Goal: Information Seeking & Learning: Learn about a topic

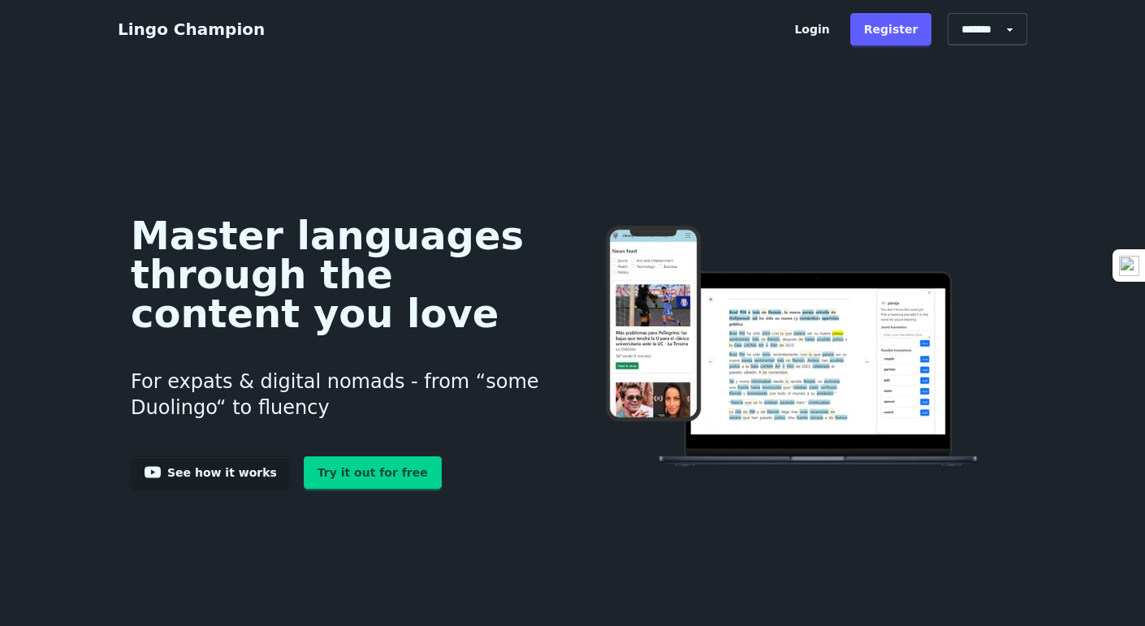
click at [393, 481] on link "Try it out for free" at bounding box center [373, 472] width 138 height 32
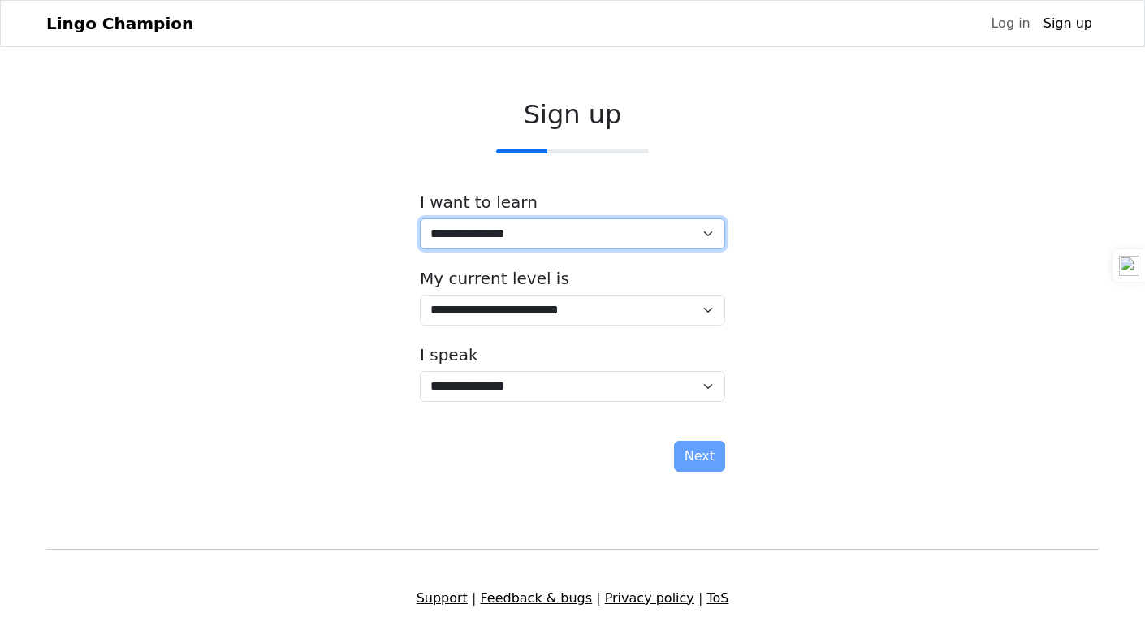
click at [664, 218] on select "**********" at bounding box center [572, 233] width 305 height 31
select select "**"
click at [420, 218] on select "**********" at bounding box center [572, 233] width 305 height 31
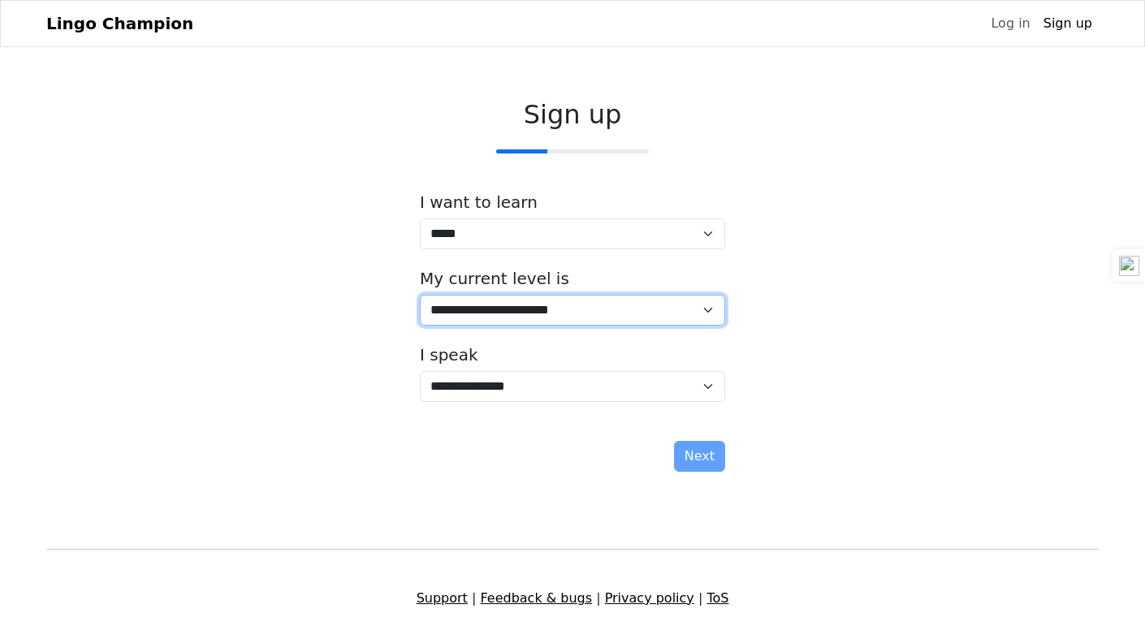
click at [543, 309] on select "**********" at bounding box center [572, 310] width 305 height 31
select select "*"
click at [420, 295] on select "**********" at bounding box center [572, 310] width 305 height 31
click at [638, 320] on select "**********" at bounding box center [572, 310] width 305 height 31
click at [644, 311] on select "**********" at bounding box center [572, 310] width 305 height 31
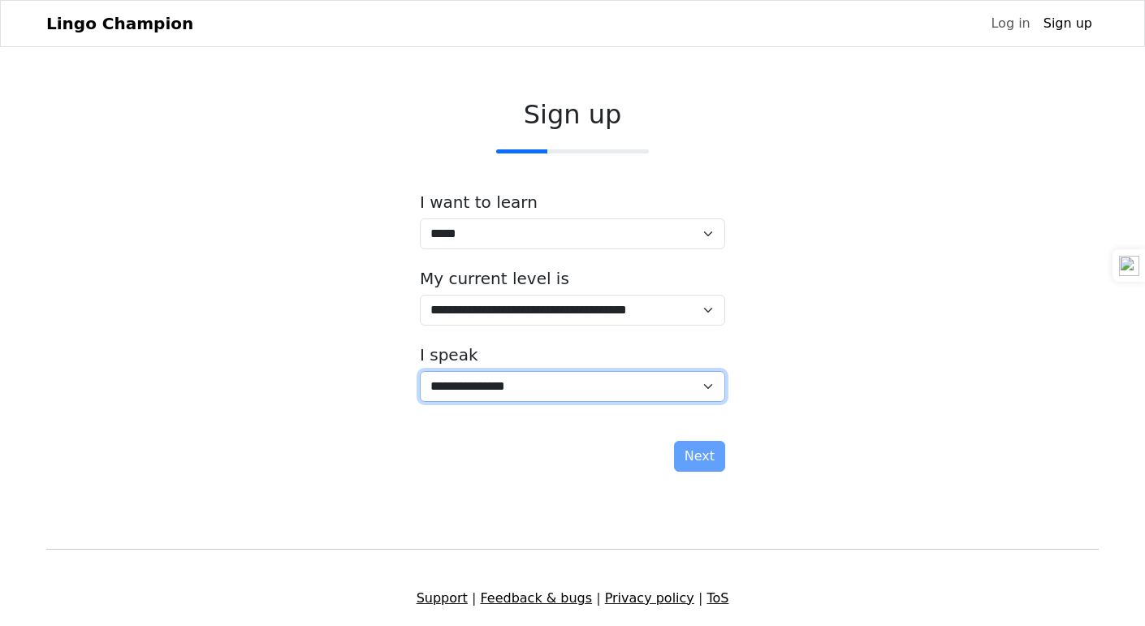
click at [650, 386] on select "**********" at bounding box center [572, 386] width 305 height 31
select select "**"
click at [420, 371] on select "**********" at bounding box center [572, 386] width 305 height 31
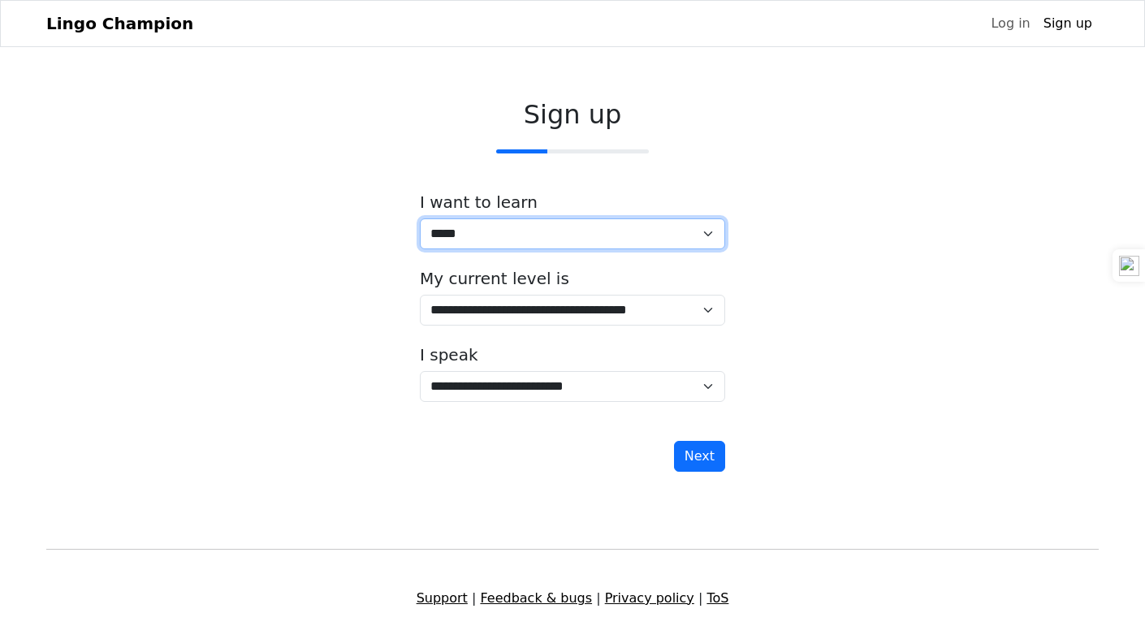
click at [597, 237] on select "**********" at bounding box center [572, 233] width 305 height 31
click at [420, 218] on select "**********" at bounding box center [572, 233] width 305 height 31
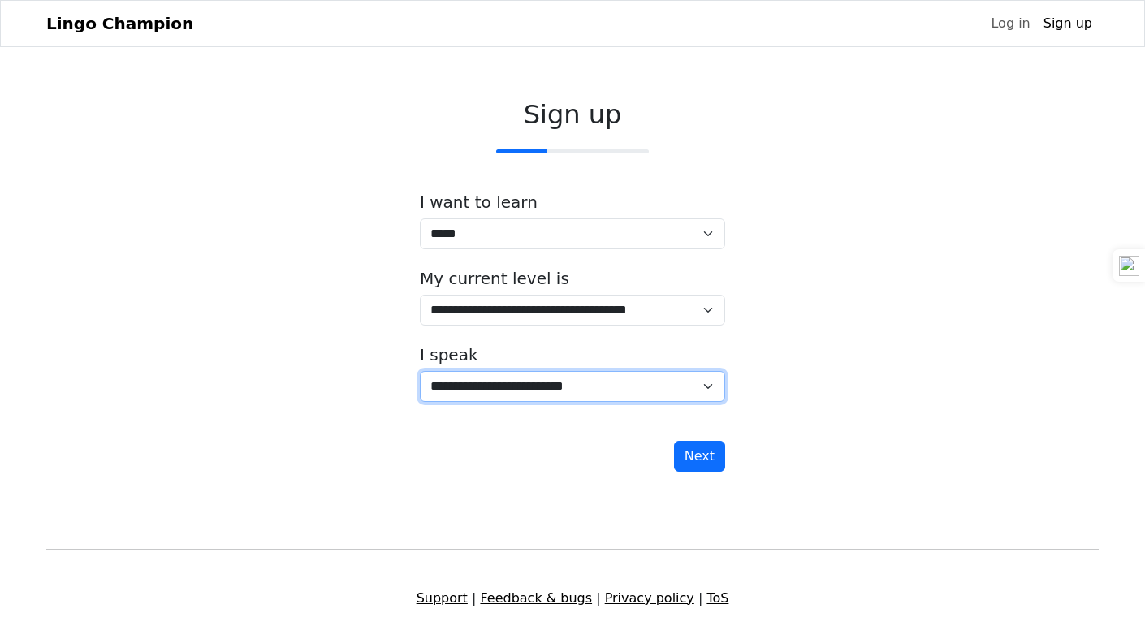
click at [638, 371] on select "**********" at bounding box center [572, 386] width 305 height 31
click at [638, 375] on select "**********" at bounding box center [572, 386] width 305 height 31
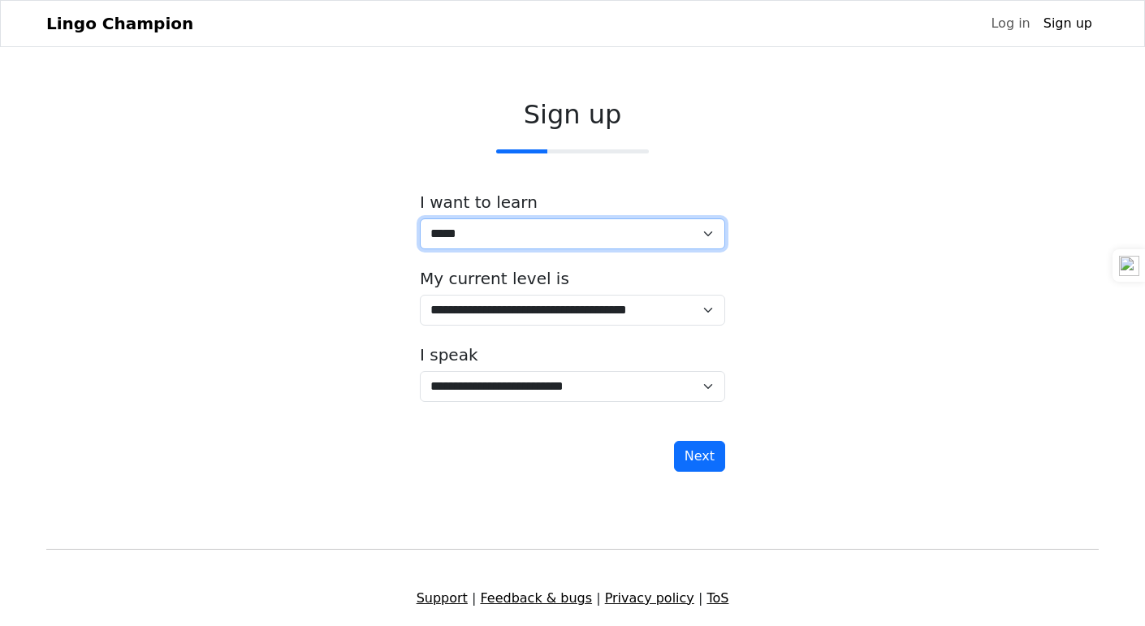
click at [625, 233] on select "**********" at bounding box center [572, 233] width 305 height 31
click at [420, 218] on select "**********" at bounding box center [572, 233] width 305 height 31
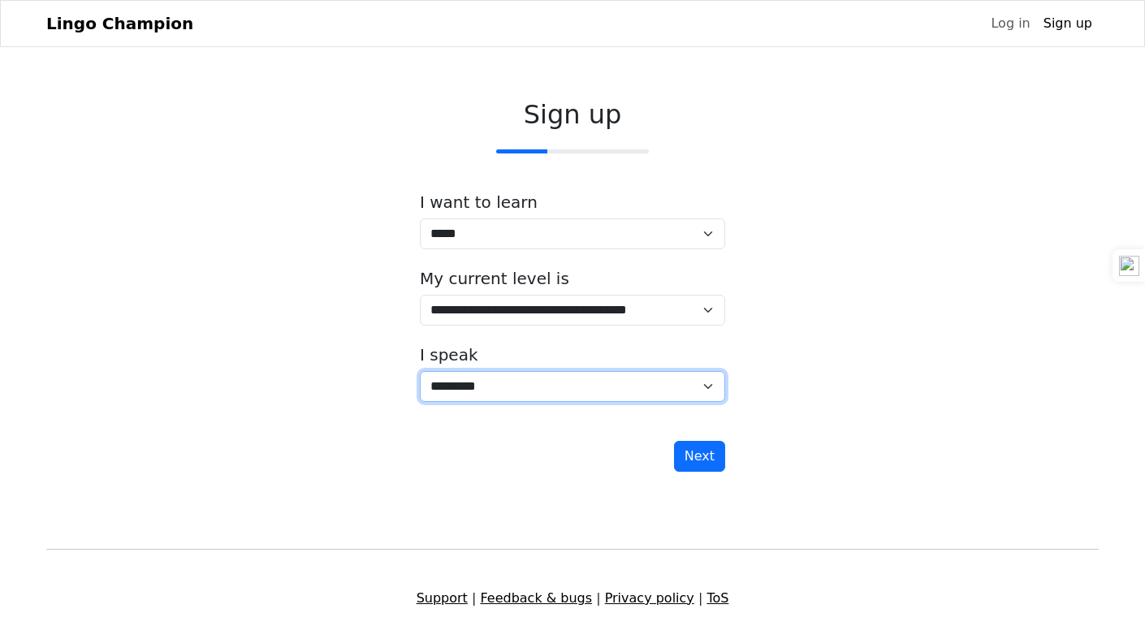
click at [608, 382] on select "**********" at bounding box center [572, 386] width 305 height 31
click at [792, 236] on div "**********" at bounding box center [572, 288] width 1053 height 405
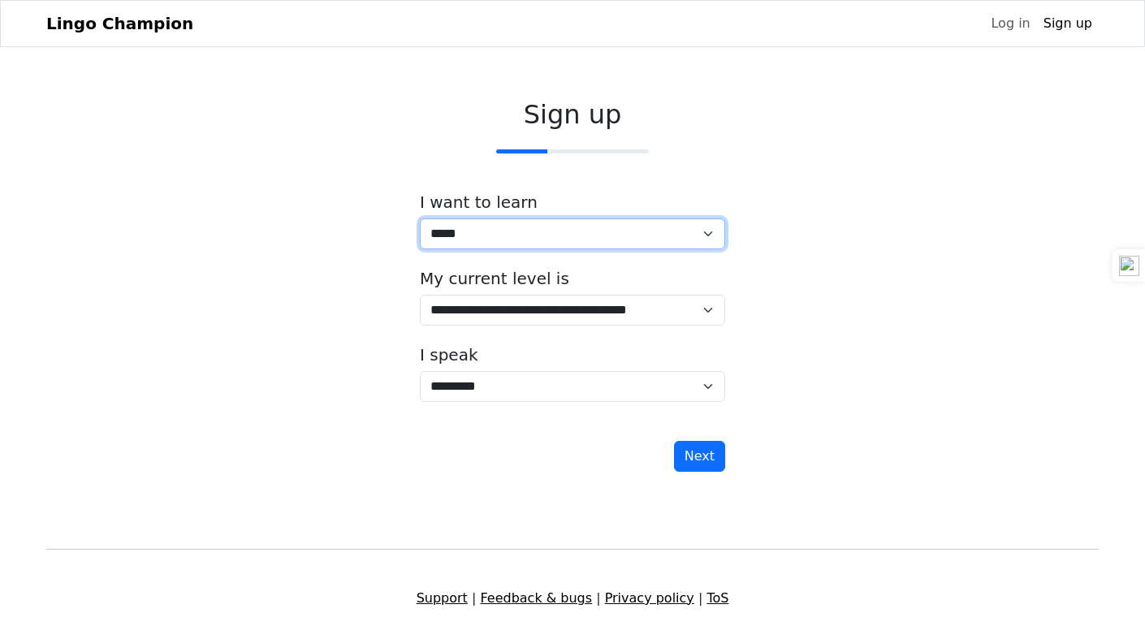
click at [619, 222] on select "**********" at bounding box center [572, 233] width 305 height 31
click at [420, 218] on select "**********" at bounding box center [572, 233] width 305 height 31
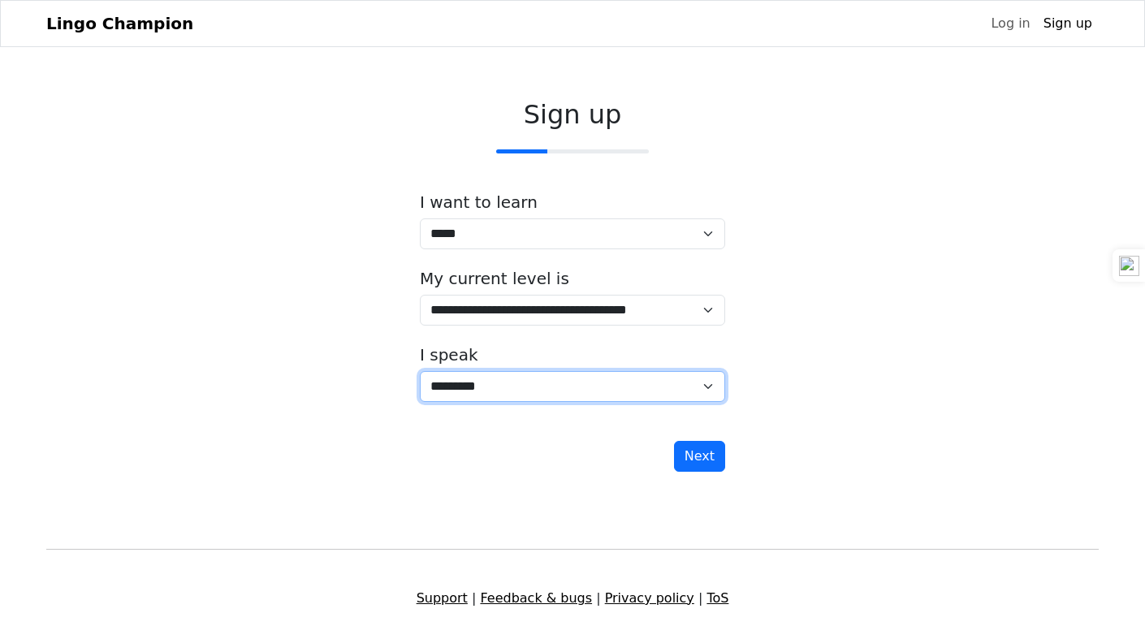
drag, startPoint x: 565, startPoint y: 373, endPoint x: 560, endPoint y: 387, distance: 14.9
click at [560, 387] on select "**********" at bounding box center [572, 386] width 305 height 31
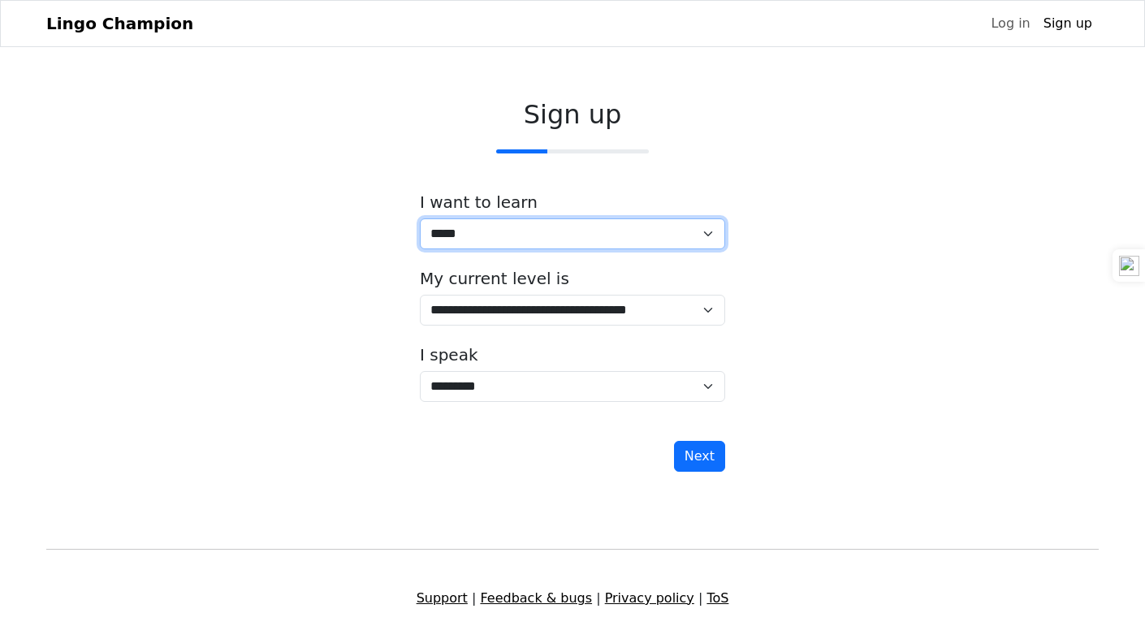
click at [573, 224] on select "**********" at bounding box center [572, 233] width 305 height 31
select select "**"
click at [420, 218] on select "**********" at bounding box center [572, 233] width 305 height 31
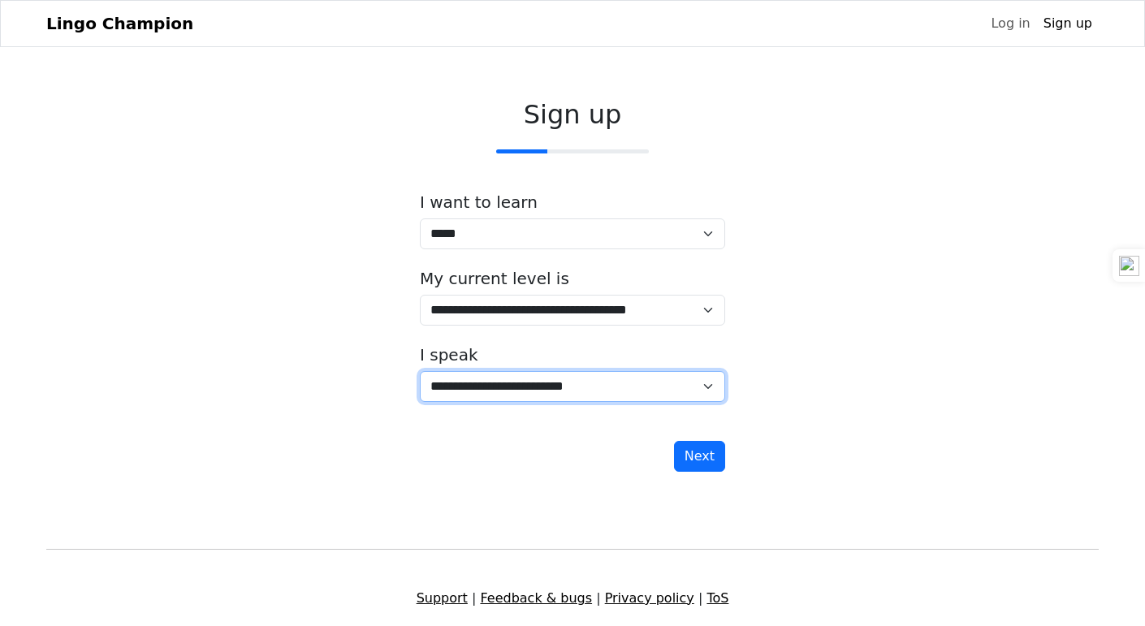
click at [551, 386] on select "**********" at bounding box center [572, 386] width 305 height 31
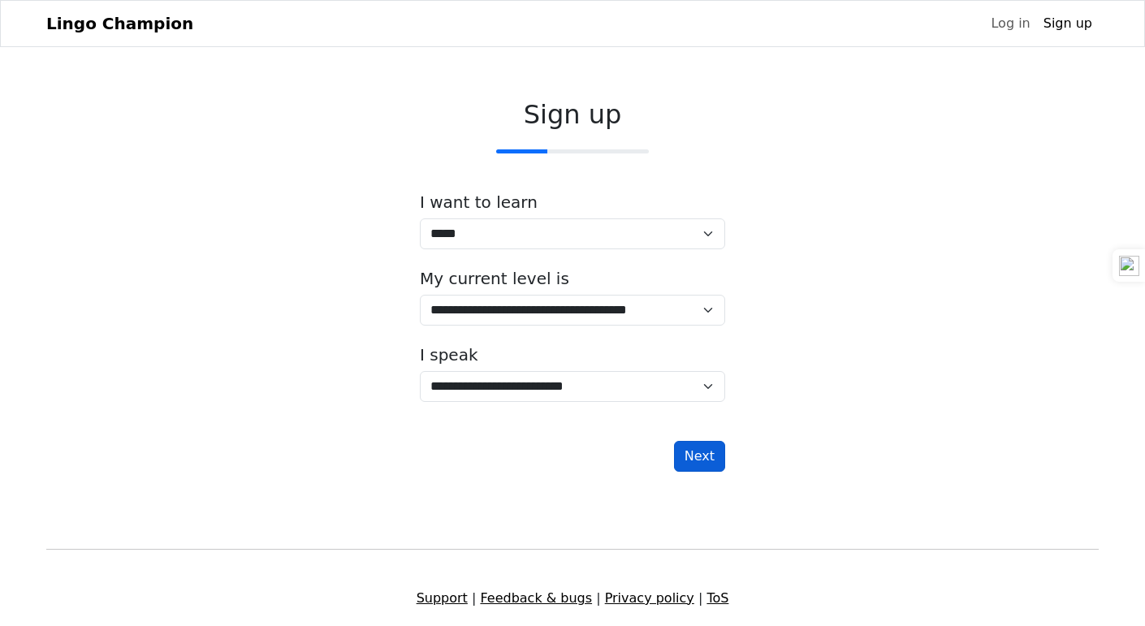
click at [693, 454] on button "Next" at bounding box center [699, 456] width 51 height 31
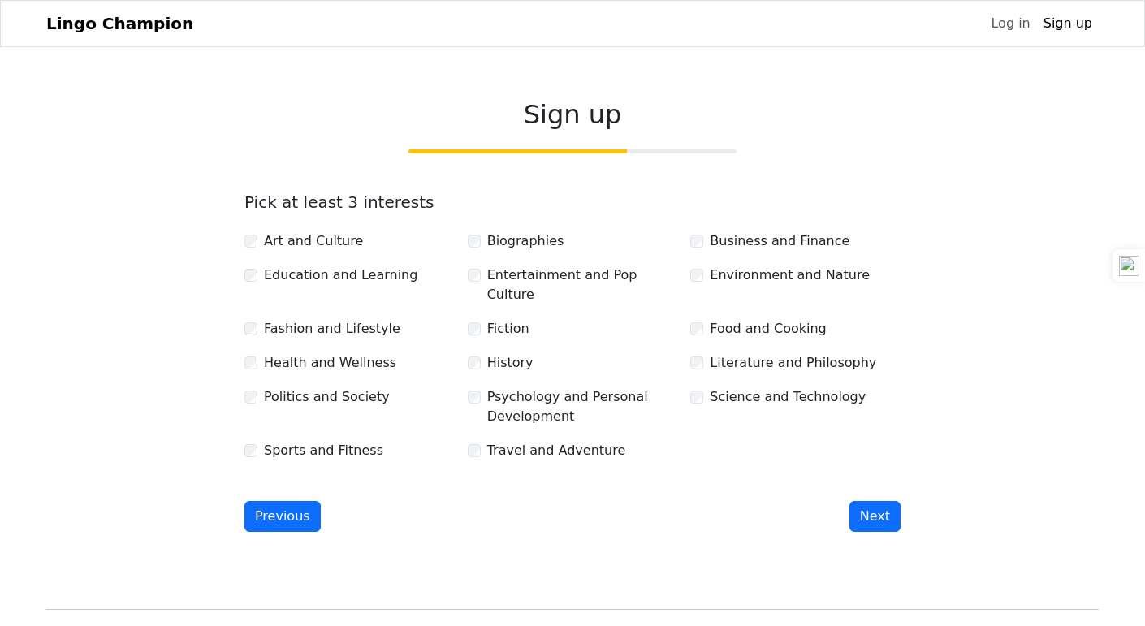
click at [482, 233] on div "Biographies" at bounding box center [573, 240] width 210 height 19
click at [889, 501] on button "Next" at bounding box center [875, 516] width 51 height 31
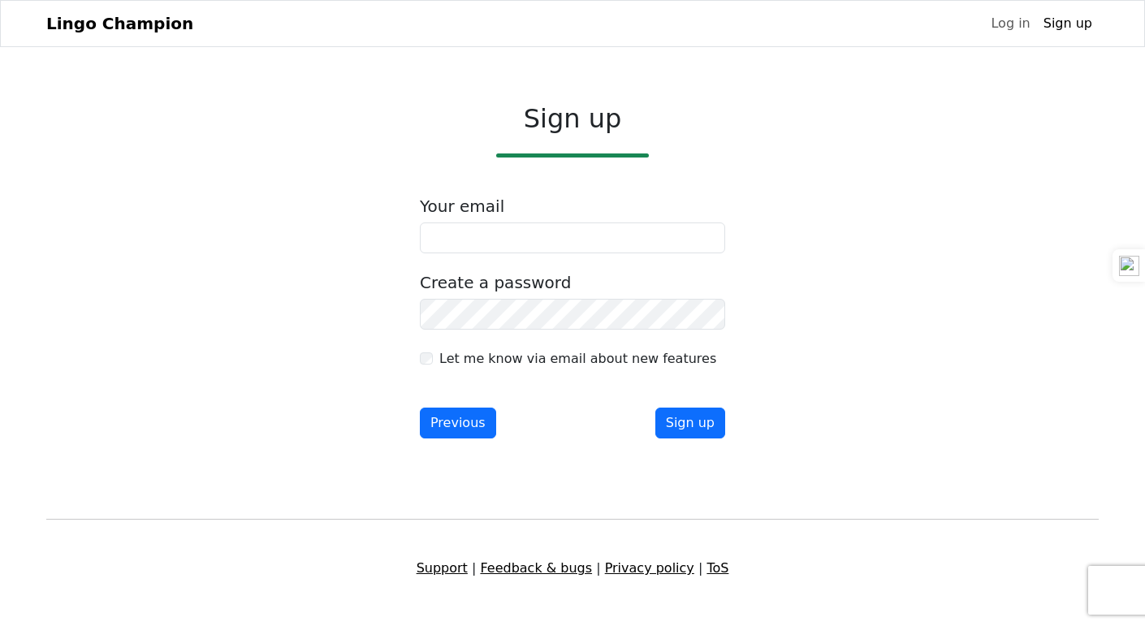
click at [618, 258] on form "Your email Create a password Let me know via email about new features Previous …" at bounding box center [572, 317] width 305 height 241
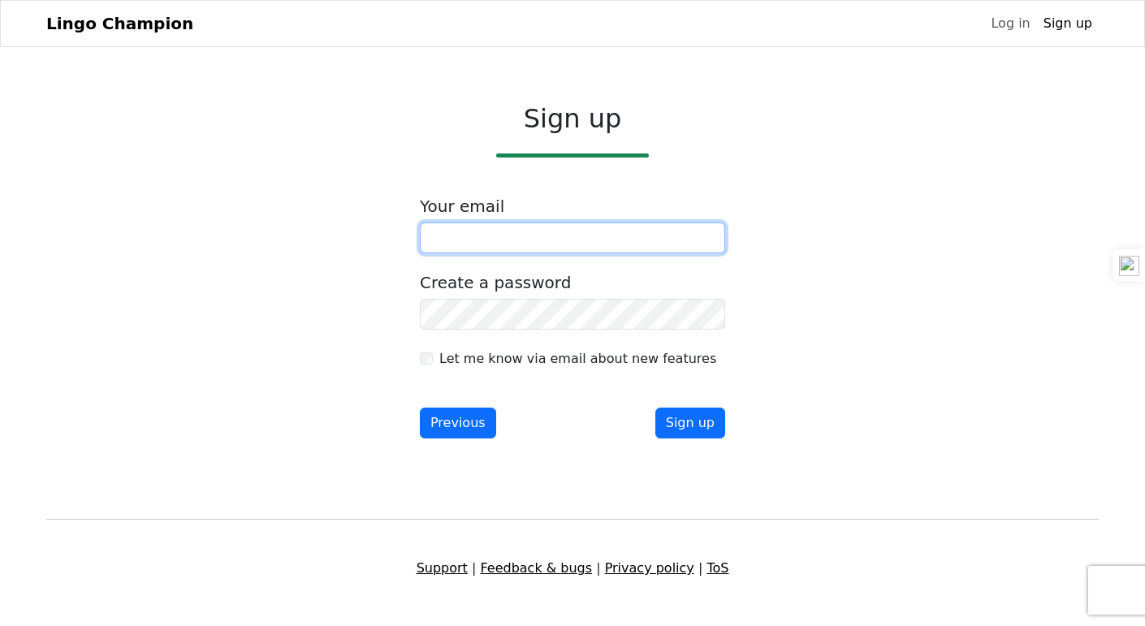
click at [620, 244] on input "email" at bounding box center [572, 238] width 305 height 31
type input "**********"
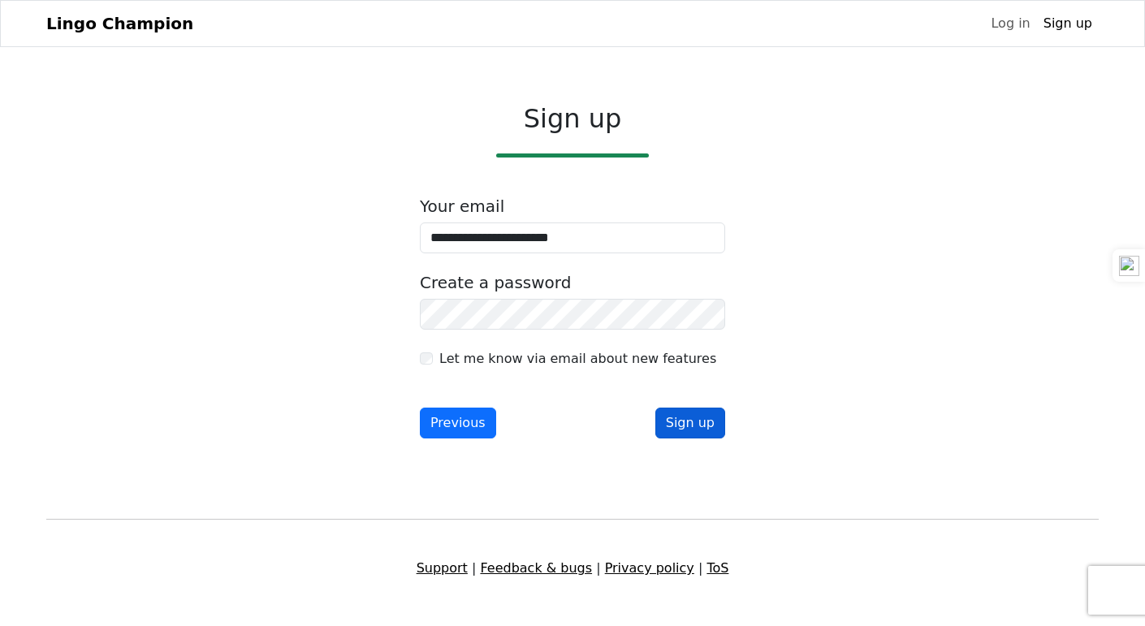
click at [682, 422] on button "Sign up" at bounding box center [690, 423] width 70 height 31
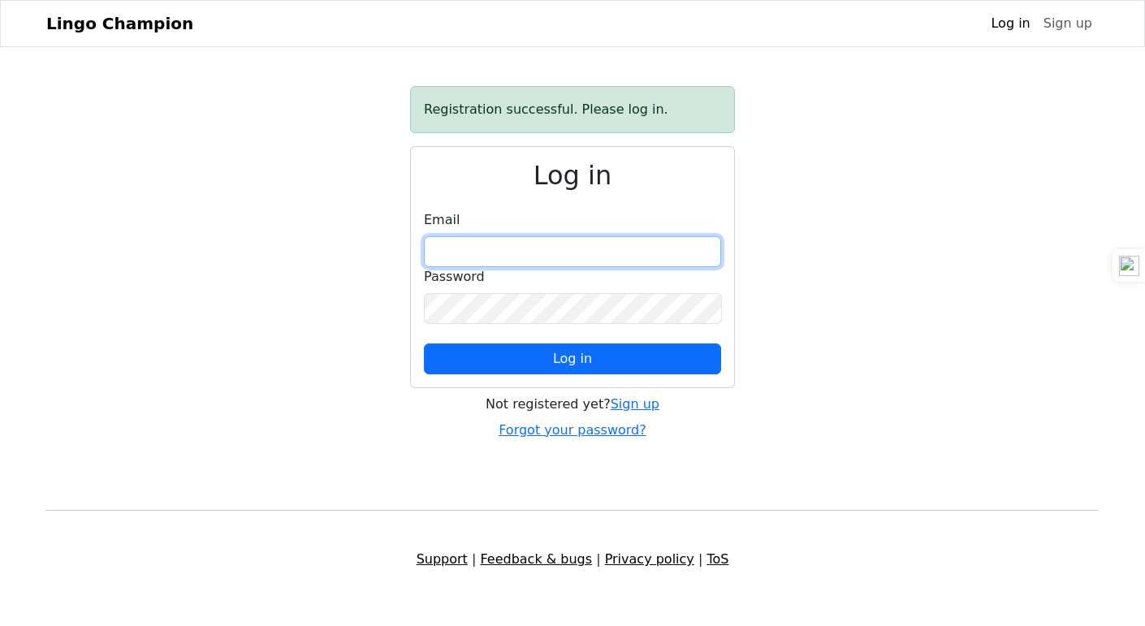
click at [655, 249] on input "email" at bounding box center [572, 251] width 297 height 31
click at [564, 255] on input "email" at bounding box center [572, 251] width 297 height 31
type input "**********"
click at [424, 344] on button "Log in" at bounding box center [572, 359] width 297 height 31
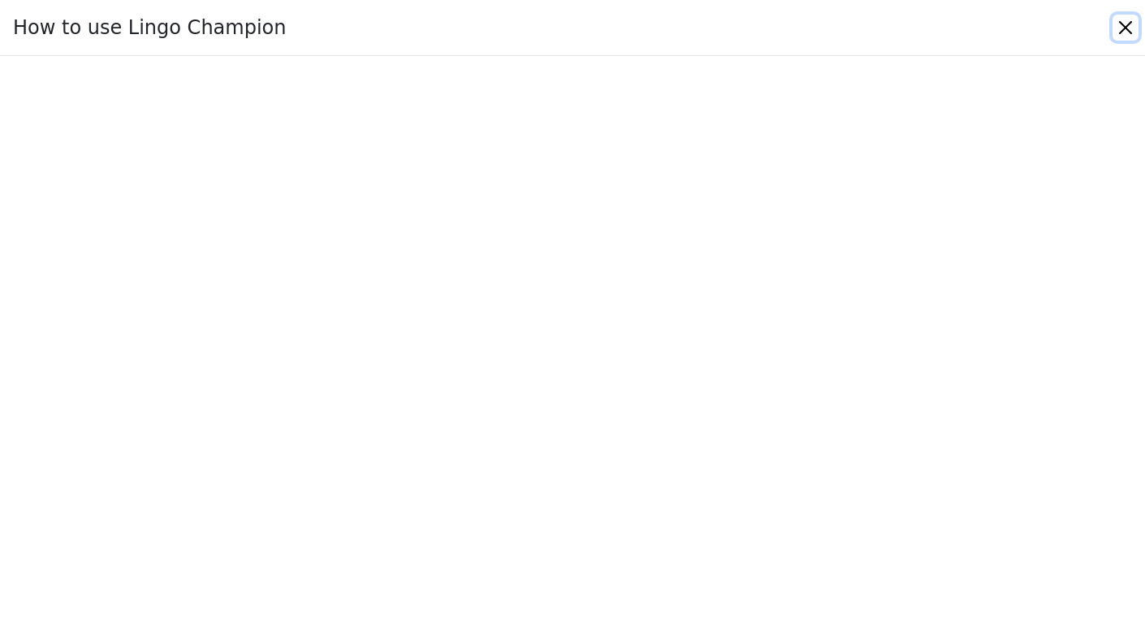
click at [1124, 30] on button "Close" at bounding box center [1126, 28] width 26 height 26
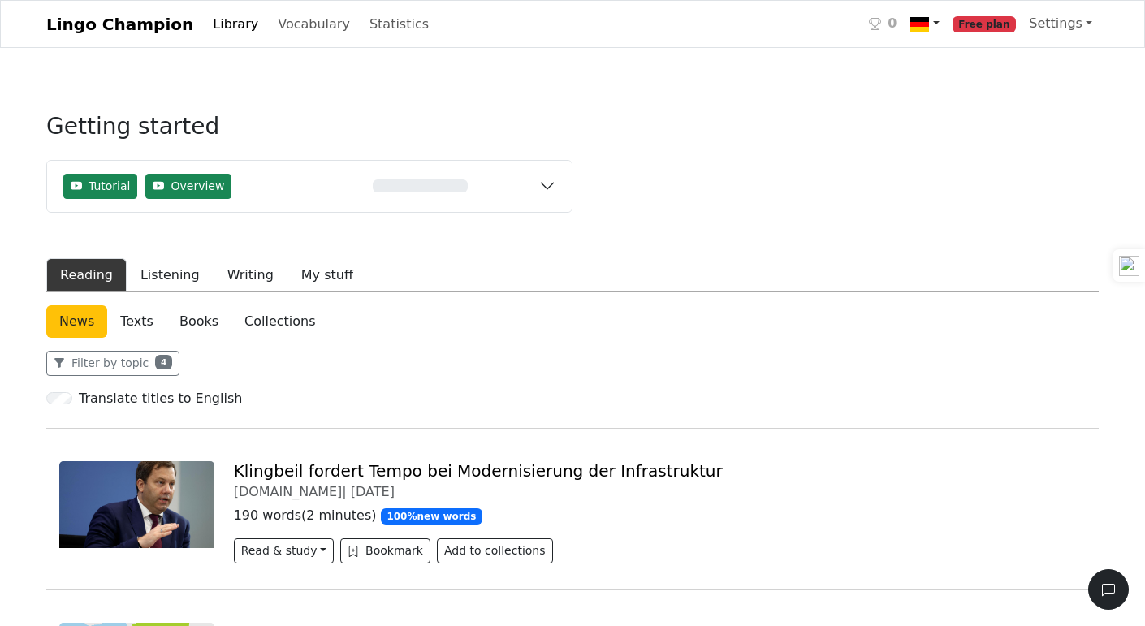
click at [932, 35] on link at bounding box center [924, 23] width 42 height 33
click at [929, 29] on img at bounding box center [919, 24] width 19 height 19
click at [929, 20] on img at bounding box center [919, 24] width 19 height 19
click at [997, 26] on span "Free plan" at bounding box center [985, 24] width 64 height 16
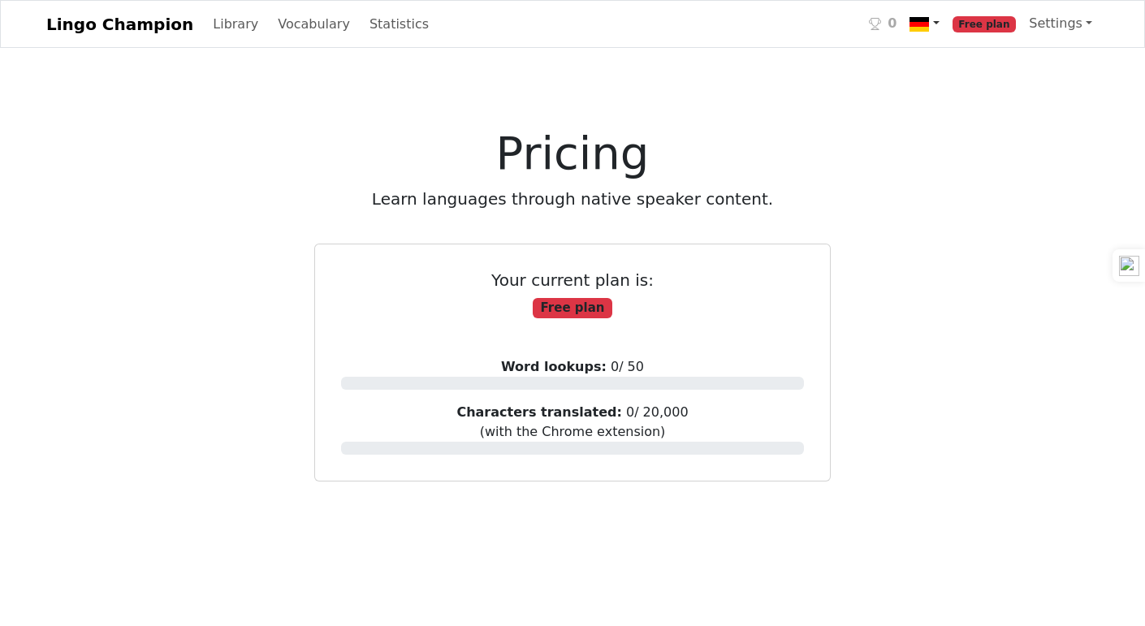
click at [924, 25] on link at bounding box center [924, 23] width 42 height 33
click at [963, 61] on link "German ← Indonesian" at bounding box center [1008, 63] width 209 height 27
click at [928, 19] on img at bounding box center [919, 24] width 19 height 19
click at [1007, 28] on span "Free plan" at bounding box center [985, 24] width 64 height 16
click at [235, 22] on link "Library" at bounding box center [235, 24] width 58 height 32
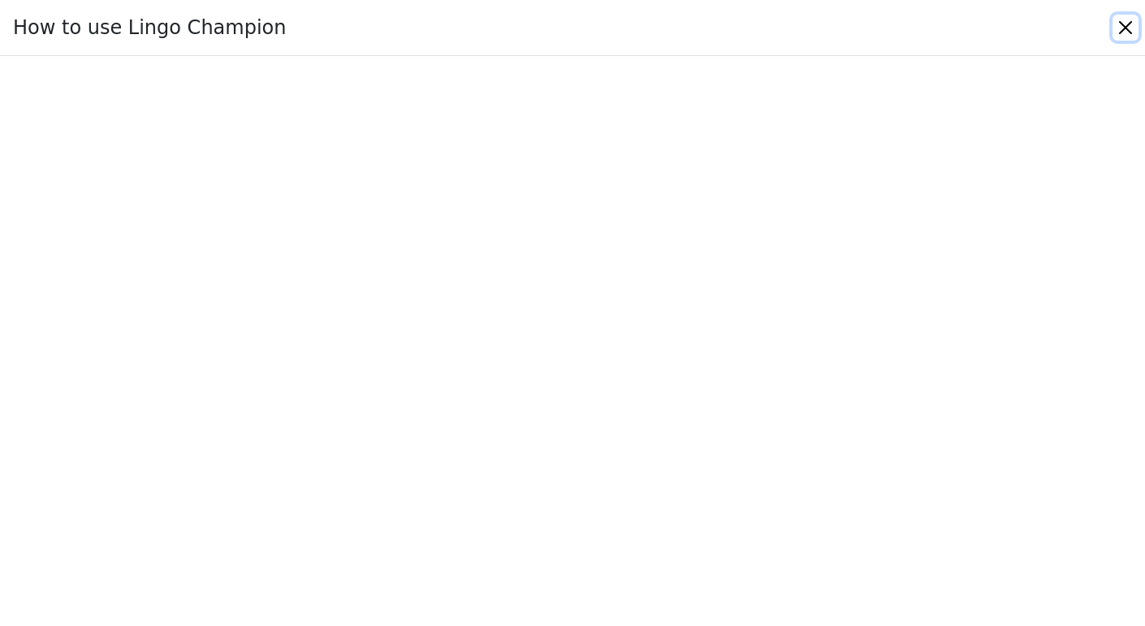
click at [1133, 28] on button "Close" at bounding box center [1126, 28] width 26 height 26
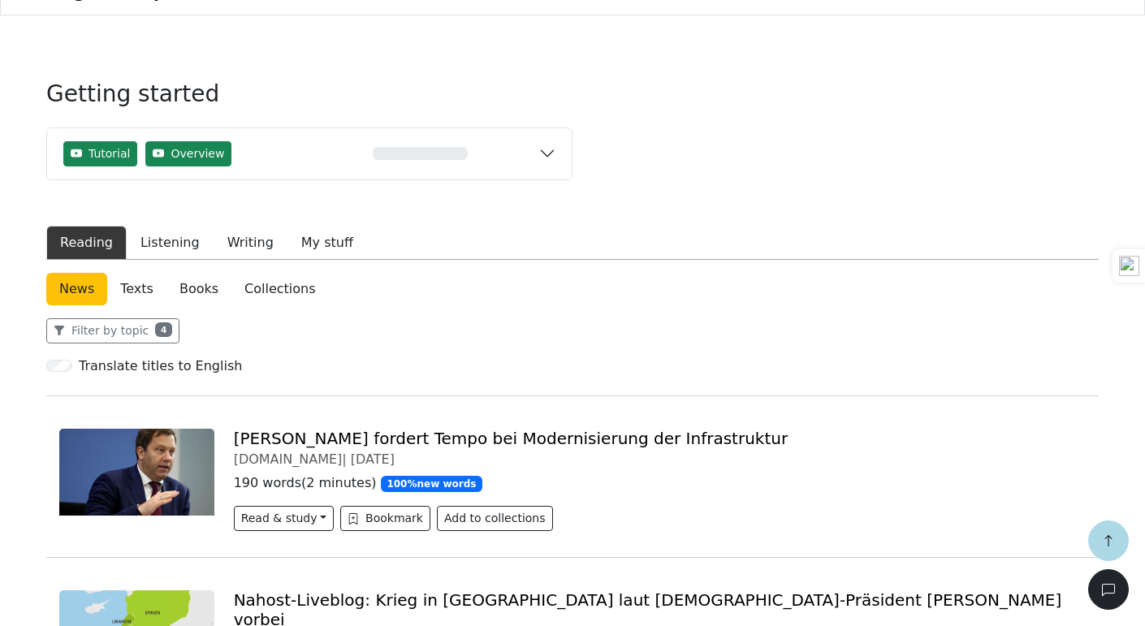
scroll to position [275, 0]
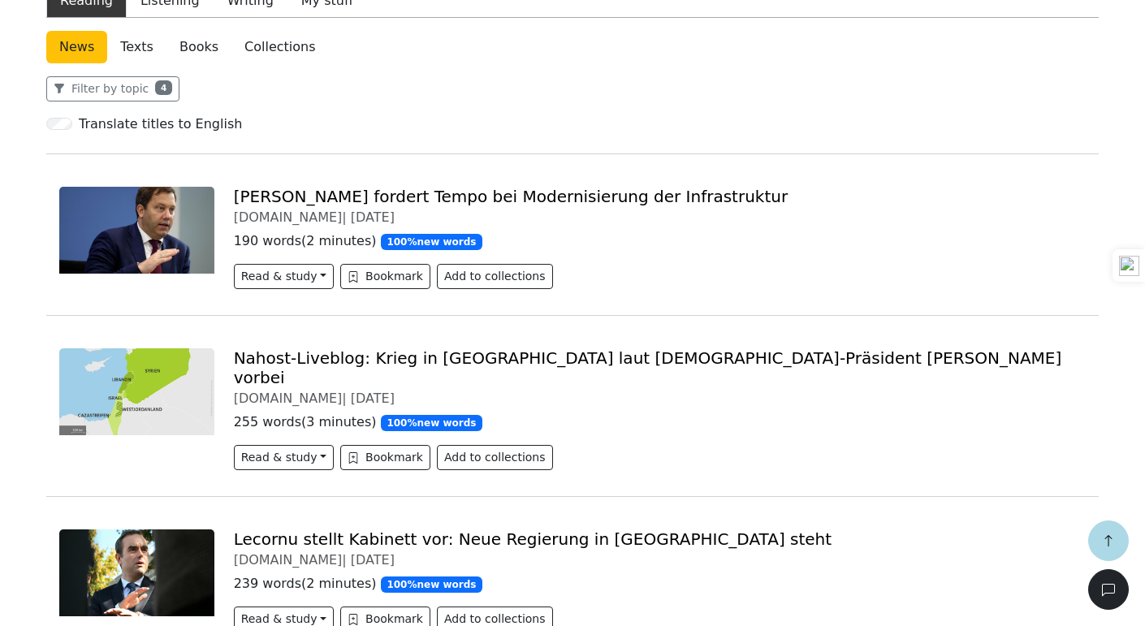
click at [344, 196] on link "[PERSON_NAME] fordert Tempo bei Modernisierung der Infrastruktur" at bounding box center [511, 196] width 555 height 19
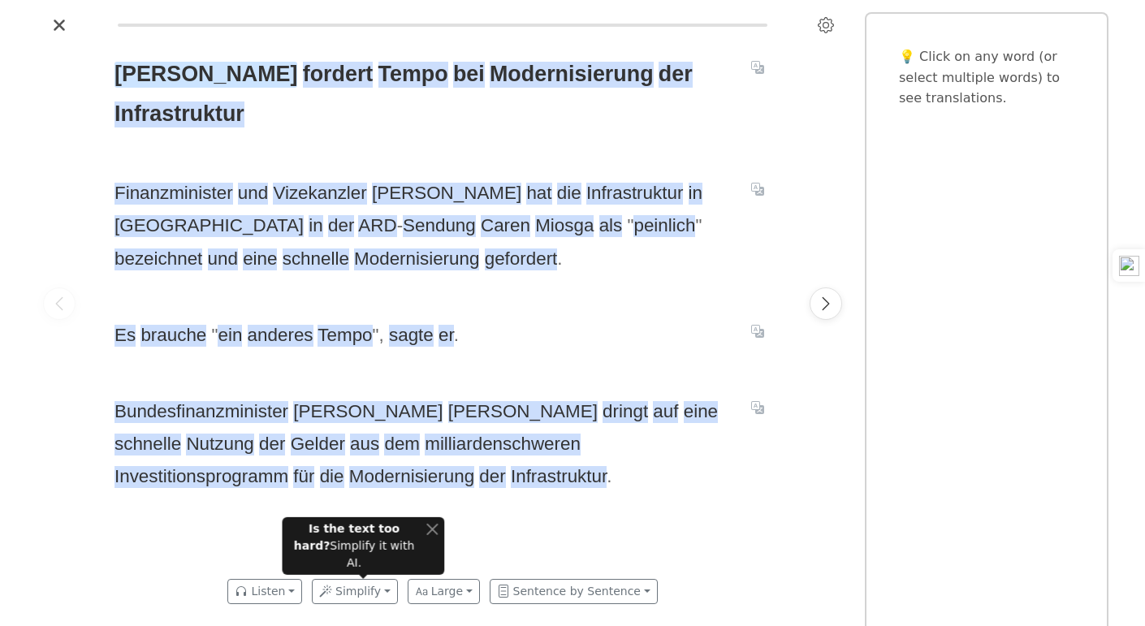
click at [177, 74] on span "[PERSON_NAME]" at bounding box center [206, 75] width 183 height 26
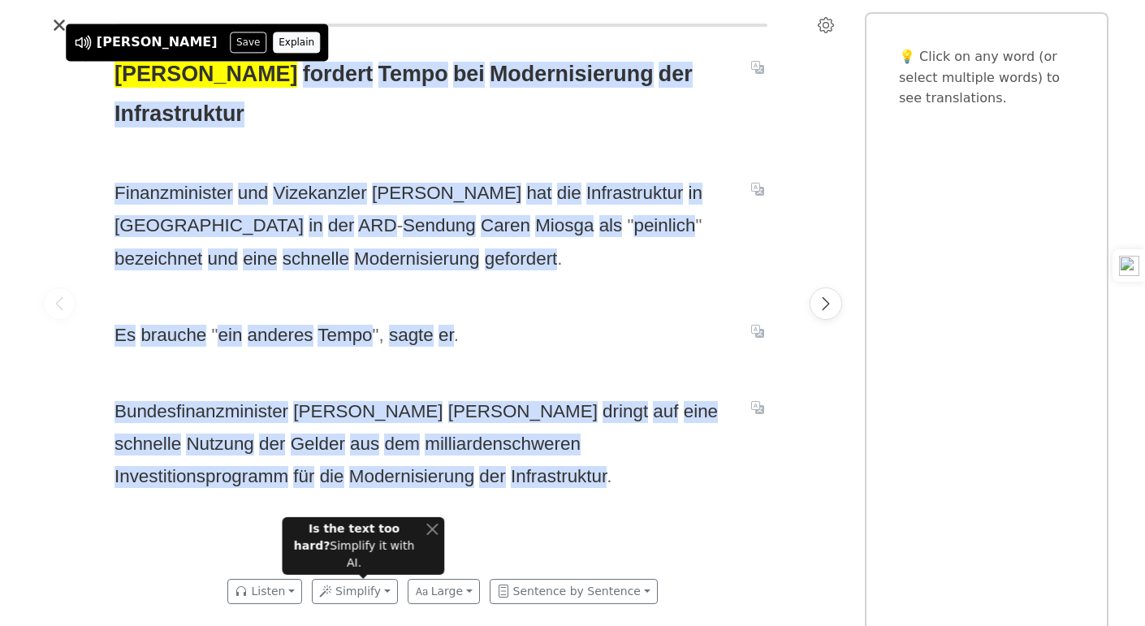
click at [273, 49] on button "Explain" at bounding box center [297, 42] width 48 height 21
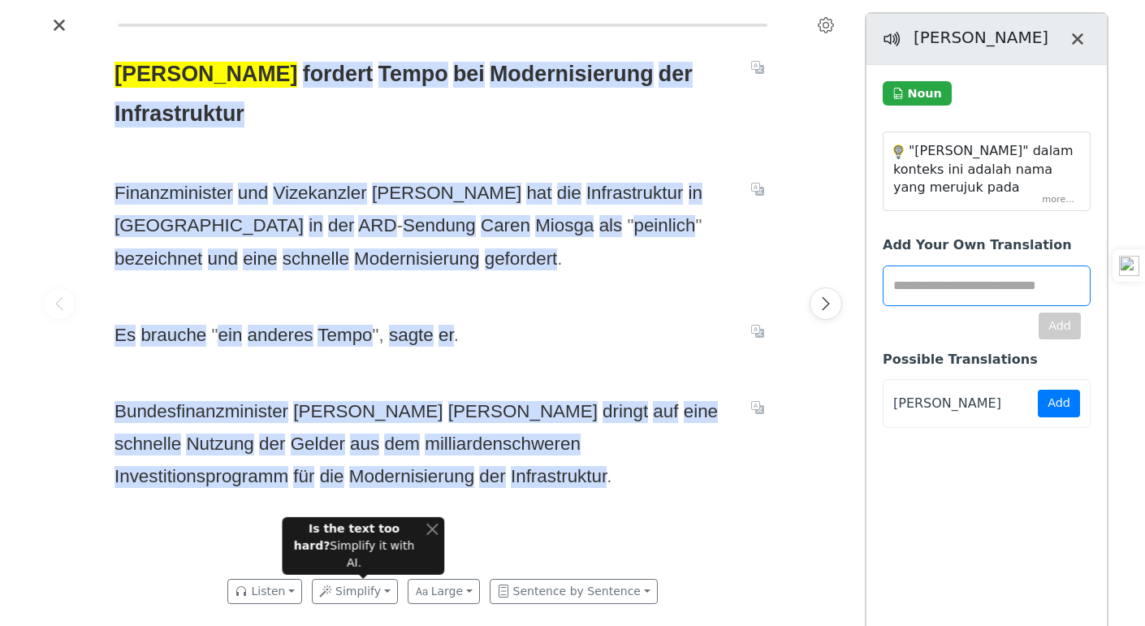
click at [1062, 198] on div ""[PERSON_NAME]" dalam konteks ini adalah nama yang merujuk pada seseorang, kemu…" at bounding box center [987, 172] width 206 height 78
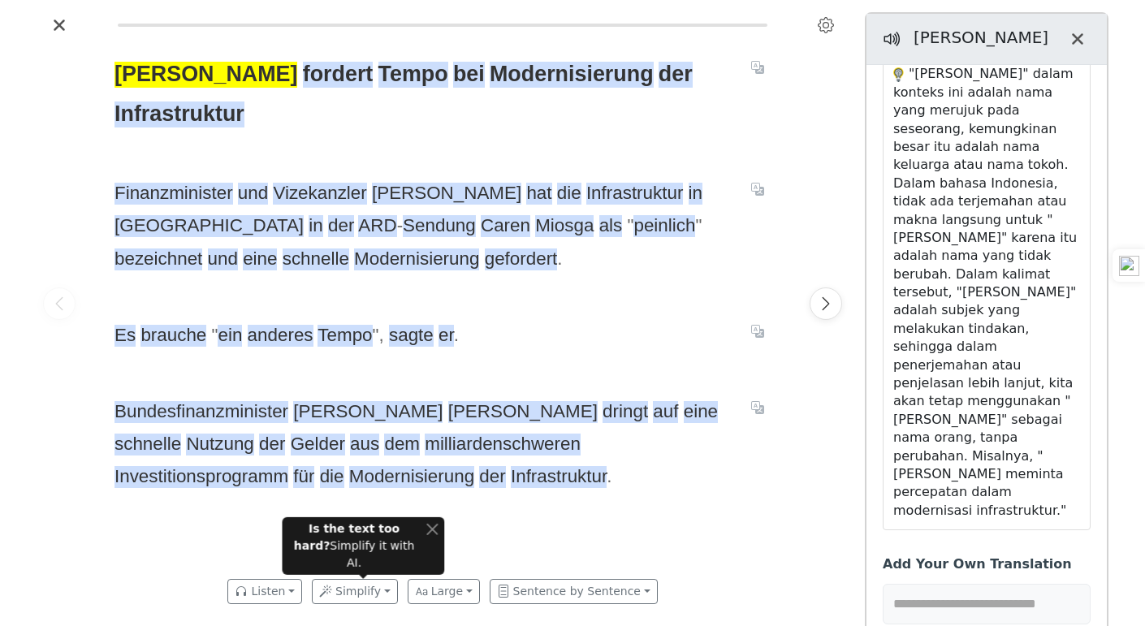
scroll to position [120, 0]
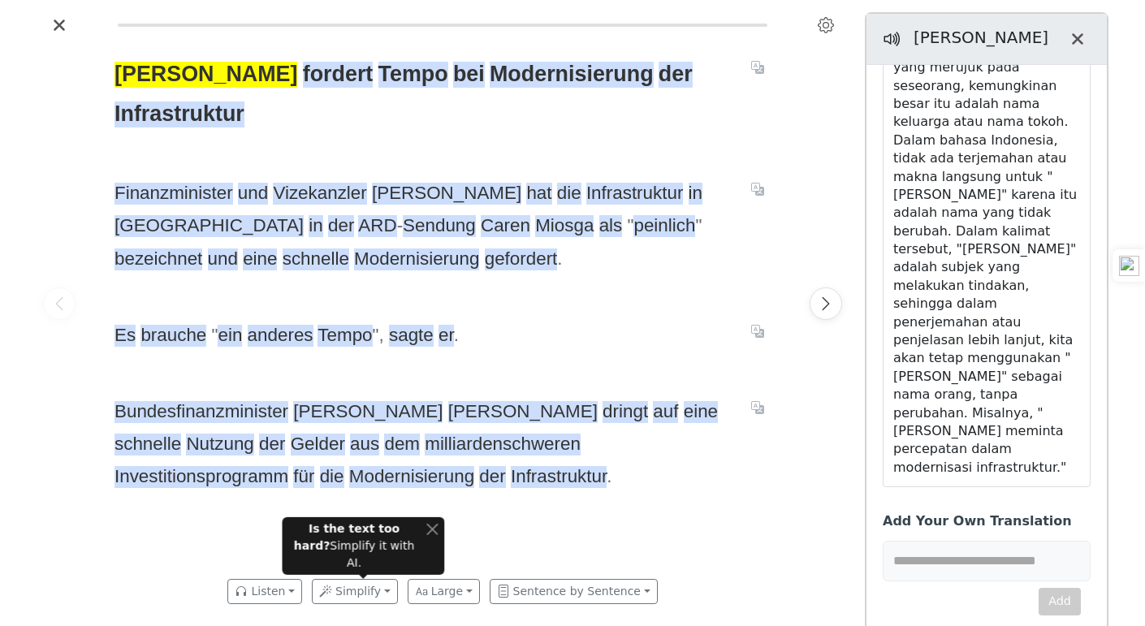
click at [954, 542] on input "text" at bounding box center [987, 562] width 208 height 41
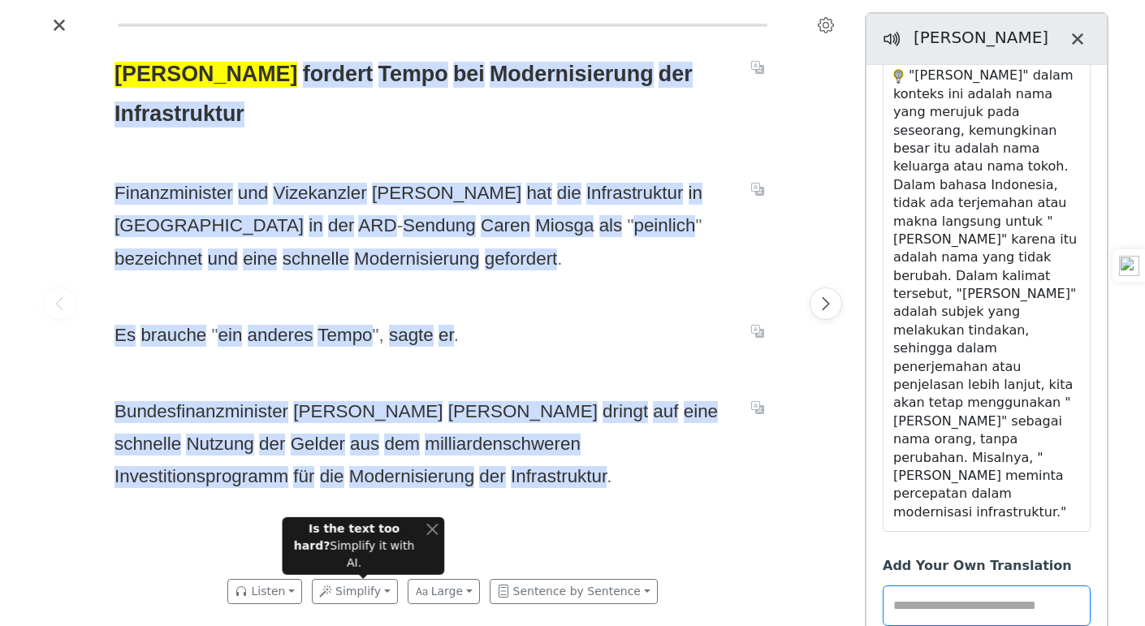
scroll to position [63, 0]
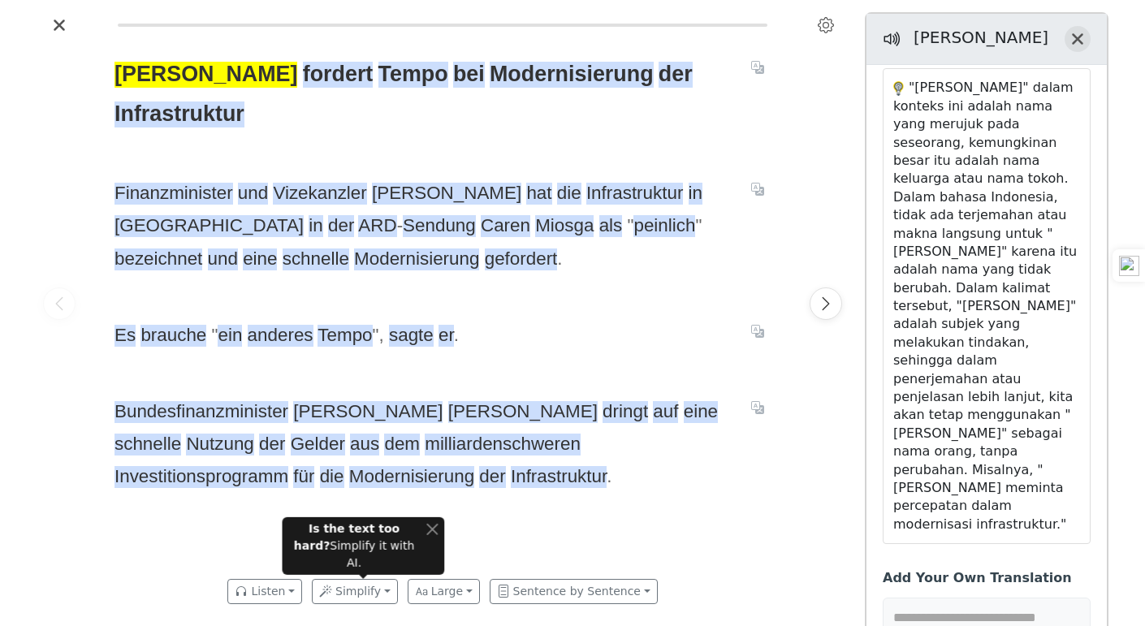
click at [1069, 46] on button "Close translation panel" at bounding box center [1078, 39] width 26 height 26
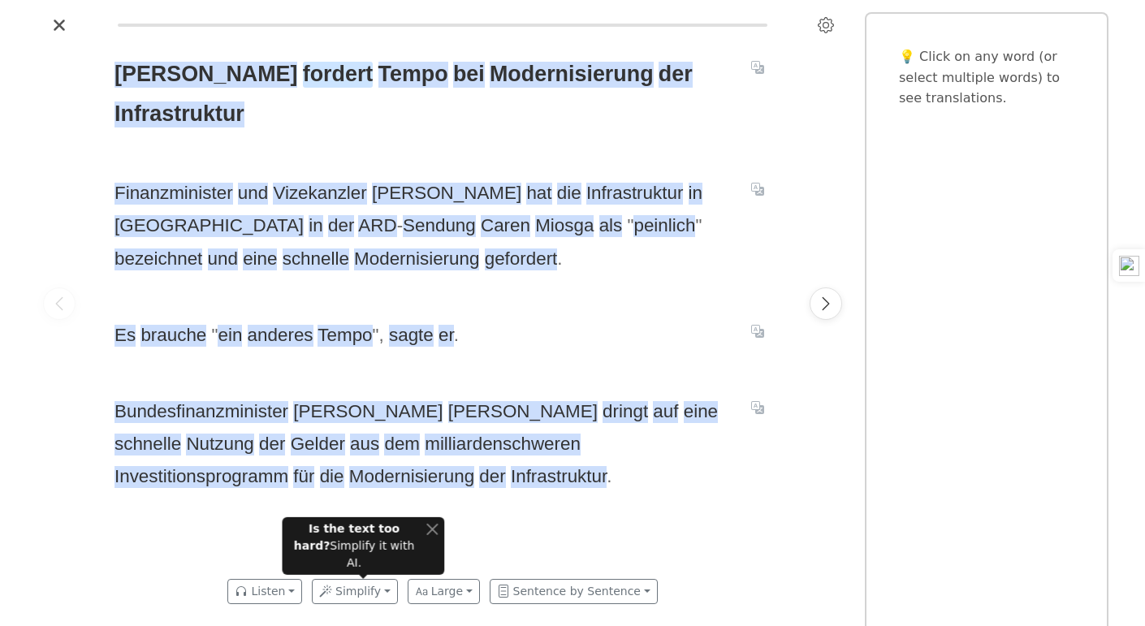
click at [303, 78] on span "fordert" at bounding box center [338, 75] width 71 height 26
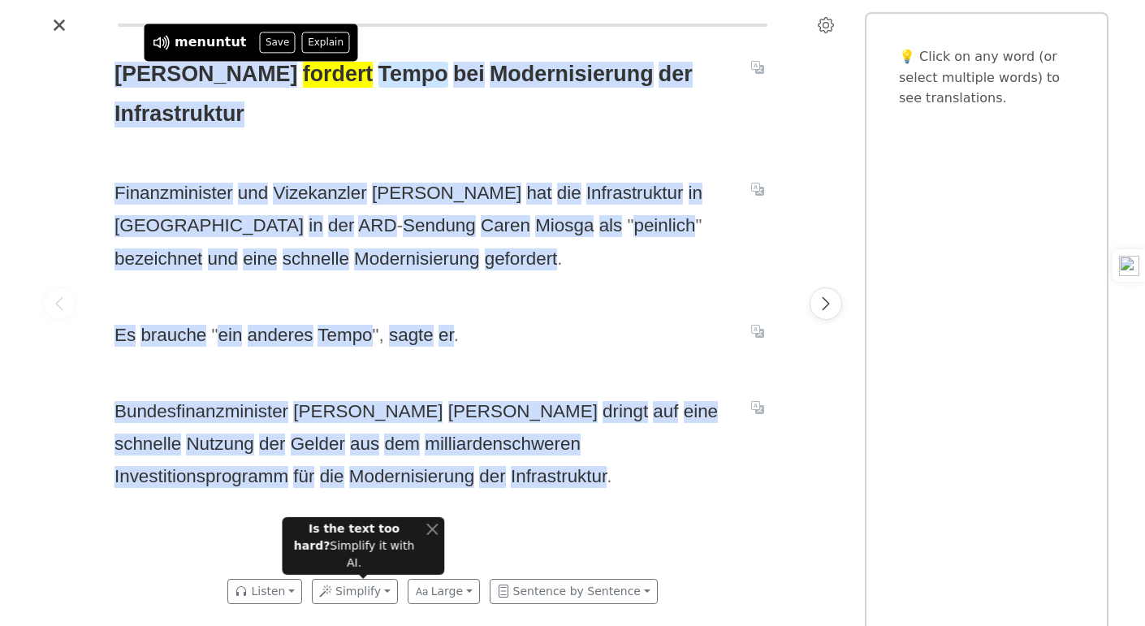
click at [379, 73] on span "Tempo" at bounding box center [414, 75] width 70 height 26
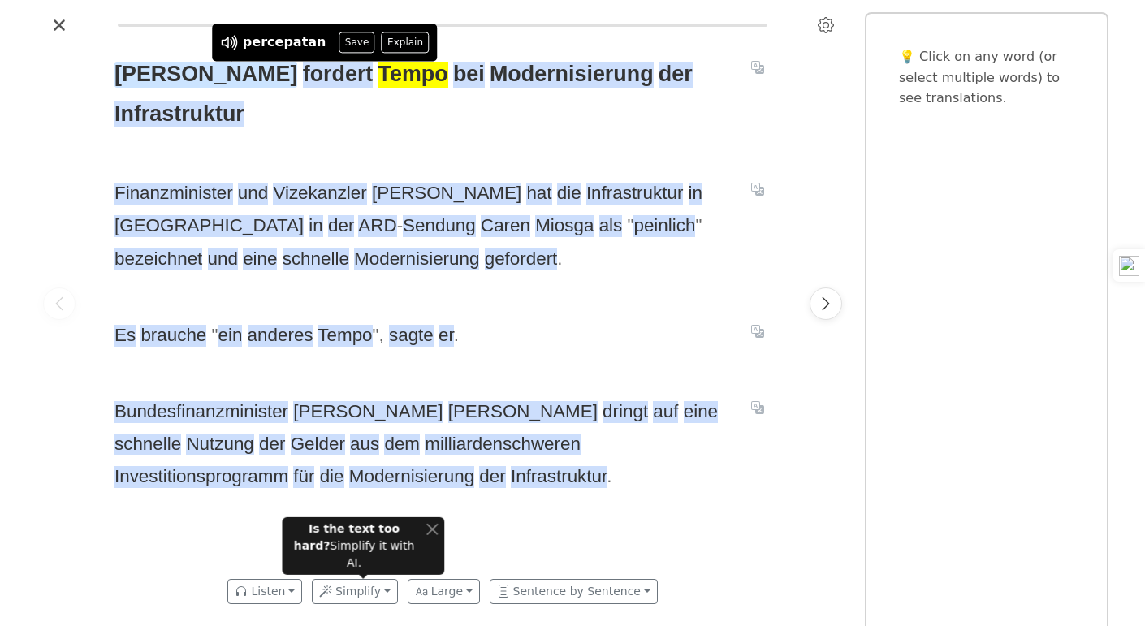
click at [177, 69] on span "[PERSON_NAME]" at bounding box center [206, 75] width 183 height 26
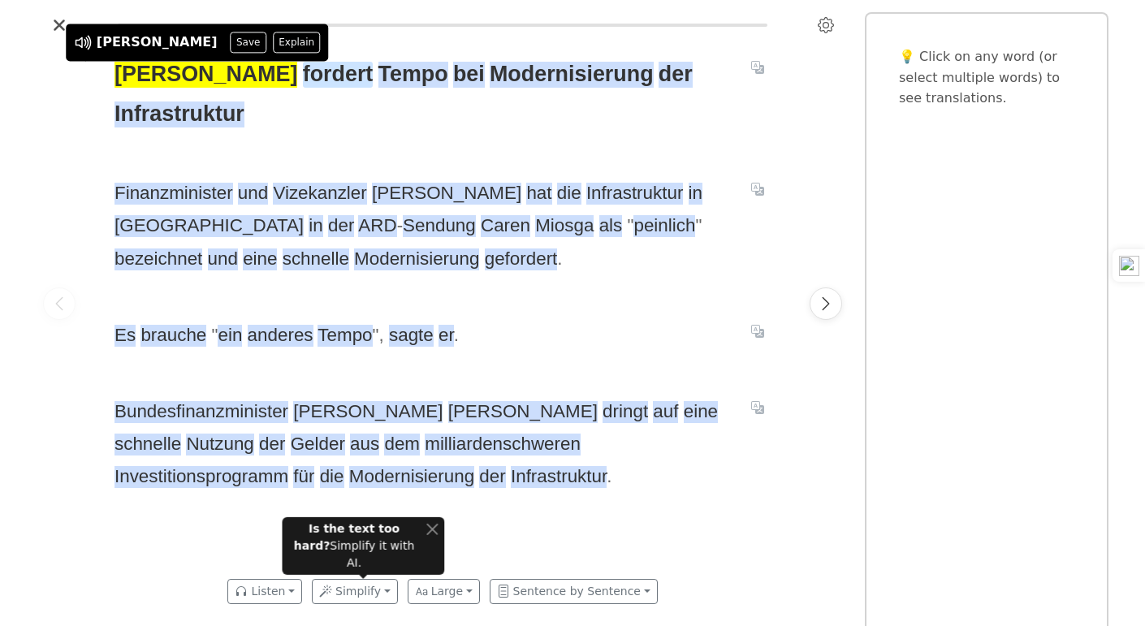
click at [303, 72] on span "fordert" at bounding box center [338, 75] width 71 height 26
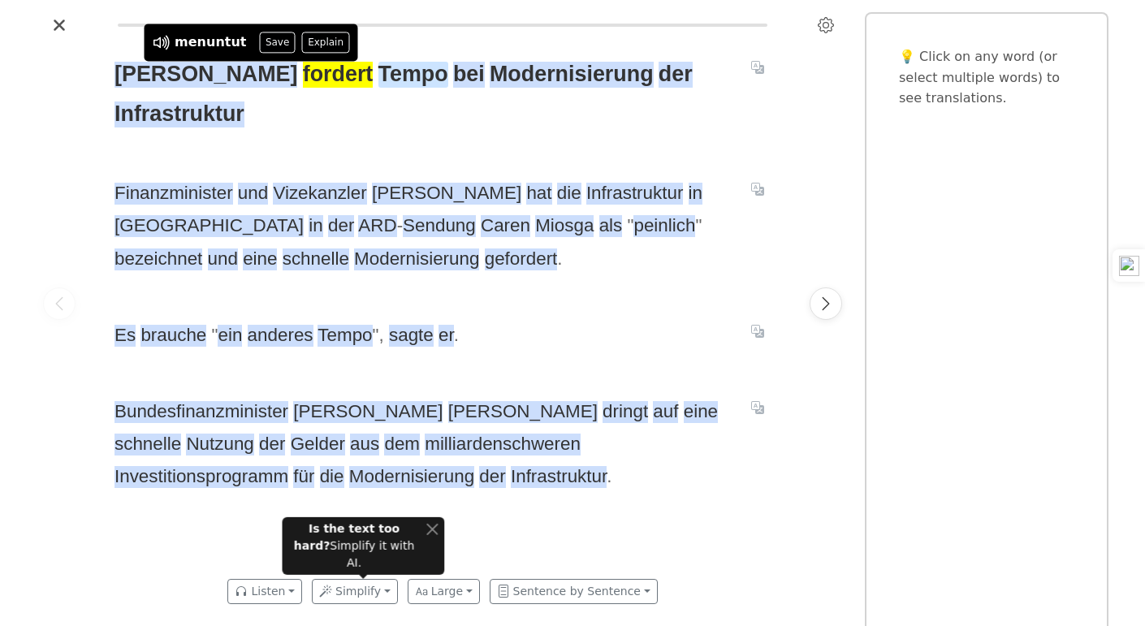
click at [379, 74] on span "Tempo" at bounding box center [414, 75] width 70 height 26
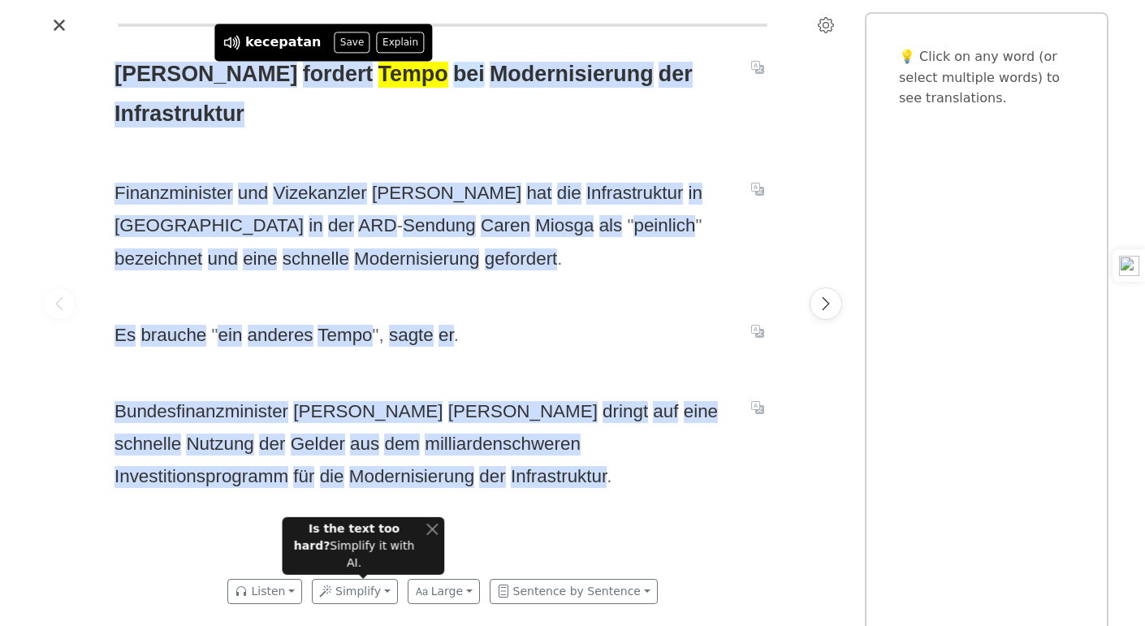
click at [453, 84] on span "bei" at bounding box center [469, 75] width 32 height 26
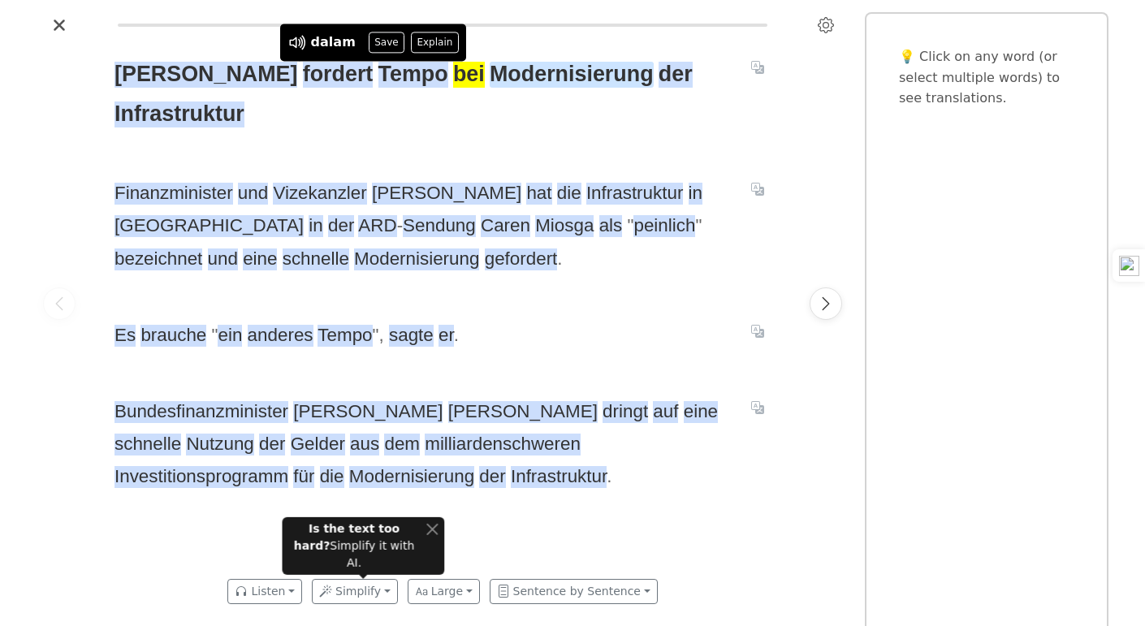
click at [490, 84] on span "Modernisierung" at bounding box center [572, 75] width 164 height 26
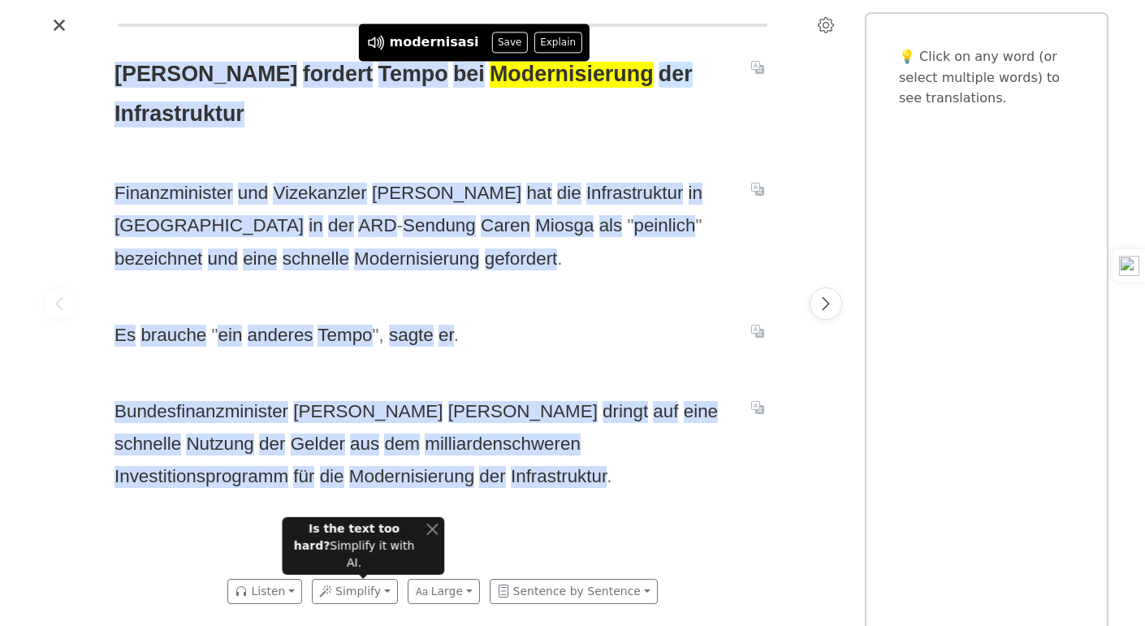
click at [659, 72] on span "der" at bounding box center [676, 75] width 34 height 26
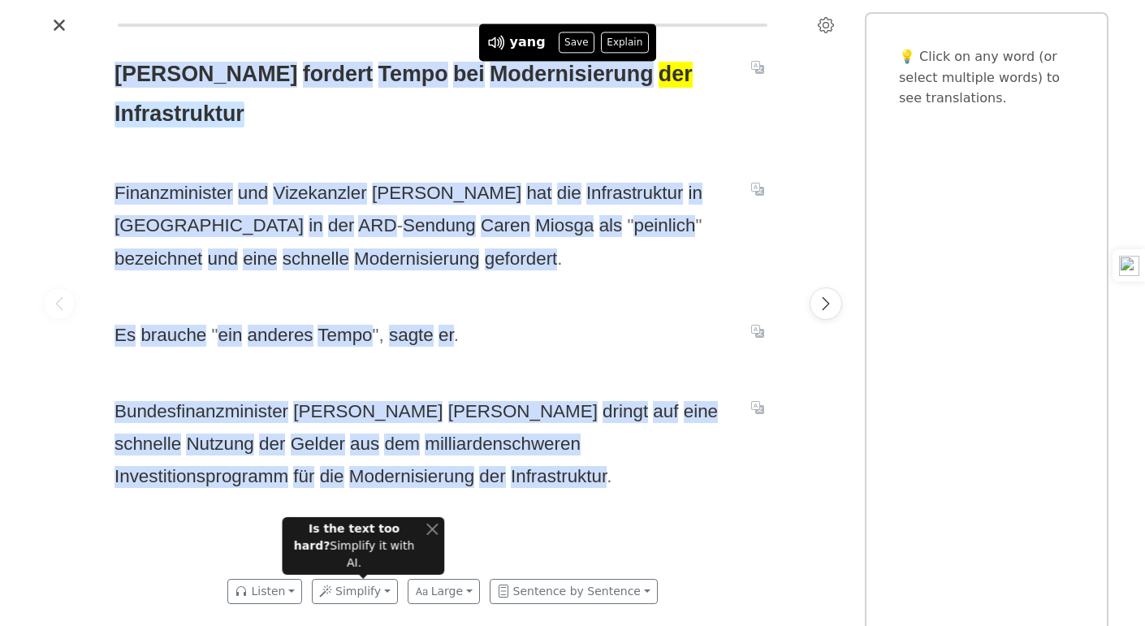
click at [244, 102] on span "Infrastruktur" at bounding box center [180, 115] width 130 height 26
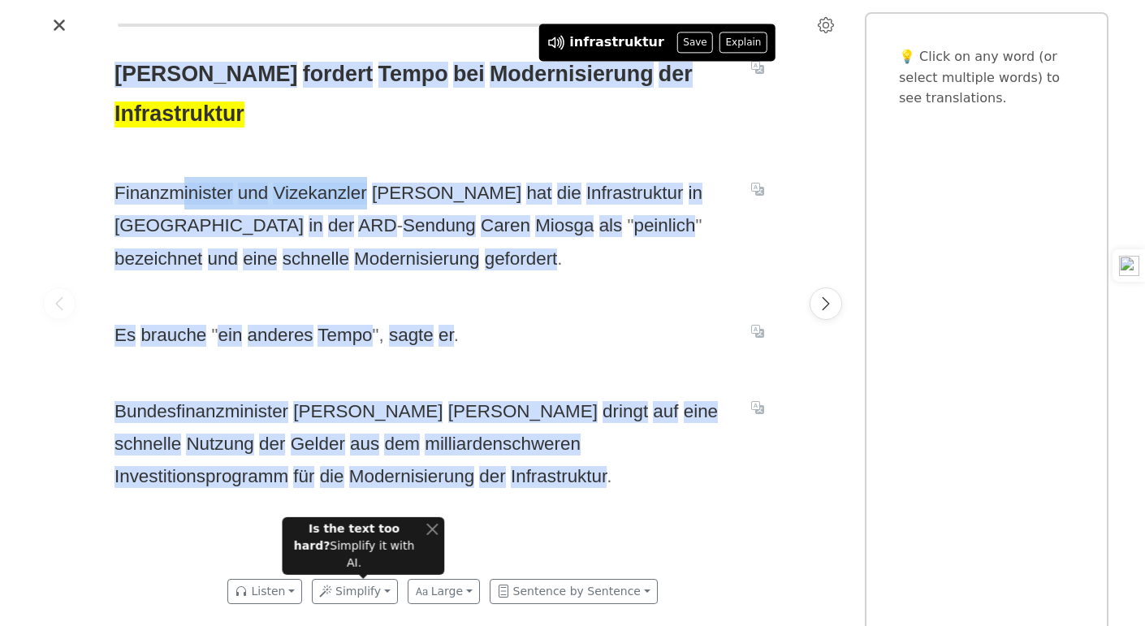
drag, startPoint x: 179, startPoint y: 151, endPoint x: 365, endPoint y: 146, distance: 186.1
click at [365, 177] on span "Finanzminister und [PERSON_NAME] hat die Infrastruktur in [GEOGRAPHIC_DATA] in …" at bounding box center [423, 226] width 617 height 98
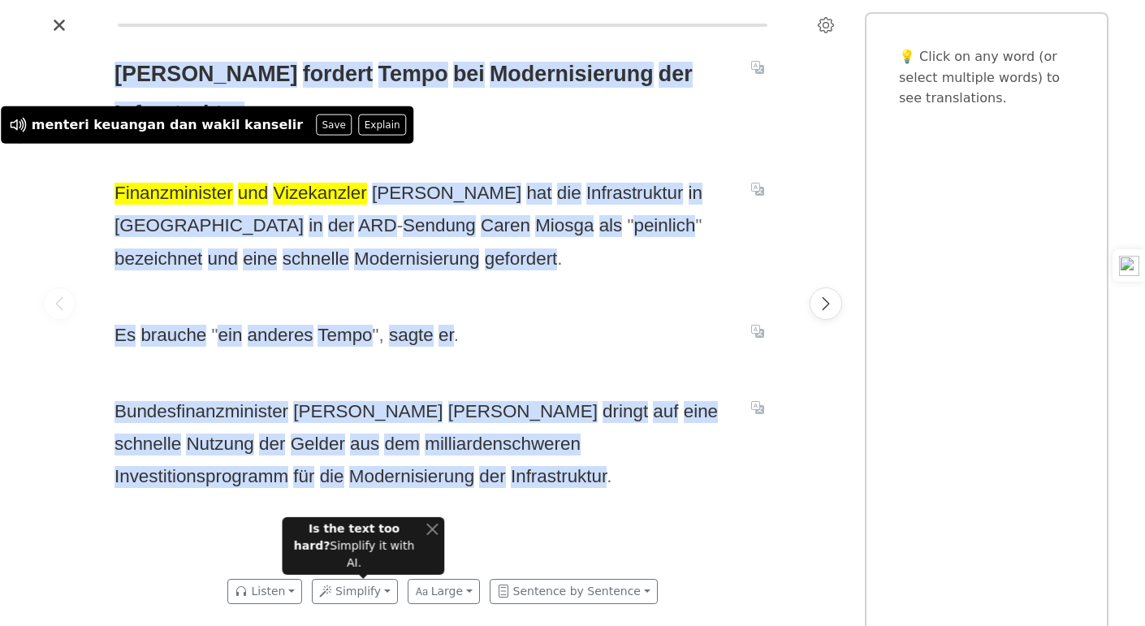
click at [492, 114] on div "[PERSON_NAME] fordert Tempo bei Modernisierung der Infrastruktur Finanzminister…" at bounding box center [442, 303] width 689 height 530
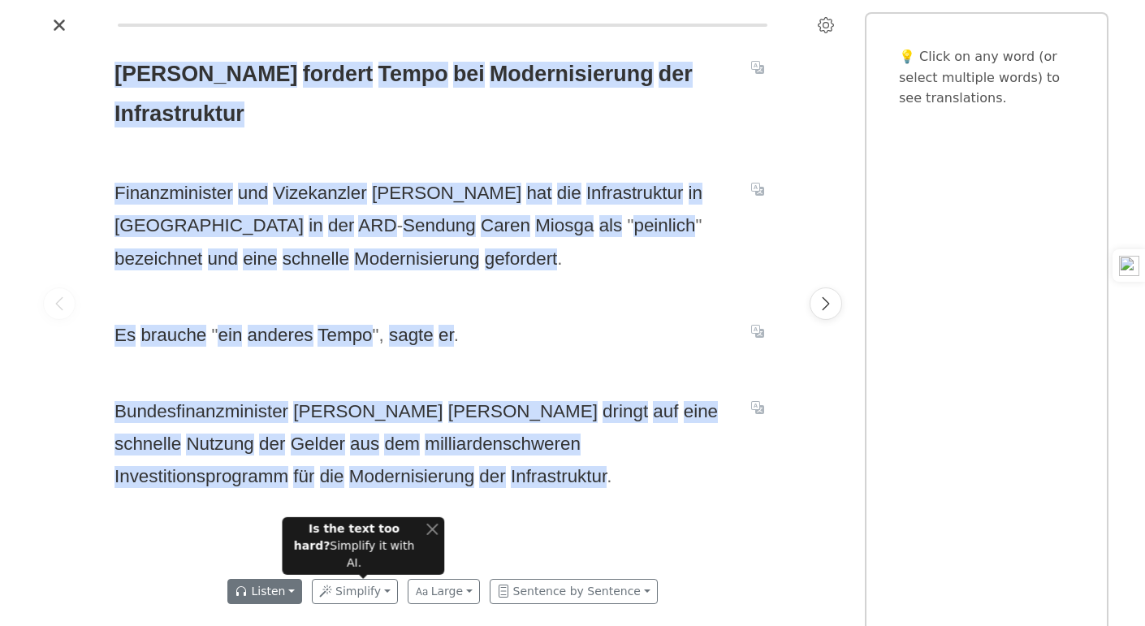
click at [289, 586] on button "Listen" at bounding box center [264, 591] width 75 height 25
click at [429, 538] on button "Close" at bounding box center [432, 529] width 12 height 17
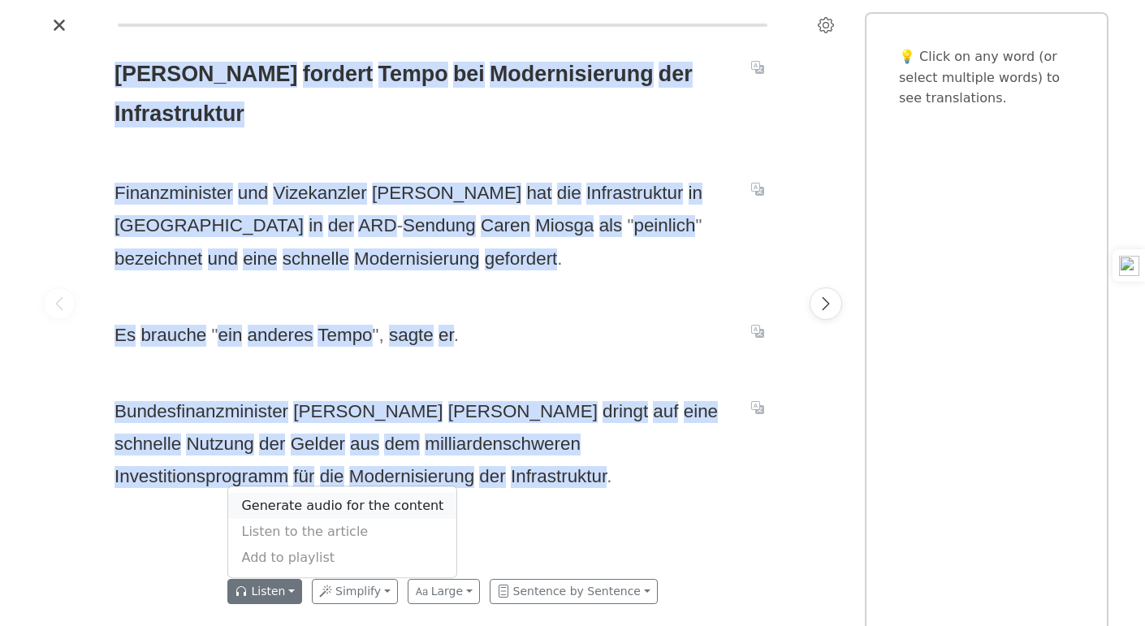
click at [414, 505] on link "Generate audio for the content" at bounding box center [342, 506] width 228 height 26
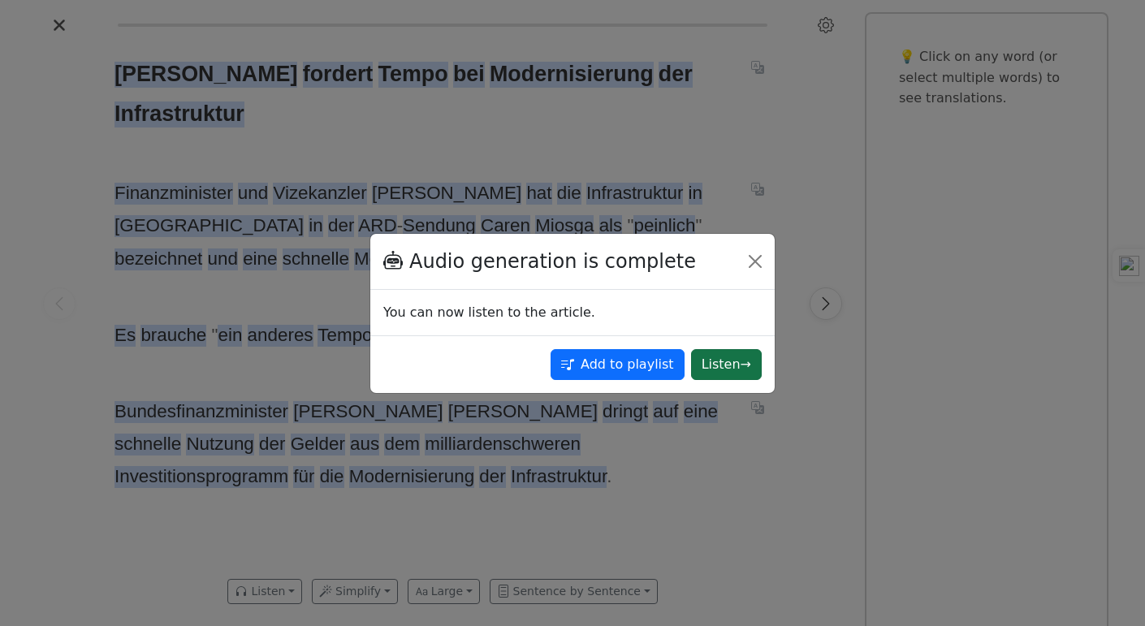
click at [706, 360] on button "Listen →" at bounding box center [726, 364] width 71 height 31
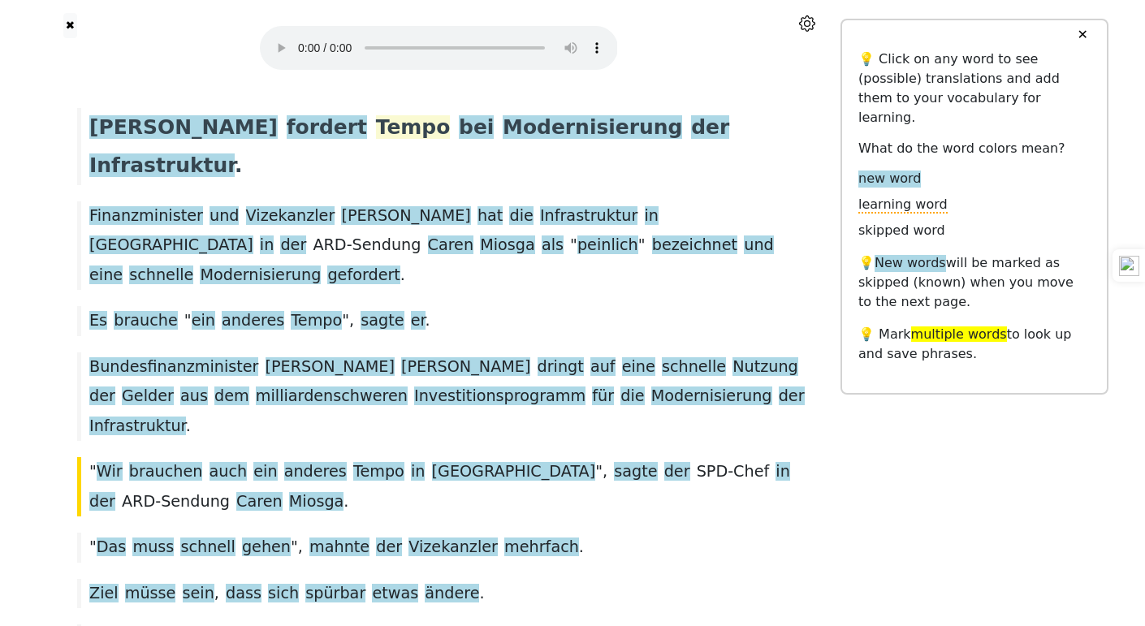
scroll to position [131, 0]
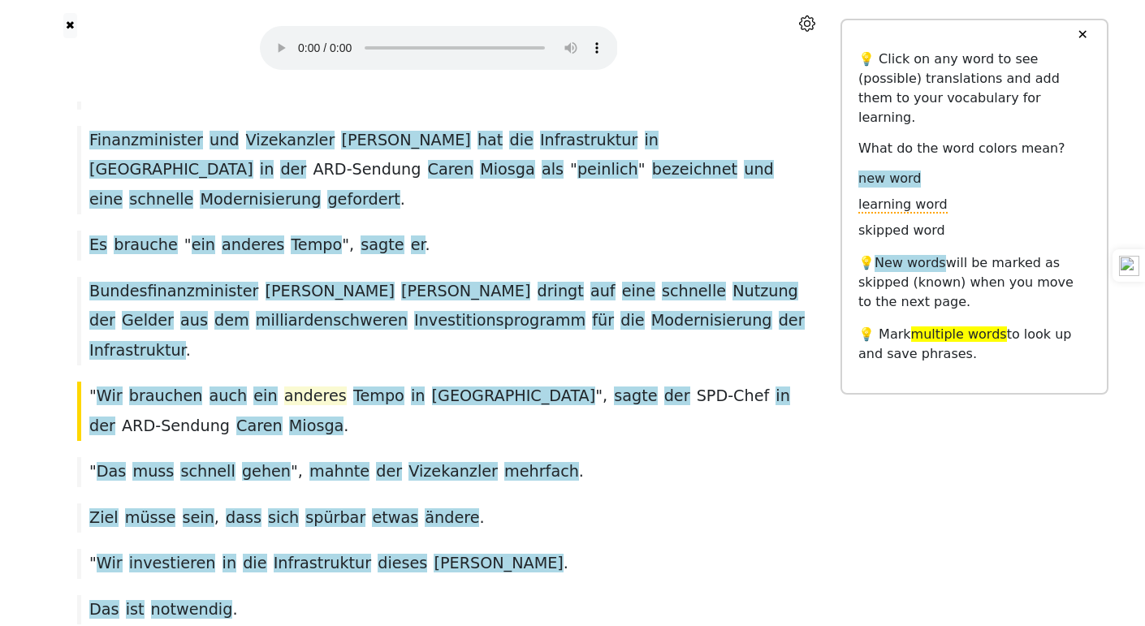
click at [284, 387] on span "anderes" at bounding box center [315, 397] width 63 height 20
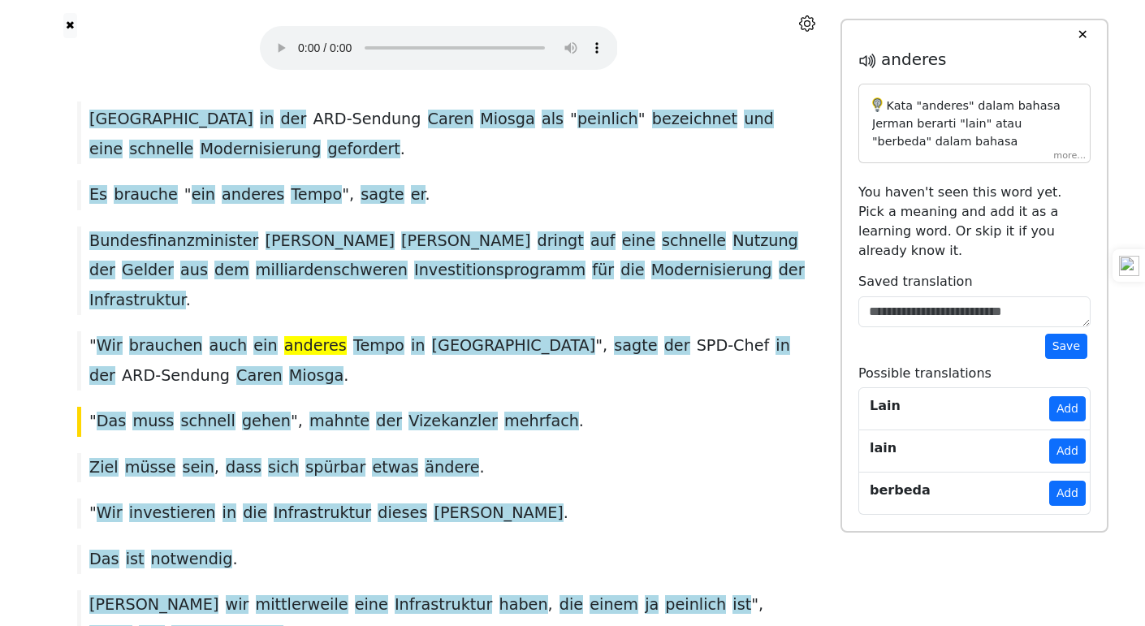
scroll to position [192, 0]
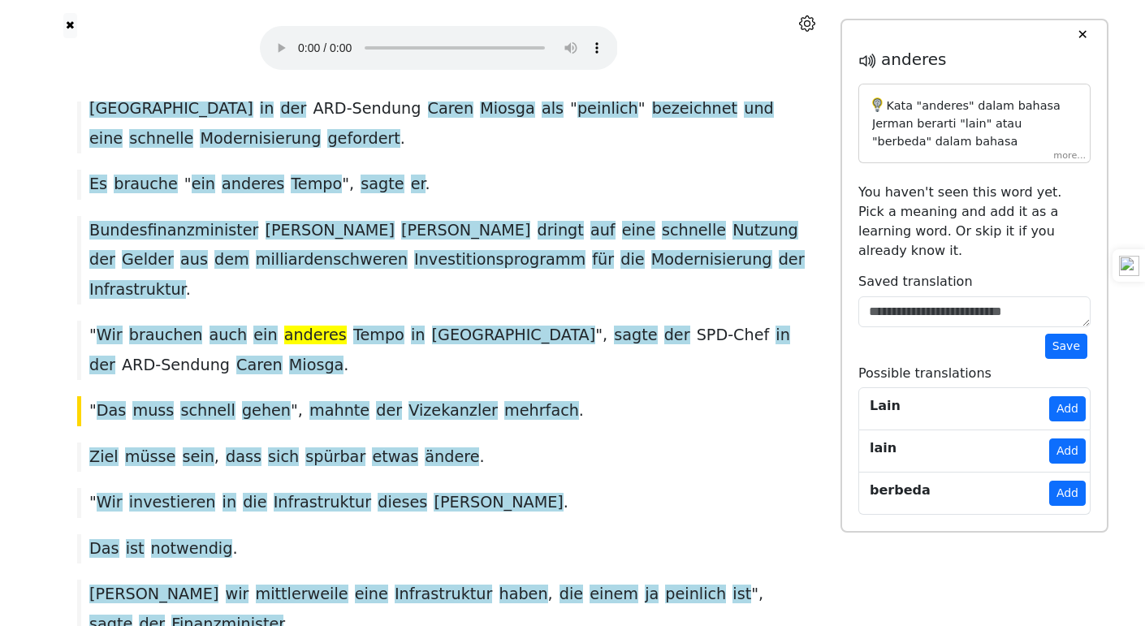
click at [612, 396] on div "" Das muss schnell gehen ", mahnte der Vizekanzler mehrfach ." at bounding box center [438, 410] width 739 height 29
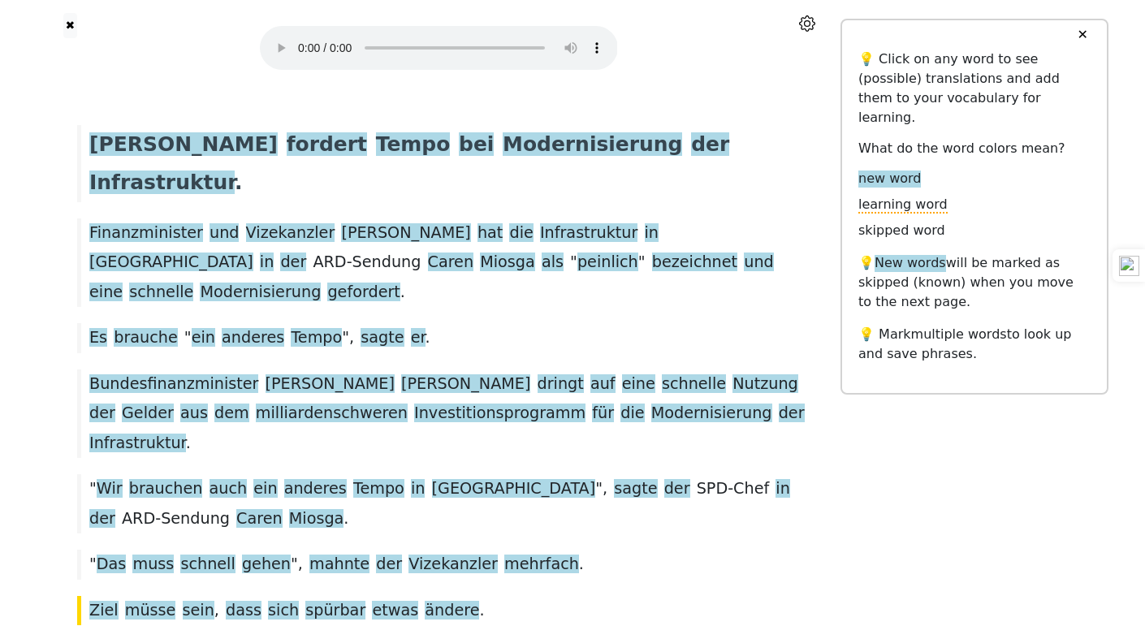
scroll to position [0, 0]
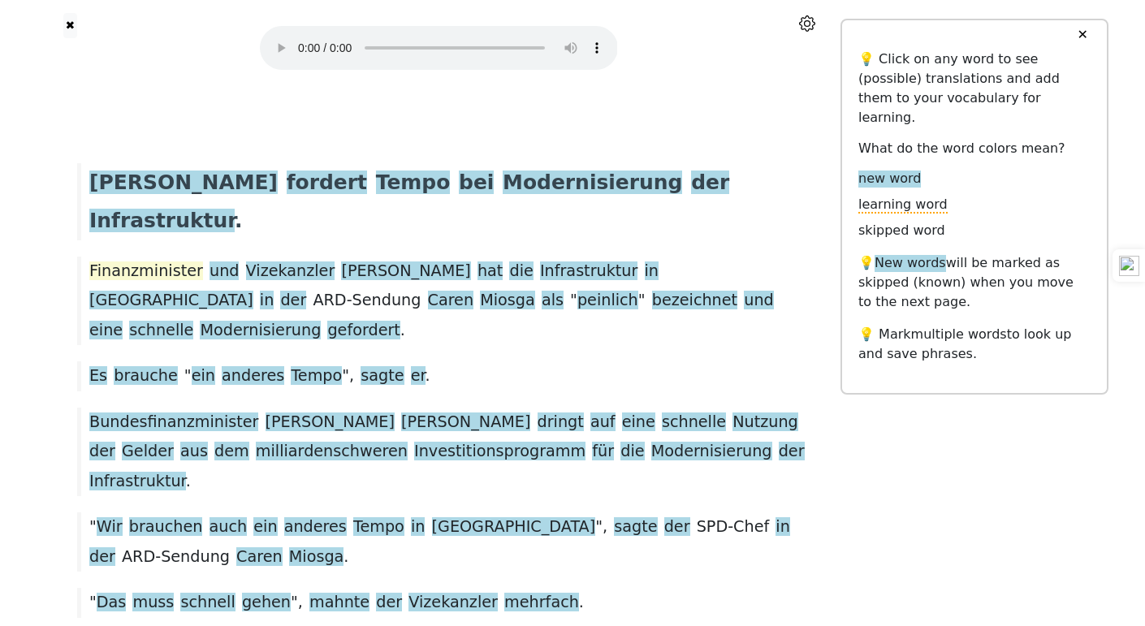
click at [123, 262] on span "Finanzminister" at bounding box center [146, 272] width 114 height 20
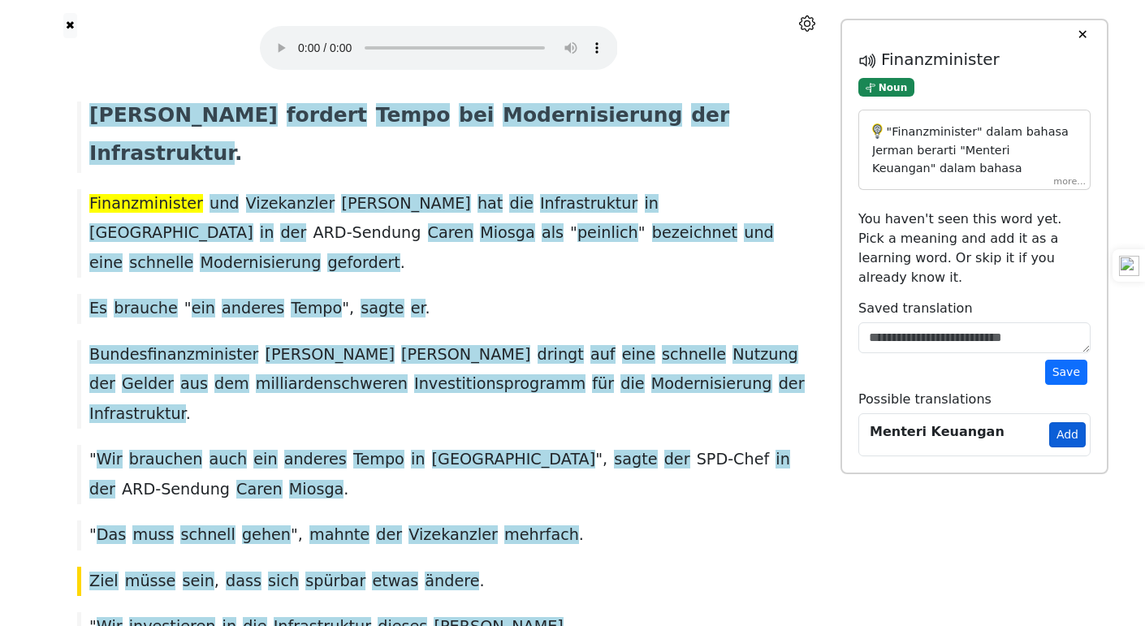
scroll to position [70, 0]
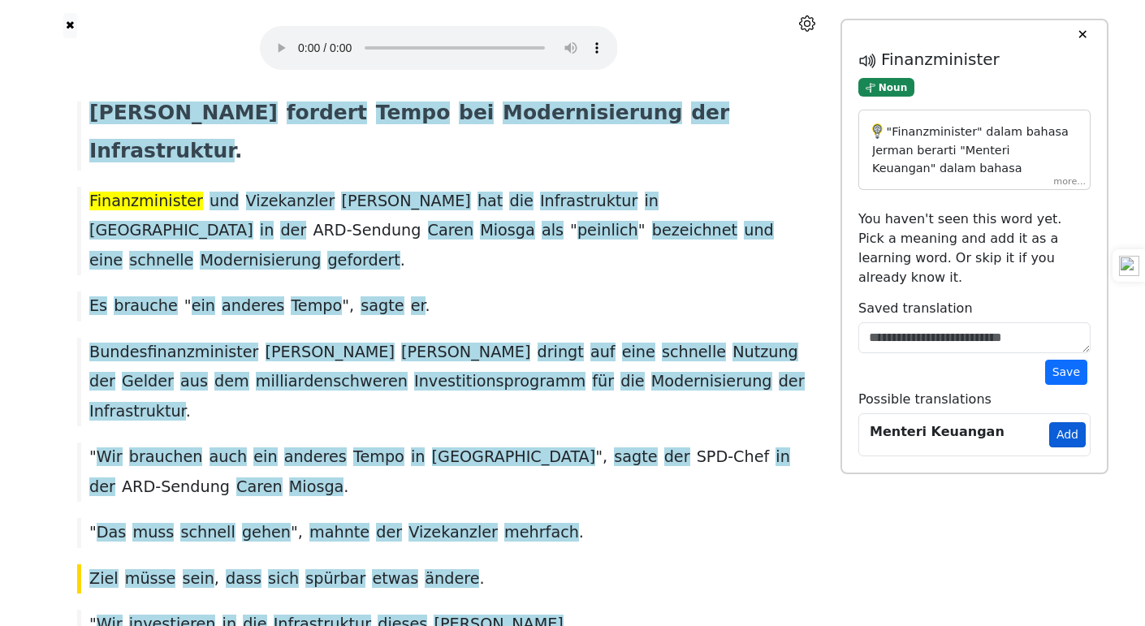
click at [1069, 422] on button "Add" at bounding box center [1067, 434] width 37 height 25
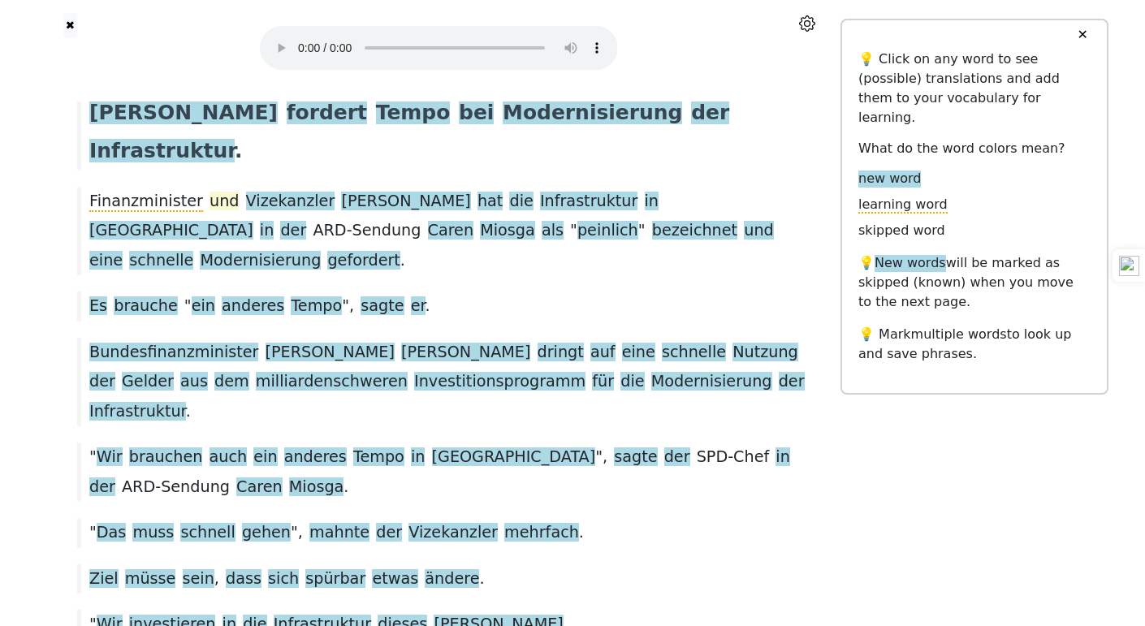
click at [210, 192] on span "und" at bounding box center [225, 202] width 30 height 20
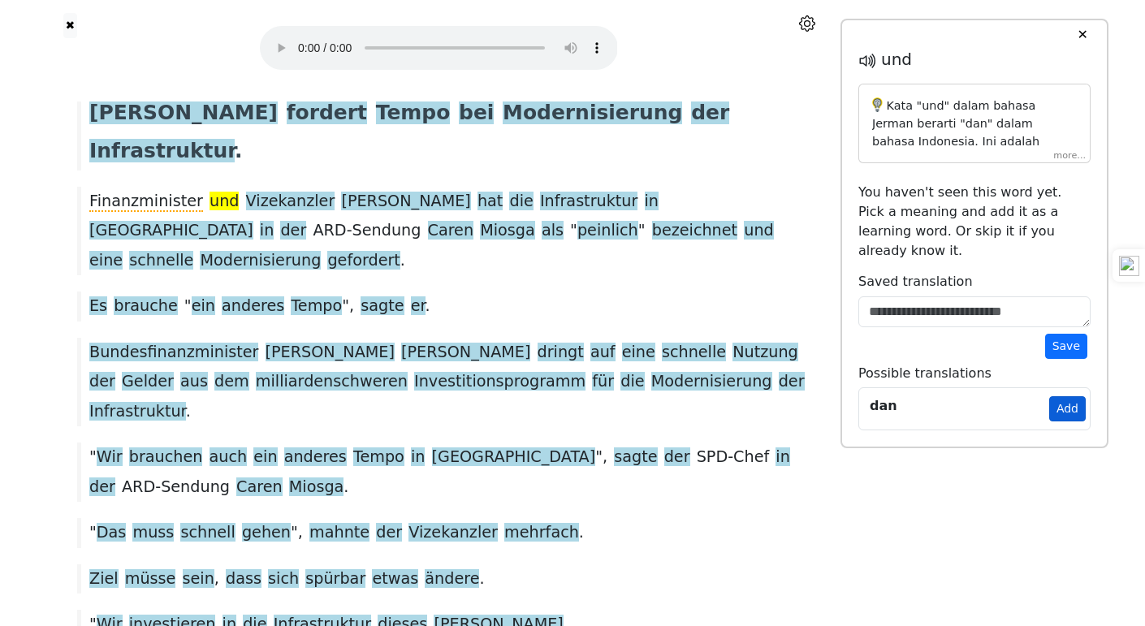
click at [1076, 396] on button "Add" at bounding box center [1067, 408] width 37 height 25
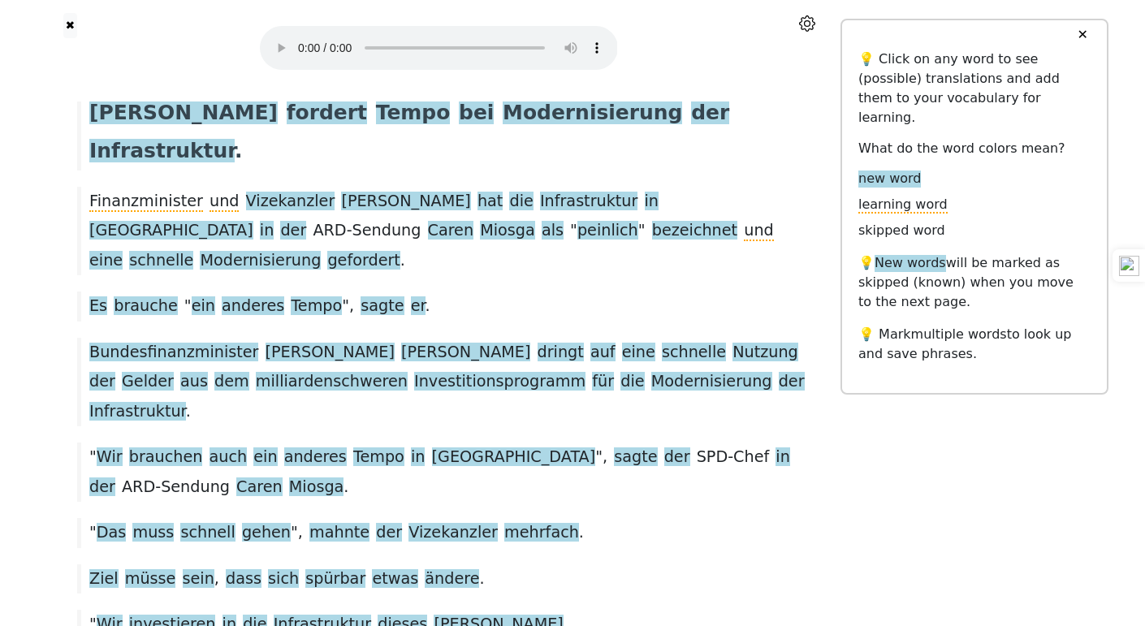
click at [281, 187] on div "Finanzminister und [PERSON_NAME] hat die Infrastruktur in [GEOGRAPHIC_DATA] in …" at bounding box center [438, 231] width 739 height 89
click at [280, 192] on span "Vizekanzler" at bounding box center [290, 202] width 89 height 20
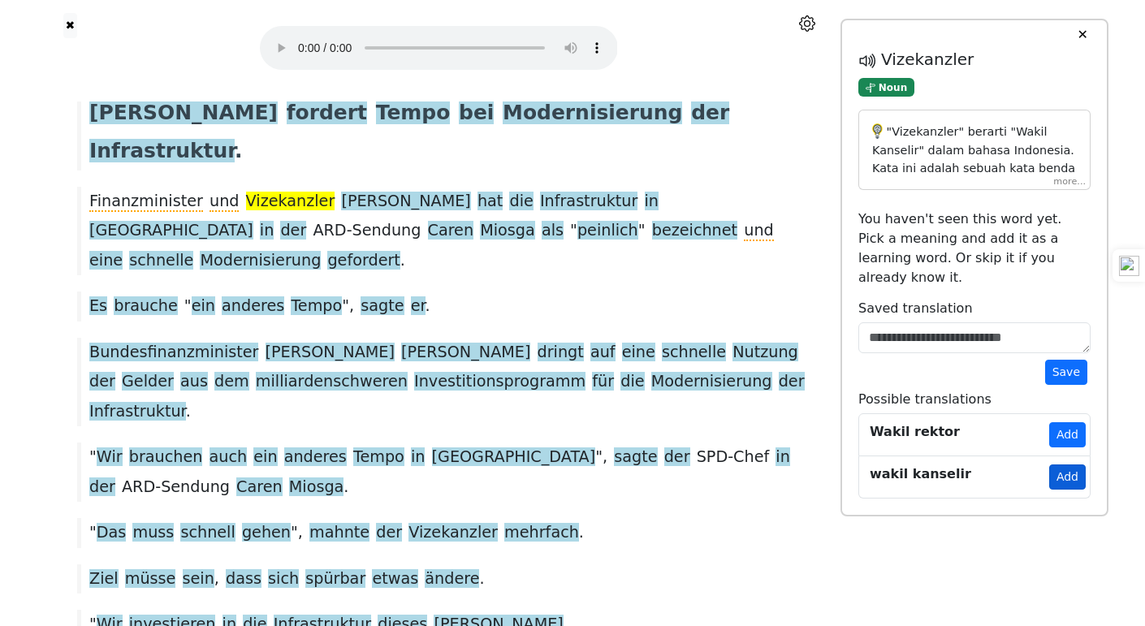
click at [1064, 465] on button "Add" at bounding box center [1067, 477] width 37 height 25
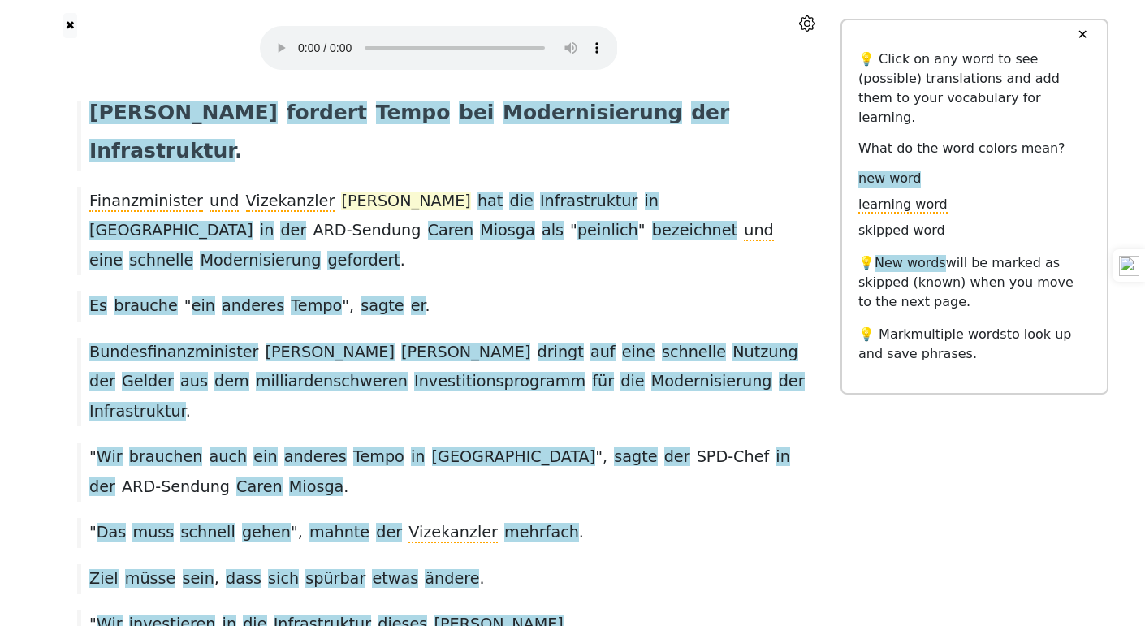
click at [371, 192] on span "[PERSON_NAME]" at bounding box center [405, 202] width 129 height 20
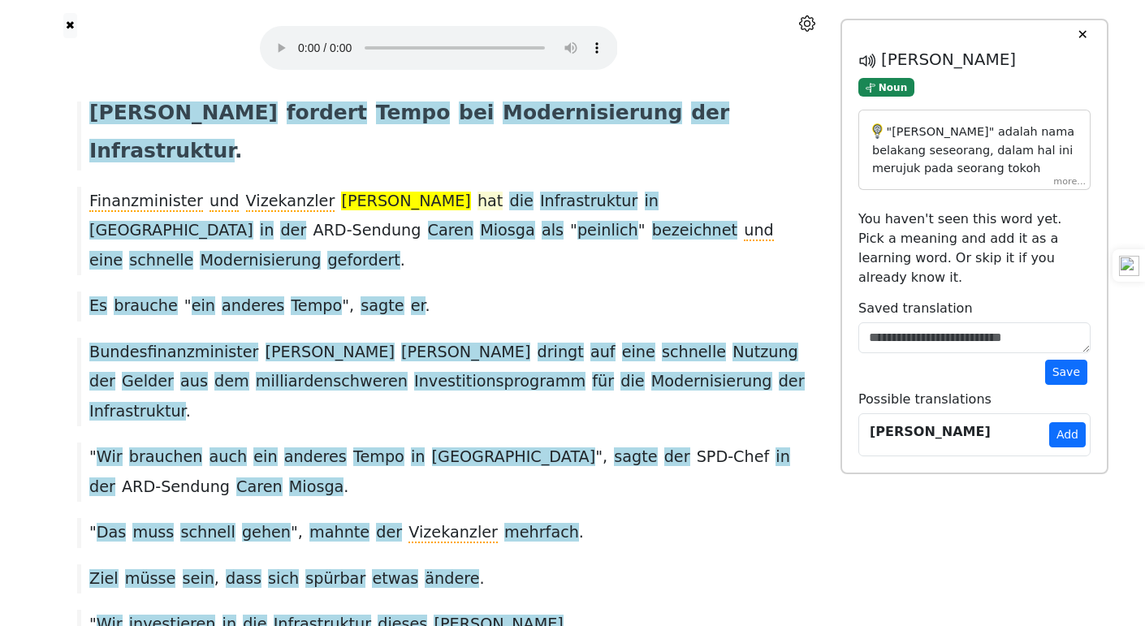
click at [478, 192] on span "hat" at bounding box center [490, 202] width 25 height 20
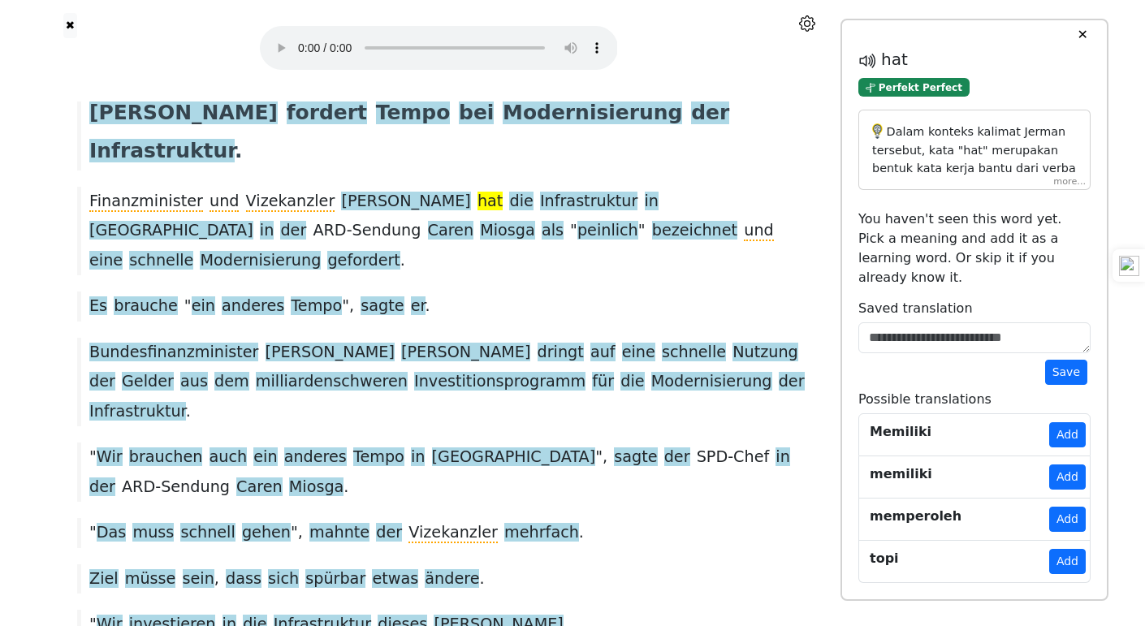
click at [1065, 183] on div "Dalam konteks kalimat Jerman tersebut, kata "hat" merupakan bentuk kata kerja b…" at bounding box center [975, 150] width 232 height 80
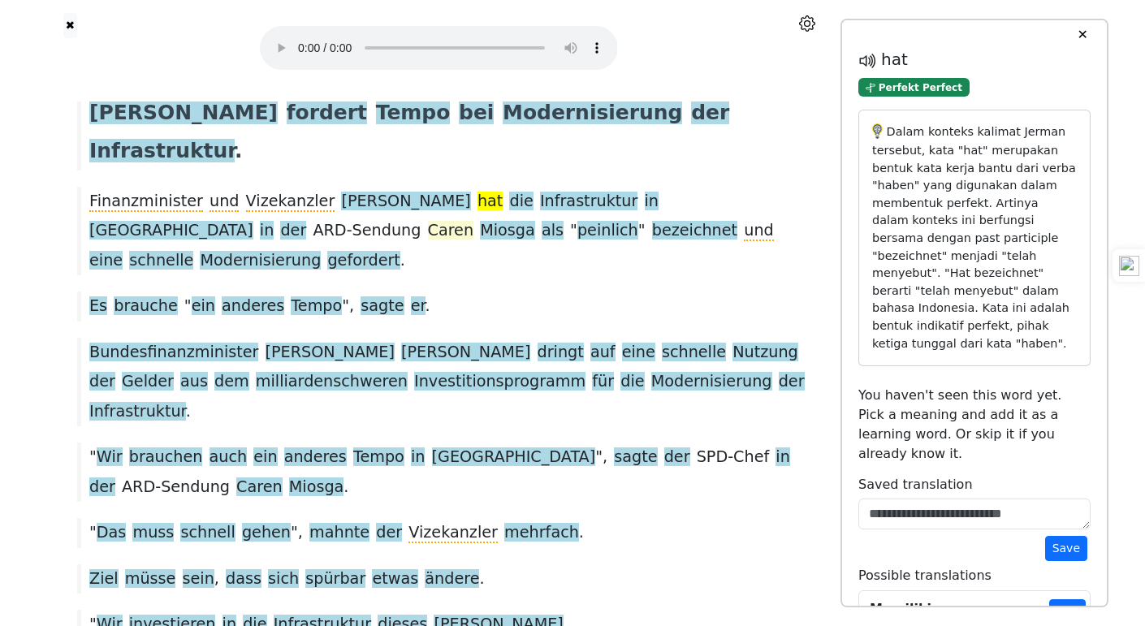
click at [428, 221] on span "Caren" at bounding box center [451, 231] width 46 height 20
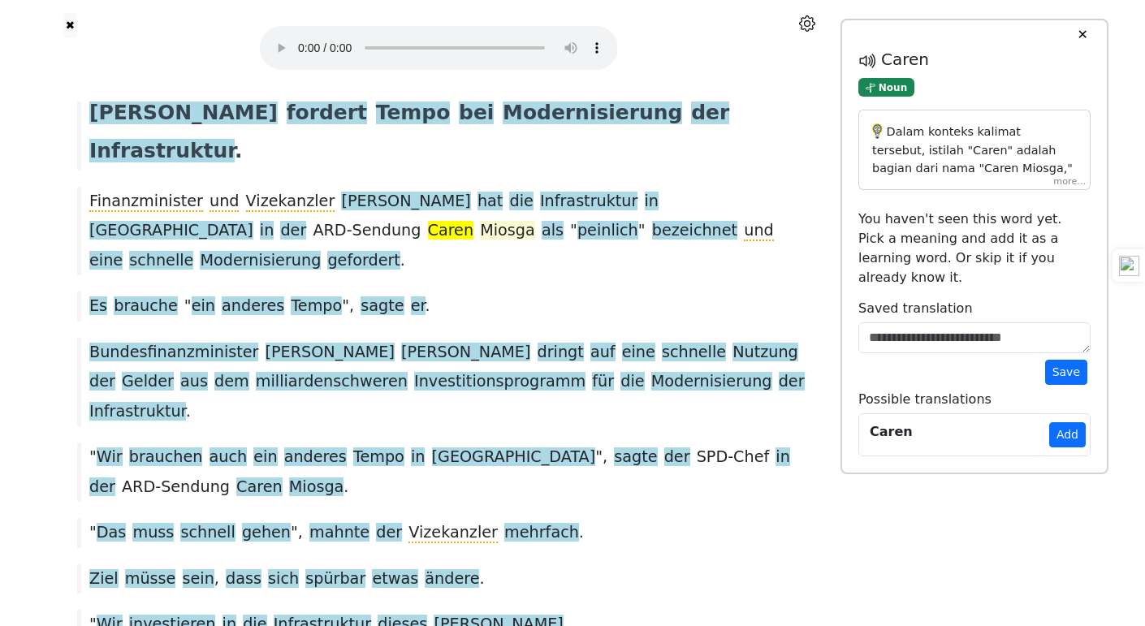
click at [480, 221] on span "Miosga" at bounding box center [507, 231] width 55 height 20
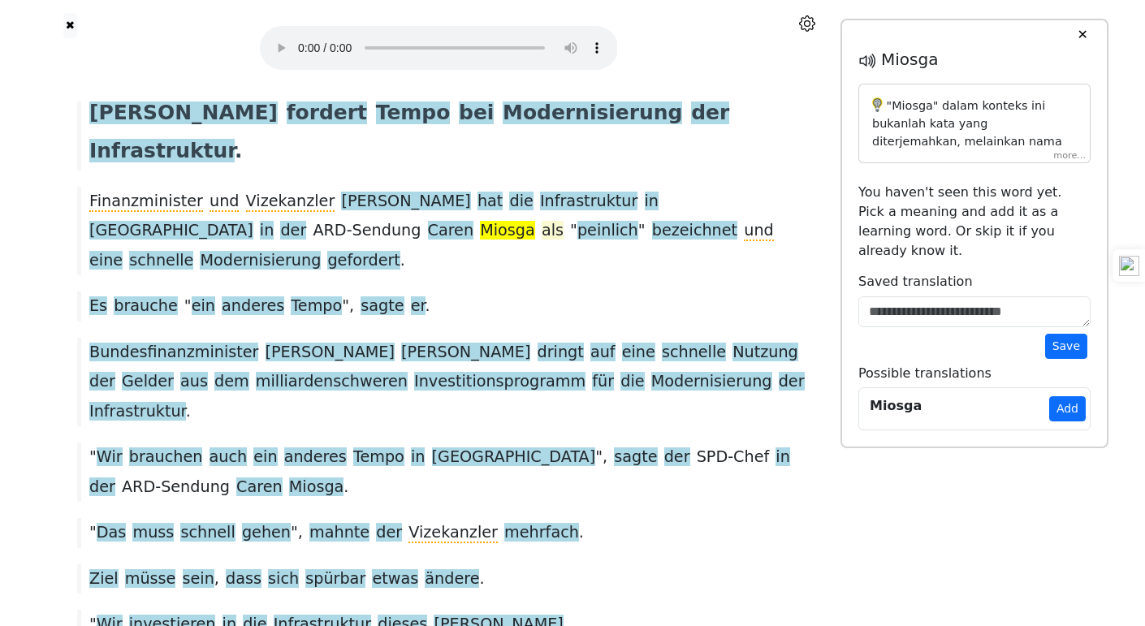
click at [542, 221] on span "als" at bounding box center [553, 231] width 22 height 20
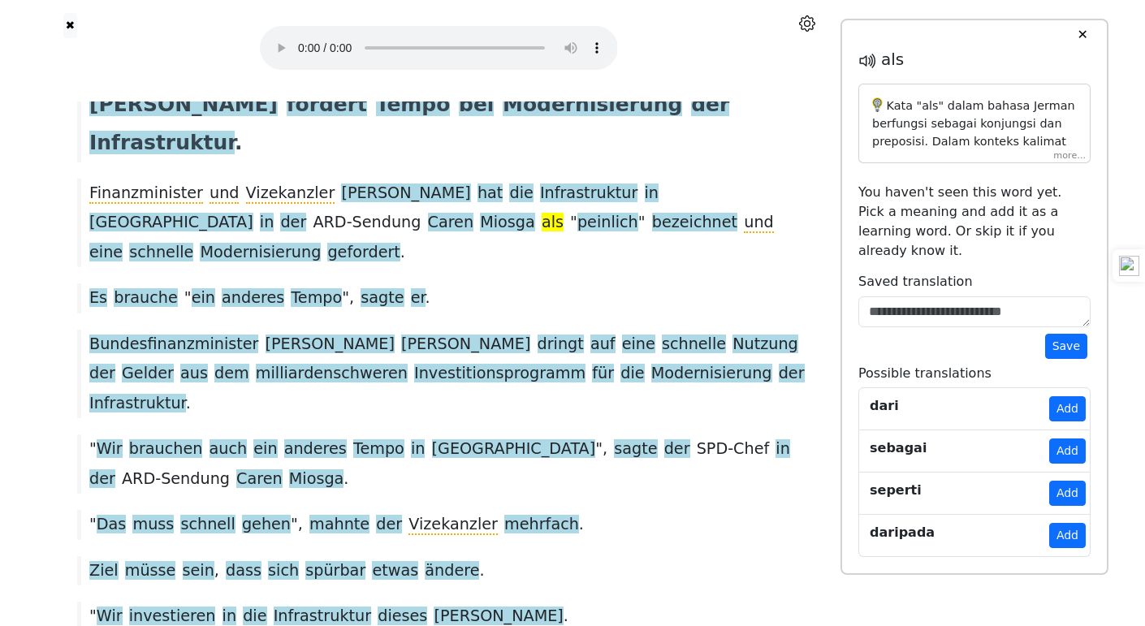
scroll to position [78, 0]
click at [1071, 149] on div "Kata "als" dalam bahasa Jerman berfungsi sebagai konjungsi dan preposisi. Dalam…" at bounding box center [975, 124] width 232 height 80
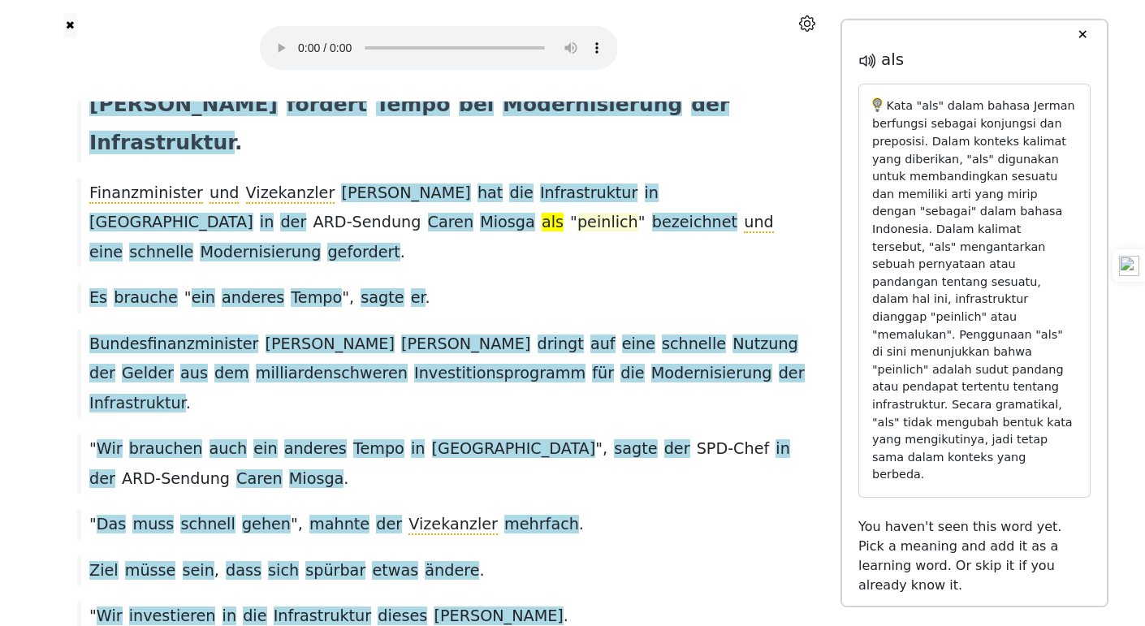
click at [578, 213] on span "peinlich" at bounding box center [608, 223] width 61 height 20
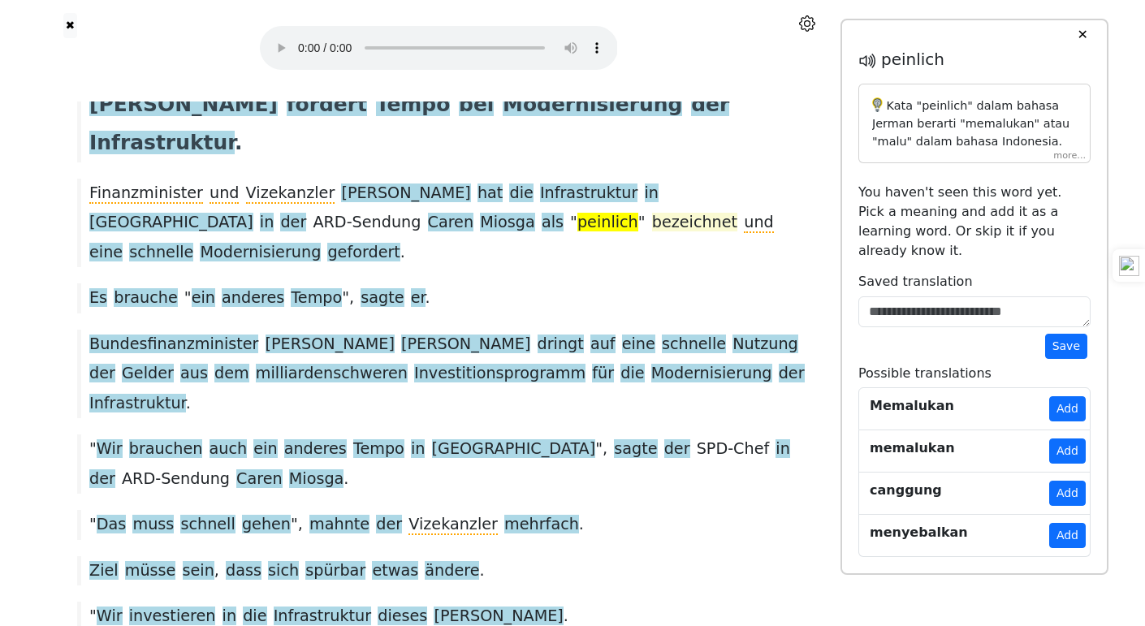
click at [652, 213] on span "bezeichnet" at bounding box center [694, 223] width 85 height 20
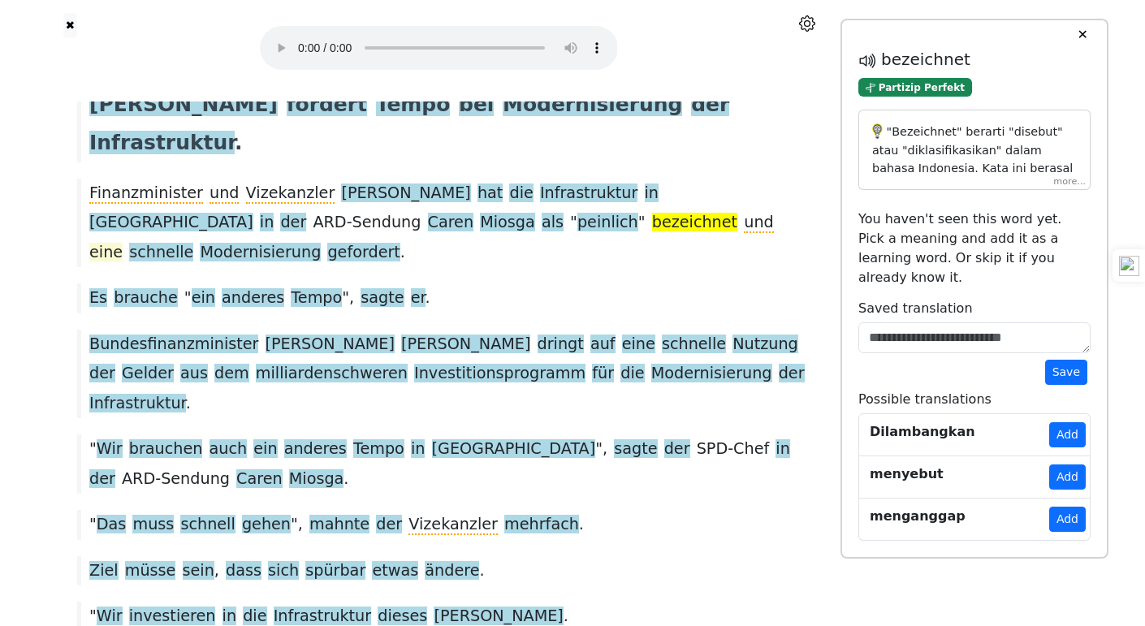
click at [123, 243] on span "eine" at bounding box center [105, 253] width 33 height 20
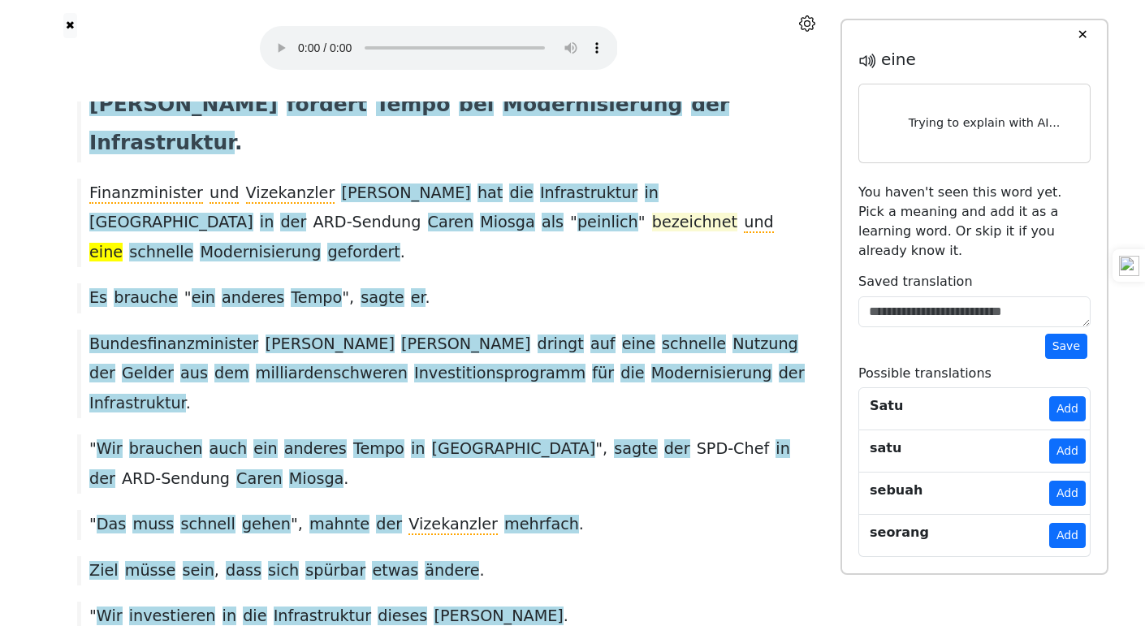
click at [652, 213] on span "bezeichnet" at bounding box center [694, 223] width 85 height 20
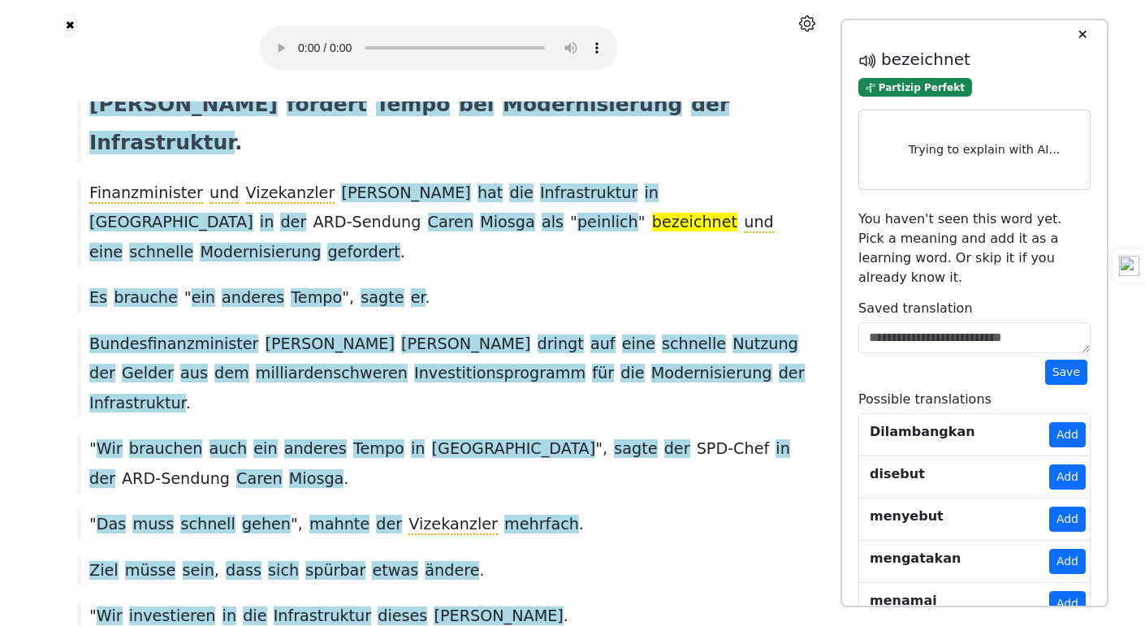
scroll to position [10, 0]
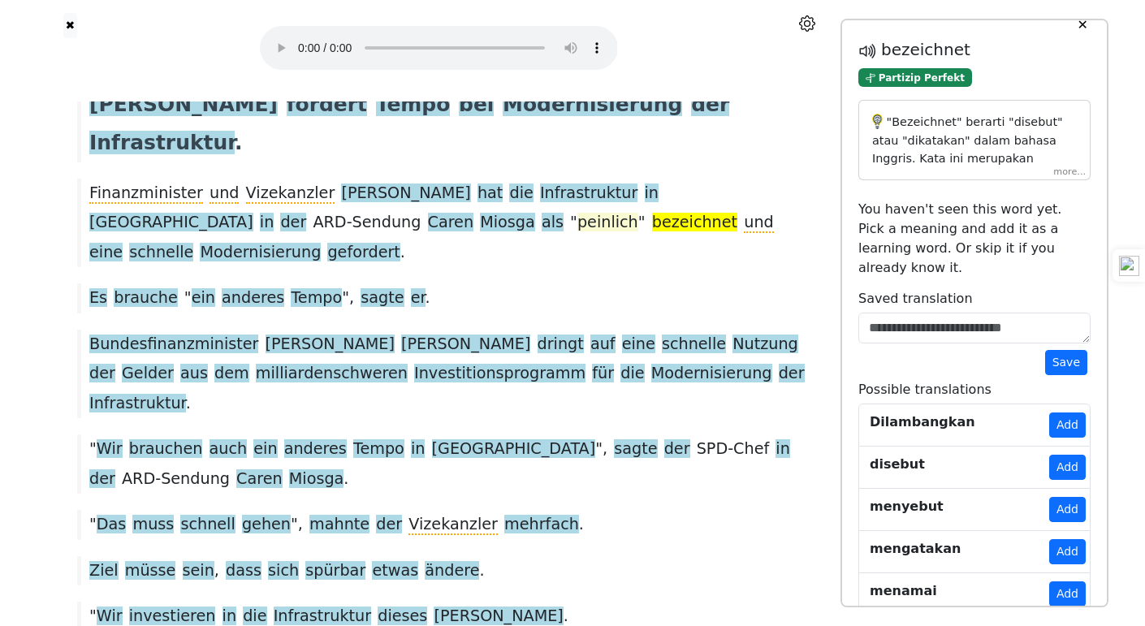
click at [578, 213] on span "peinlich" at bounding box center [608, 223] width 61 height 20
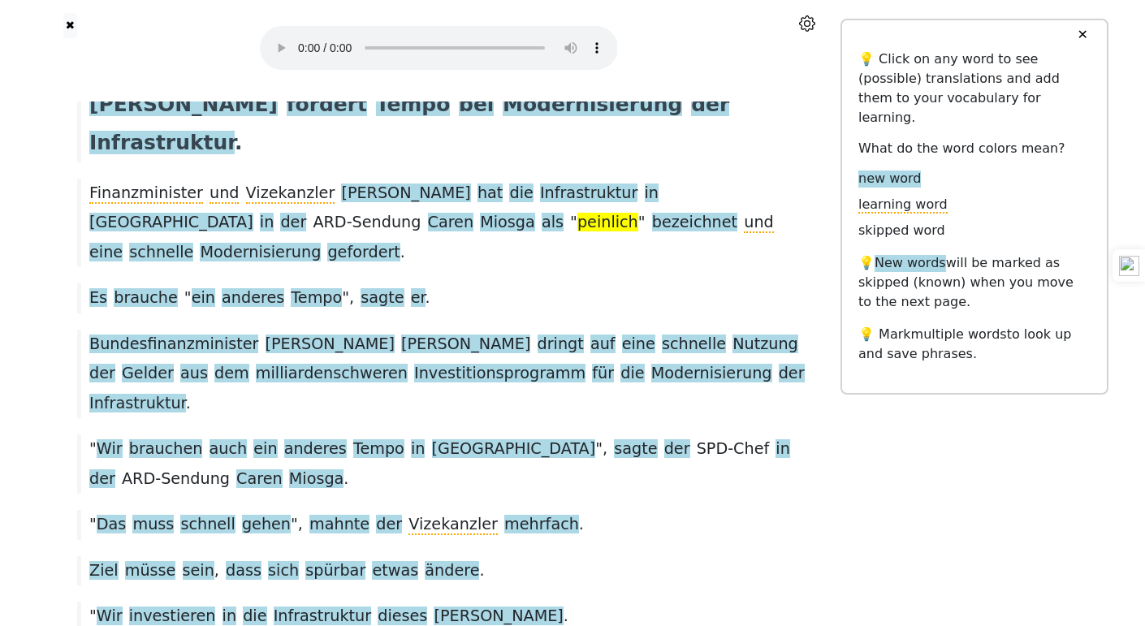
scroll to position [0, 0]
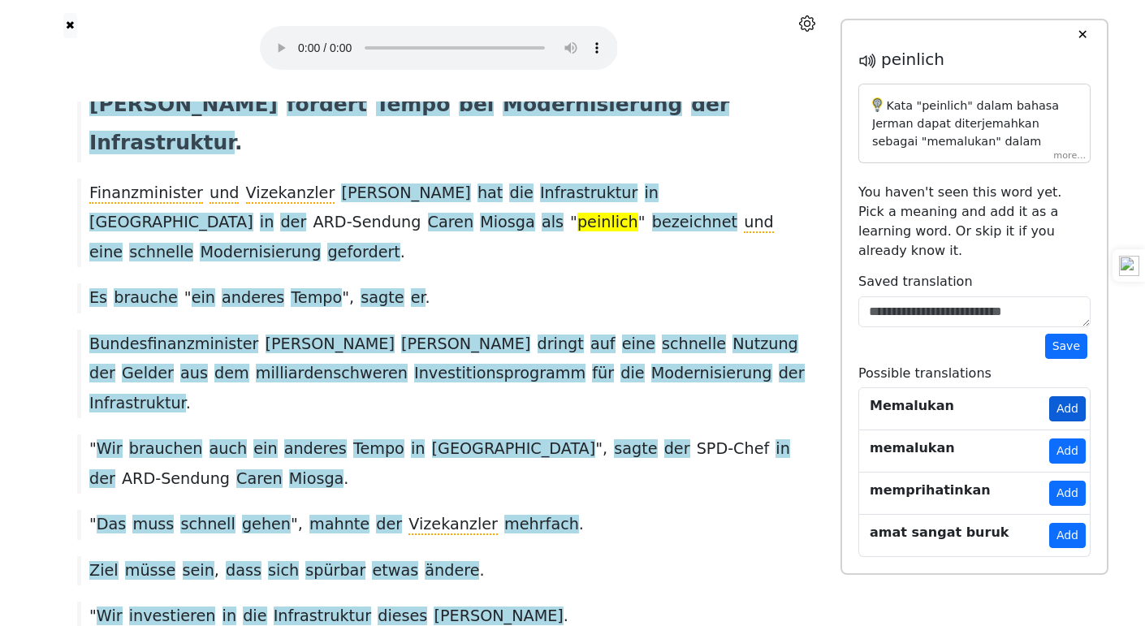
click at [1077, 396] on button "Add" at bounding box center [1067, 408] width 37 height 25
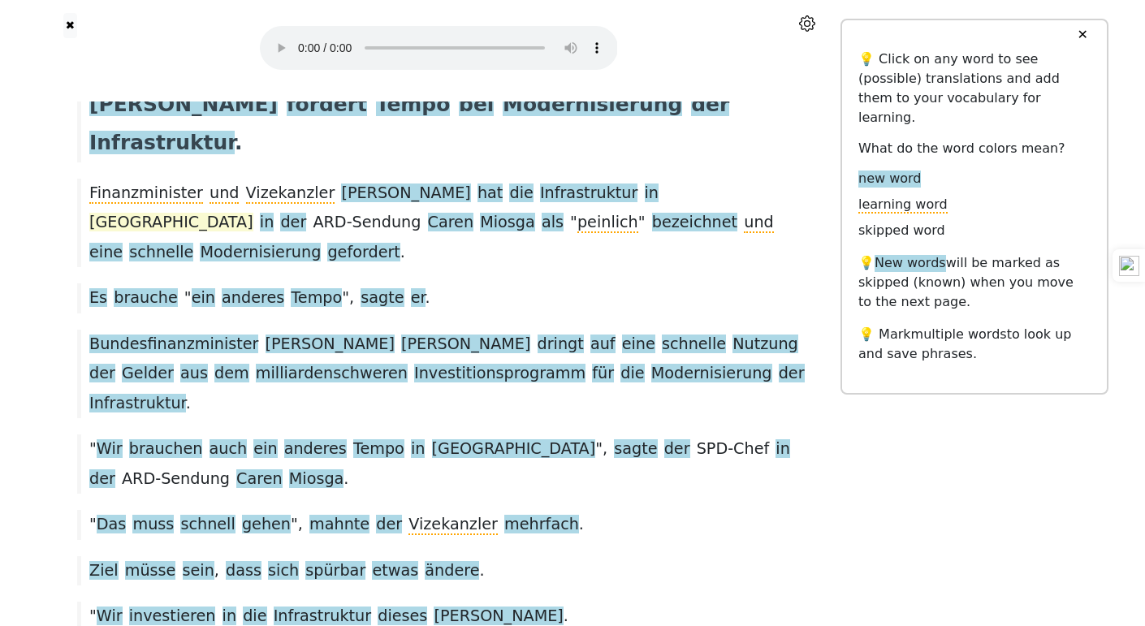
click at [253, 213] on span "[GEOGRAPHIC_DATA]" at bounding box center [171, 223] width 164 height 20
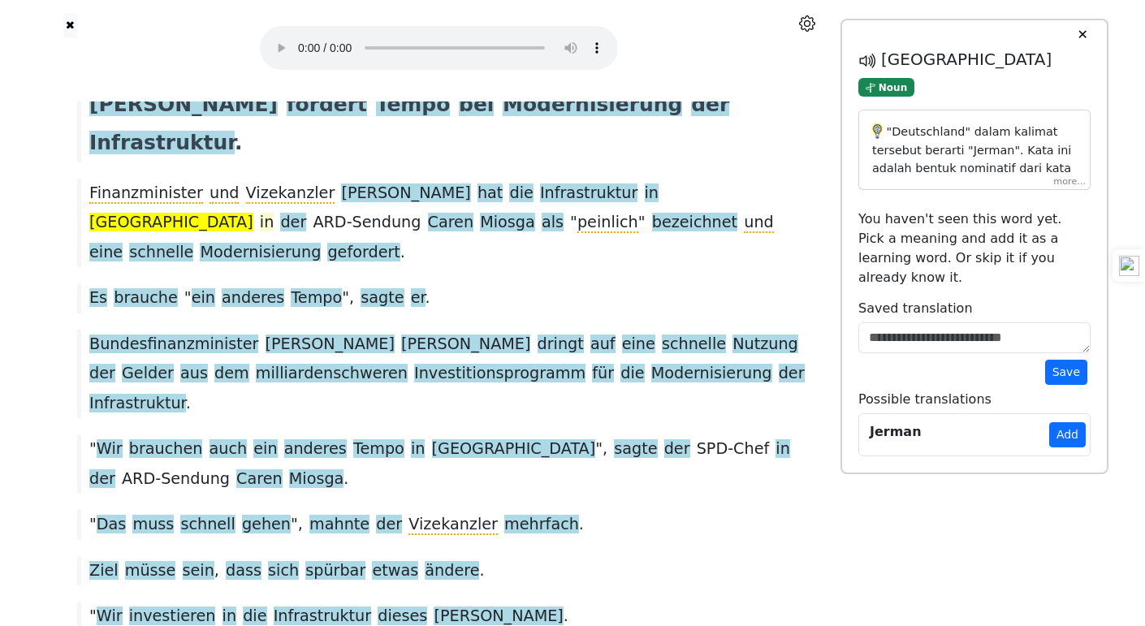
click at [275, 213] on span "in" at bounding box center [267, 223] width 15 height 20
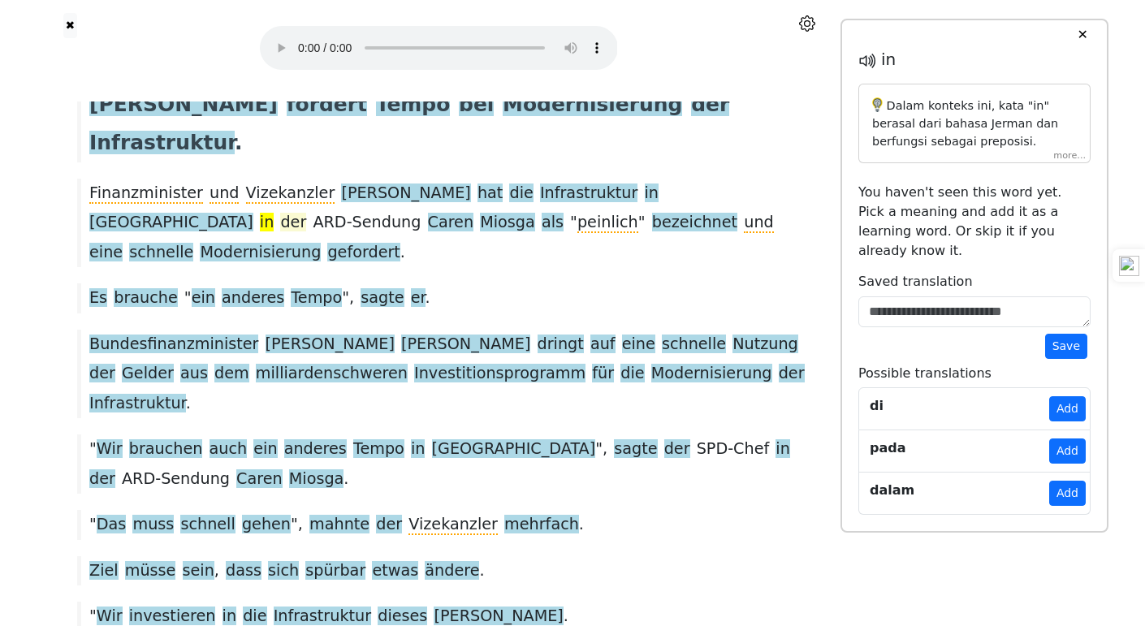
click at [306, 213] on span "der" at bounding box center [293, 223] width 26 height 20
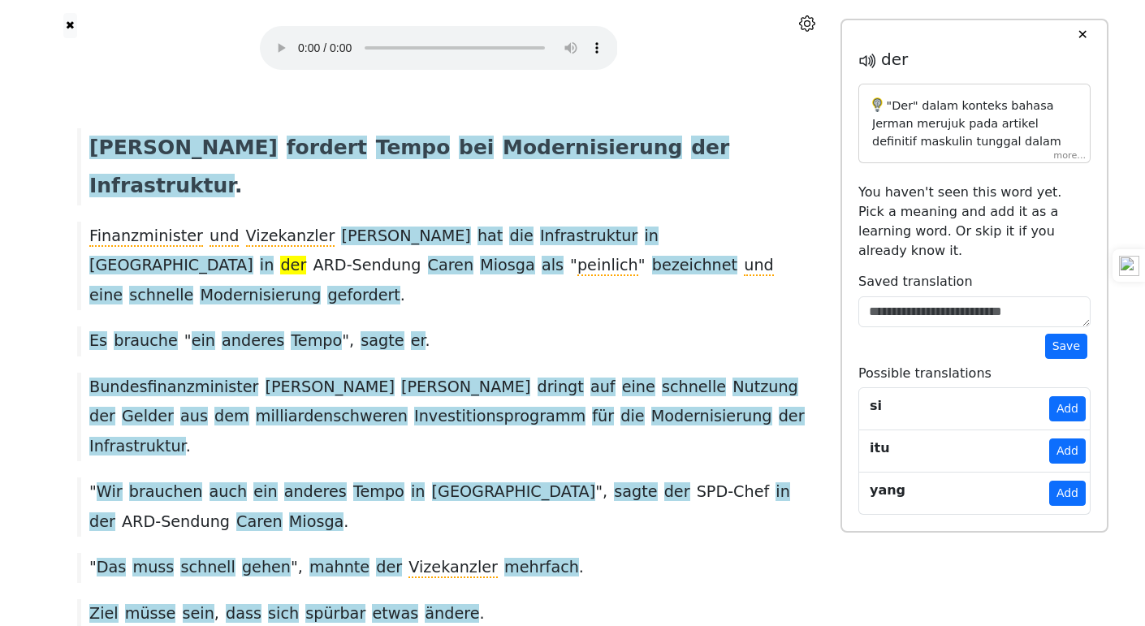
scroll to position [35, 0]
drag, startPoint x: 681, startPoint y: 193, endPoint x: 796, endPoint y: 200, distance: 115.6
click at [796, 222] on div "Finanzminister und [PERSON_NAME] hat die Infrastruktur in [GEOGRAPHIC_DATA] in …" at bounding box center [438, 266] width 739 height 89
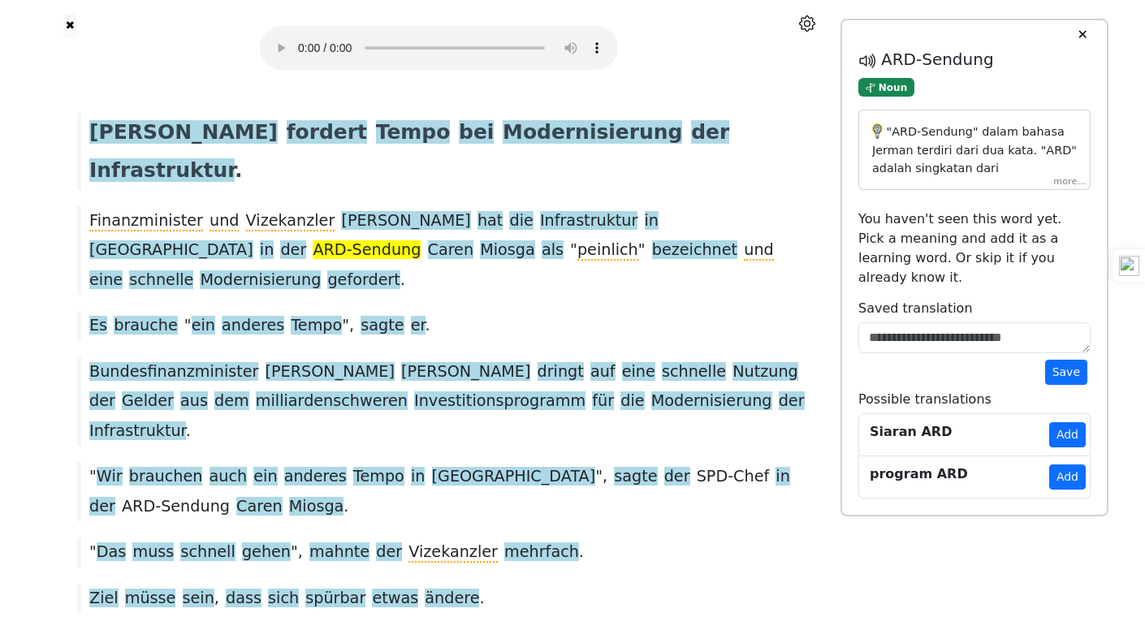
scroll to position [51, 0]
click at [1056, 171] on p ""ARD-Sendung" dalam bahasa Jerman terdiri dari dua kata. "ARD" adalah singkatan…" at bounding box center [974, 316] width 205 height 387
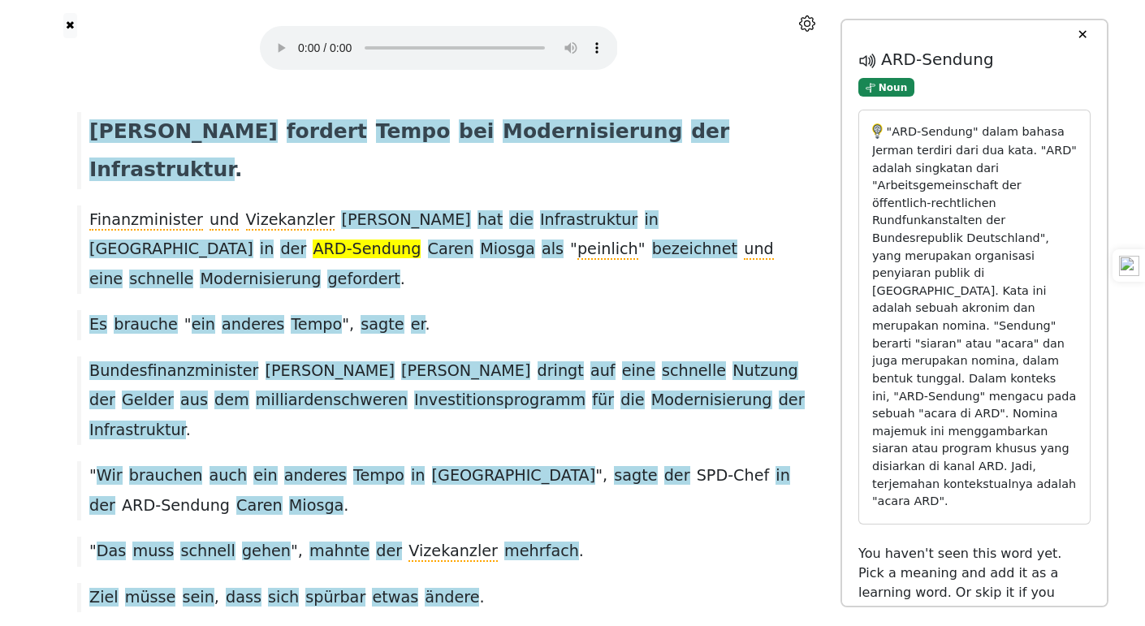
click at [743, 219] on div "Finanzminister und [PERSON_NAME] hat die Infrastruktur in [GEOGRAPHIC_DATA] in …" at bounding box center [438, 250] width 739 height 89
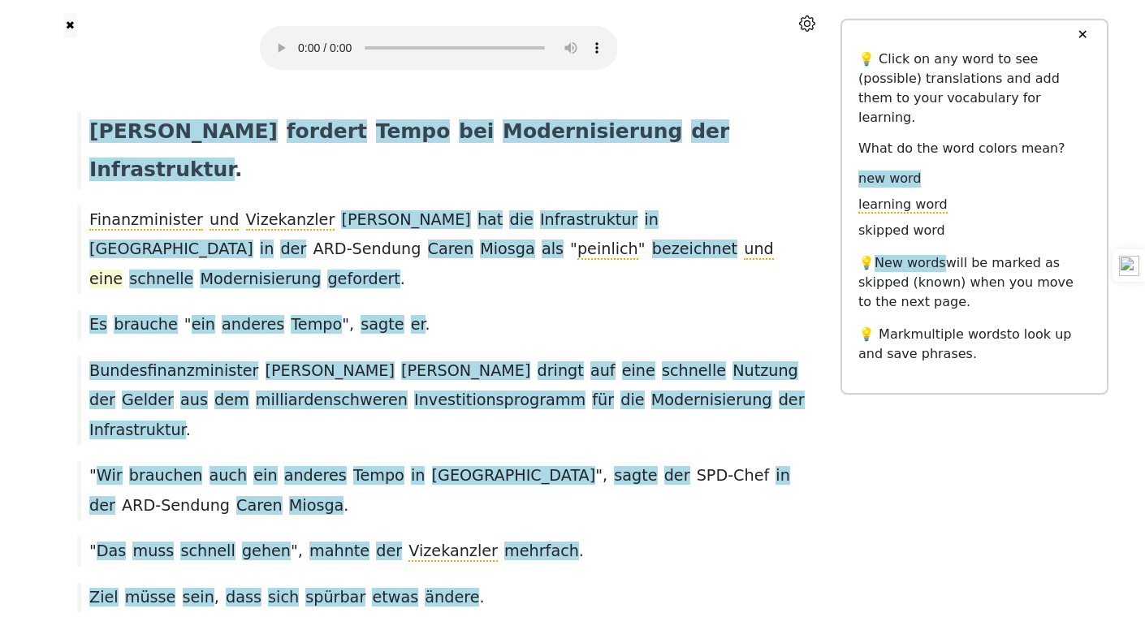
click at [123, 270] on span "eine" at bounding box center [105, 280] width 33 height 20
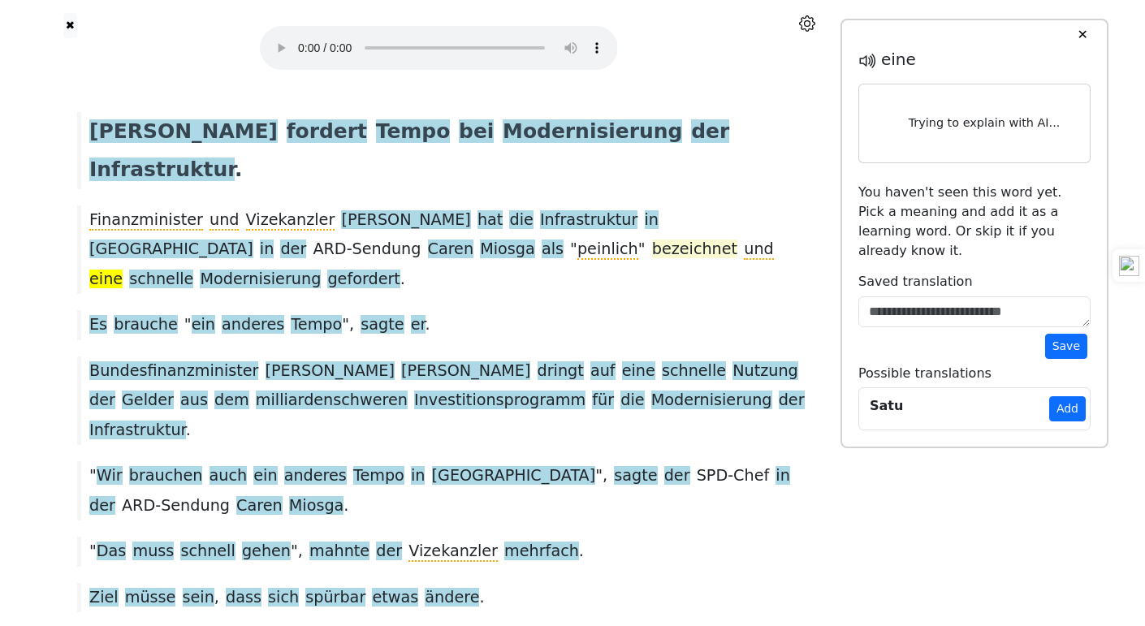
click at [652, 240] on span "bezeichnet" at bounding box center [694, 250] width 85 height 20
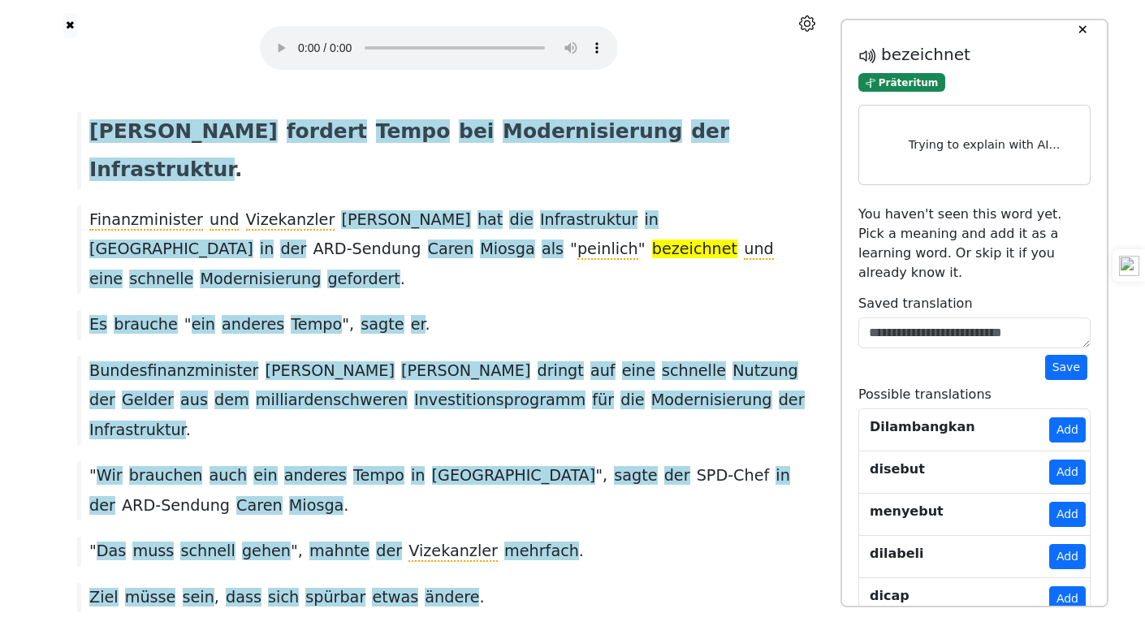
scroll to position [10, 0]
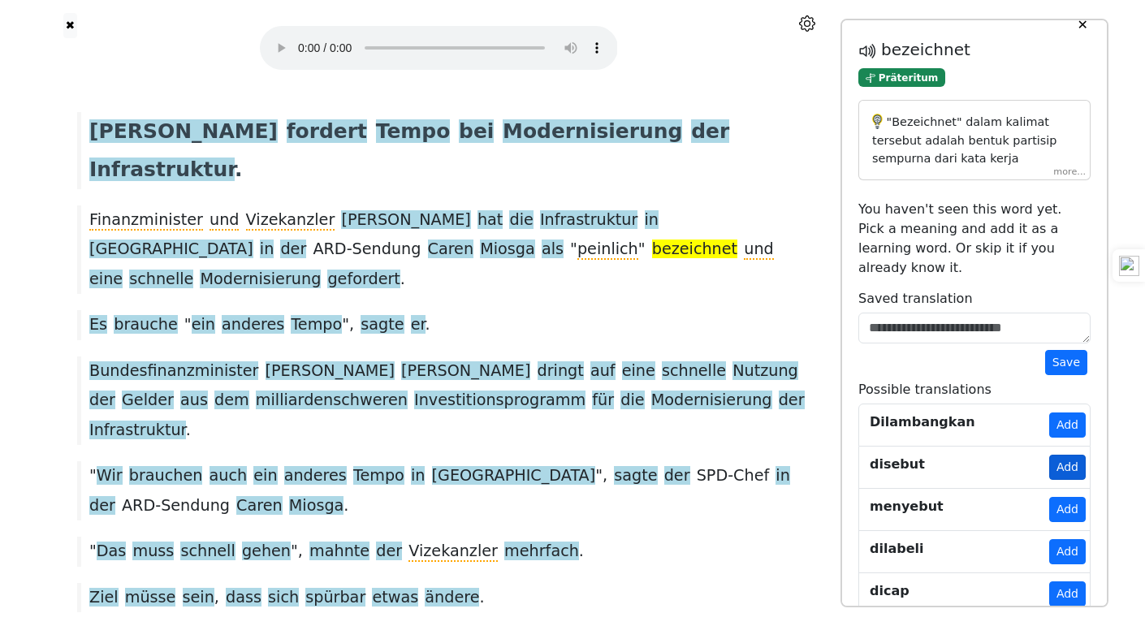
click at [1064, 455] on button "Add" at bounding box center [1067, 467] width 37 height 25
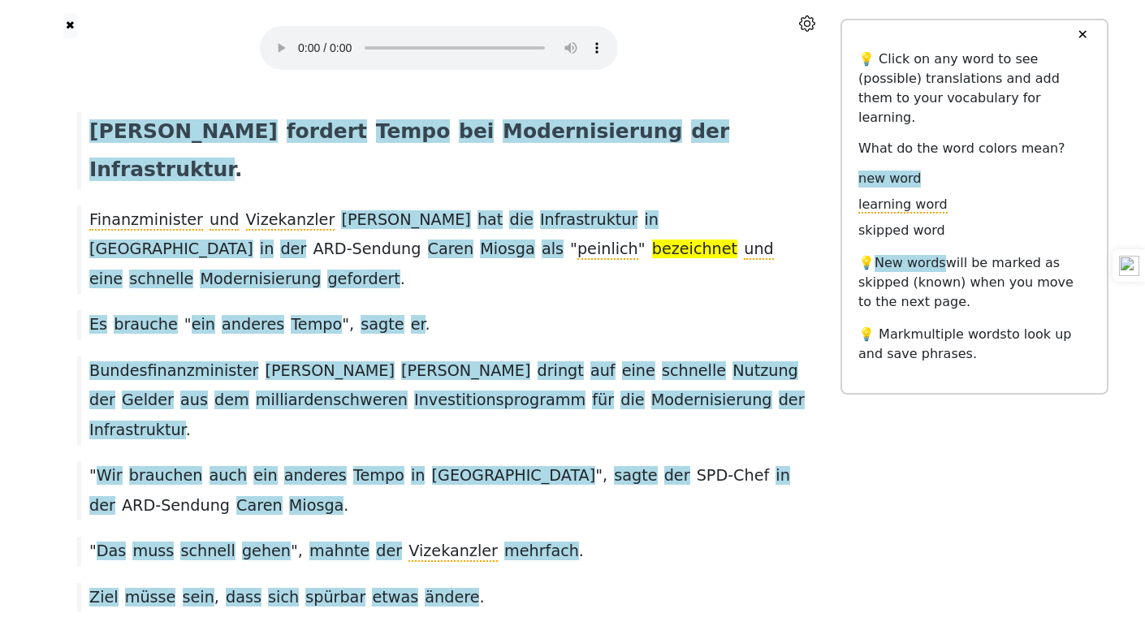
scroll to position [0, 0]
click at [123, 270] on span "eine" at bounding box center [105, 280] width 33 height 20
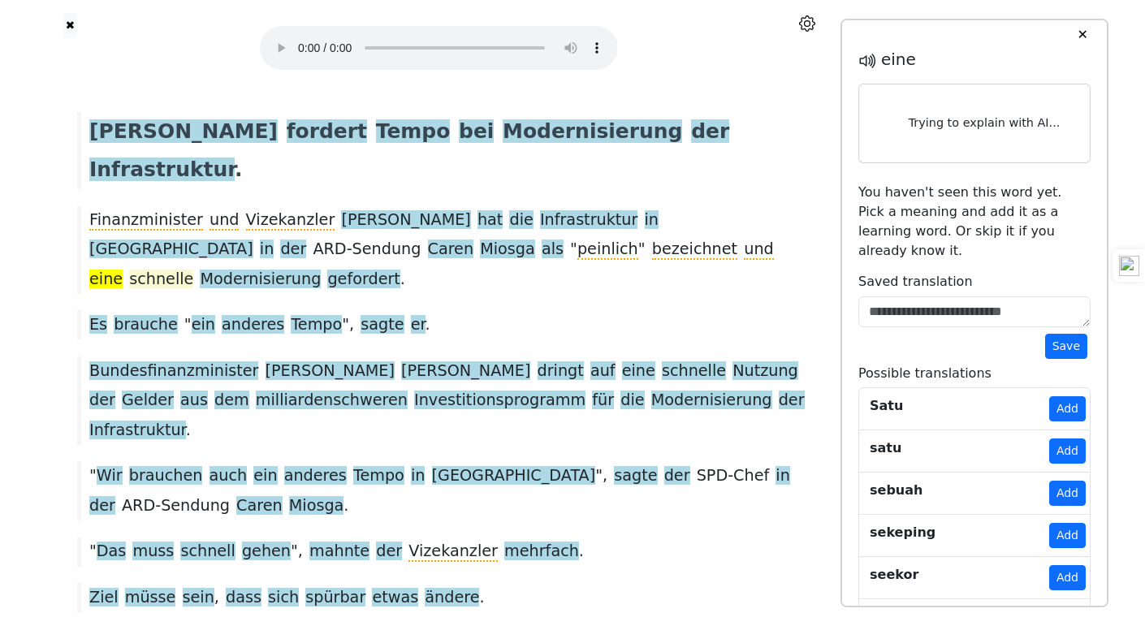
click at [193, 270] on span "schnelle" at bounding box center [161, 280] width 64 height 20
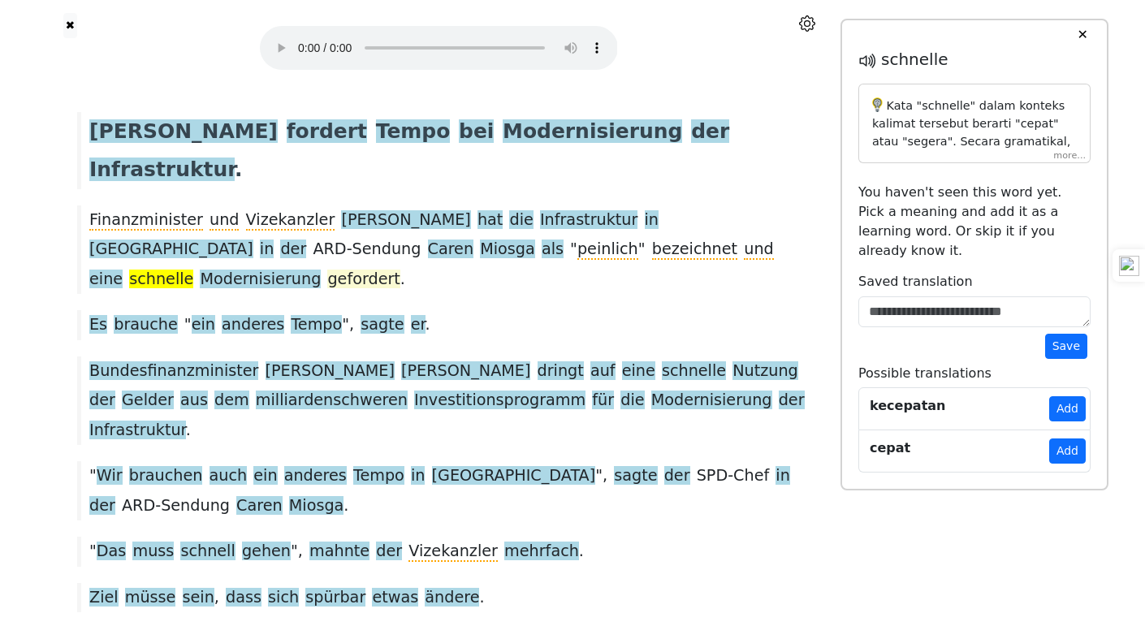
click at [400, 270] on span "gefordert" at bounding box center [363, 280] width 72 height 20
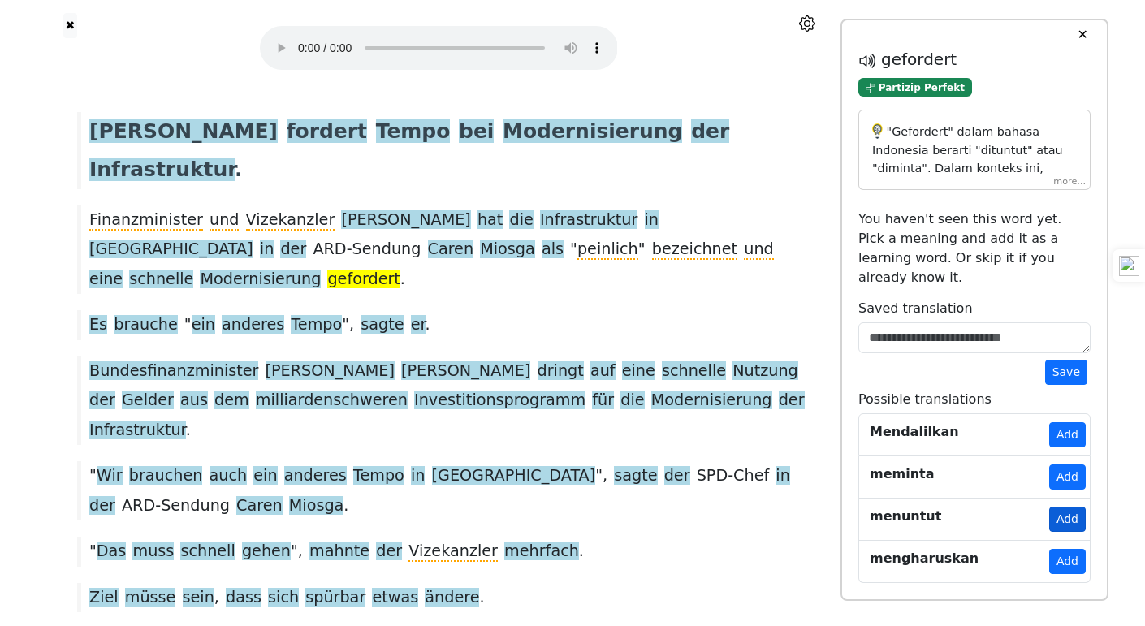
click at [1085, 507] on button "Add" at bounding box center [1067, 519] width 37 height 25
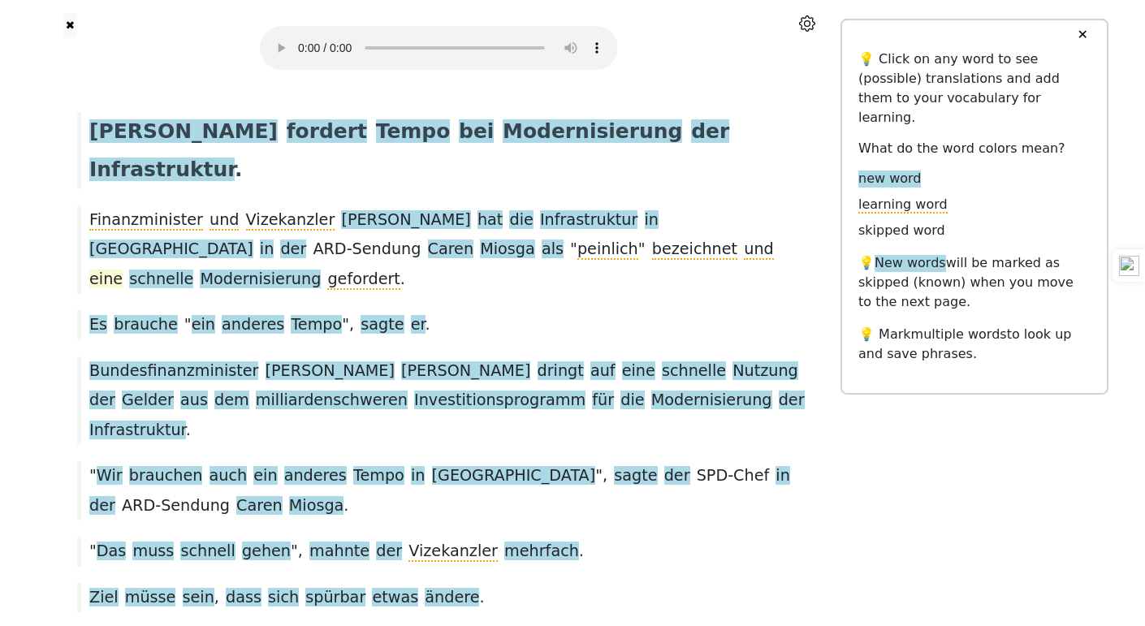
click at [123, 270] on span "eine" at bounding box center [105, 280] width 33 height 20
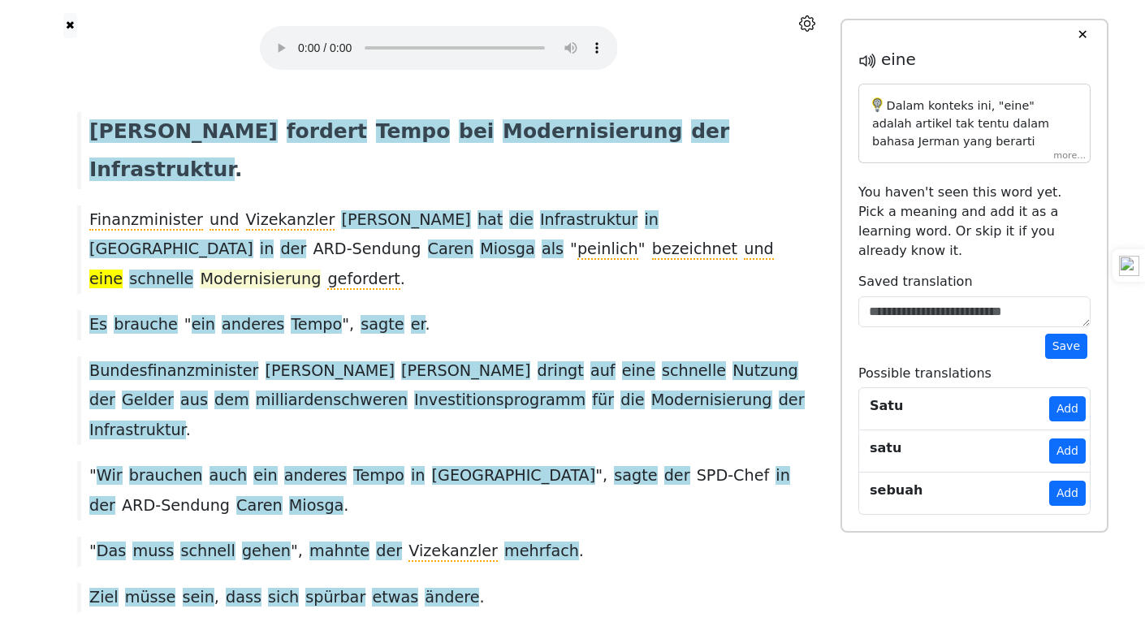
click at [321, 270] on span "Modernisierung" at bounding box center [260, 280] width 121 height 20
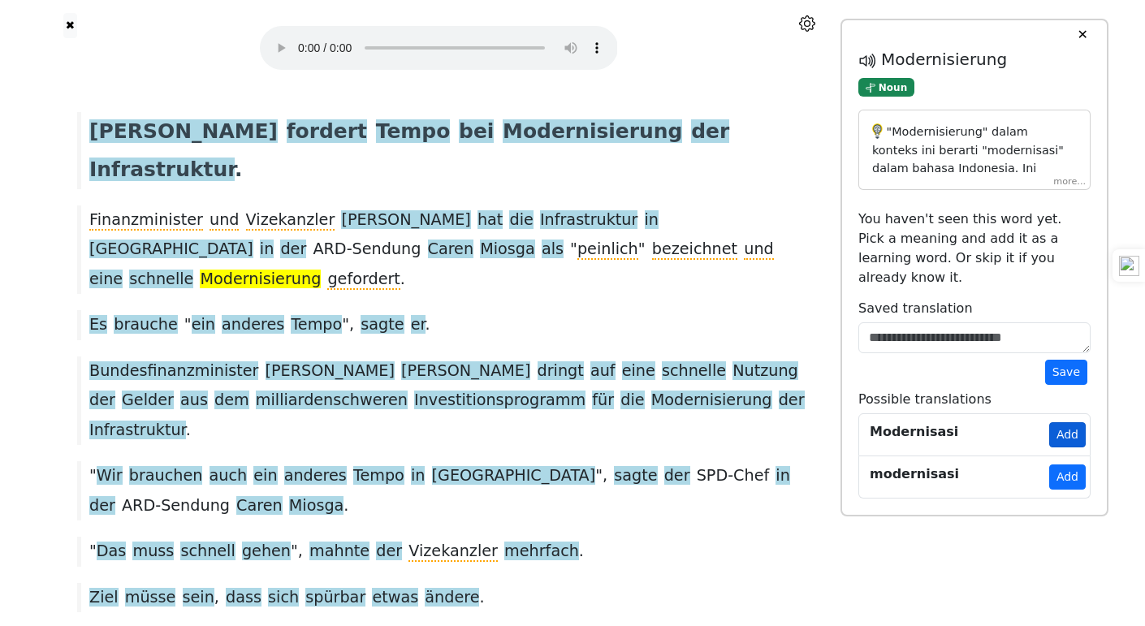
click at [1057, 422] on button "Add" at bounding box center [1067, 434] width 37 height 25
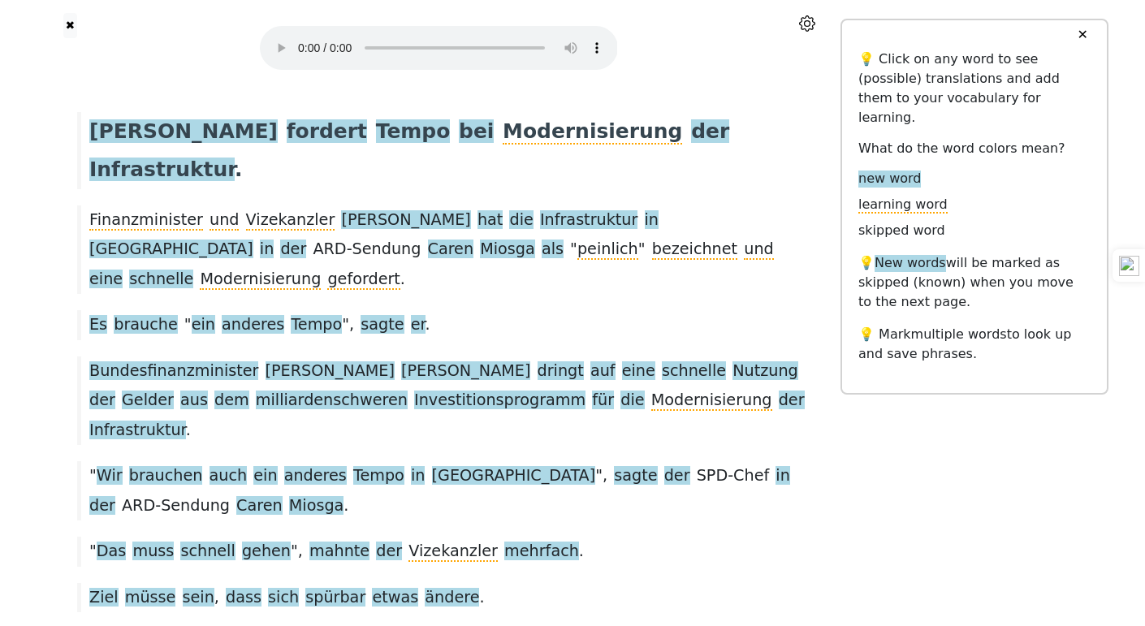
click at [321, 270] on span "Modernisierung" at bounding box center [260, 280] width 121 height 20
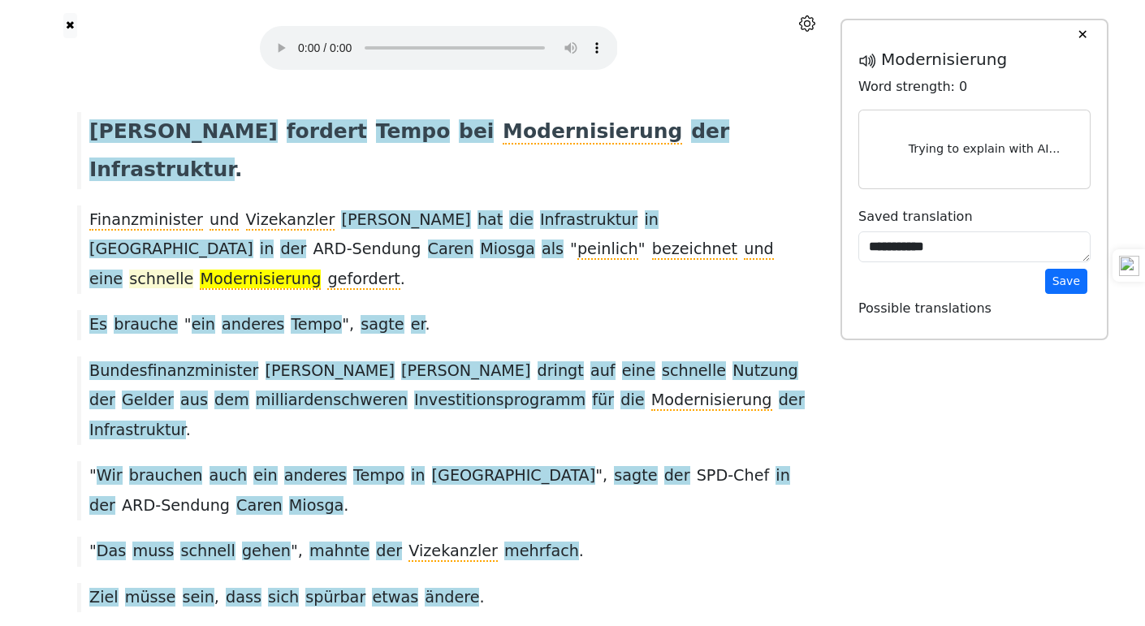
click at [193, 270] on span "schnelle" at bounding box center [161, 280] width 64 height 20
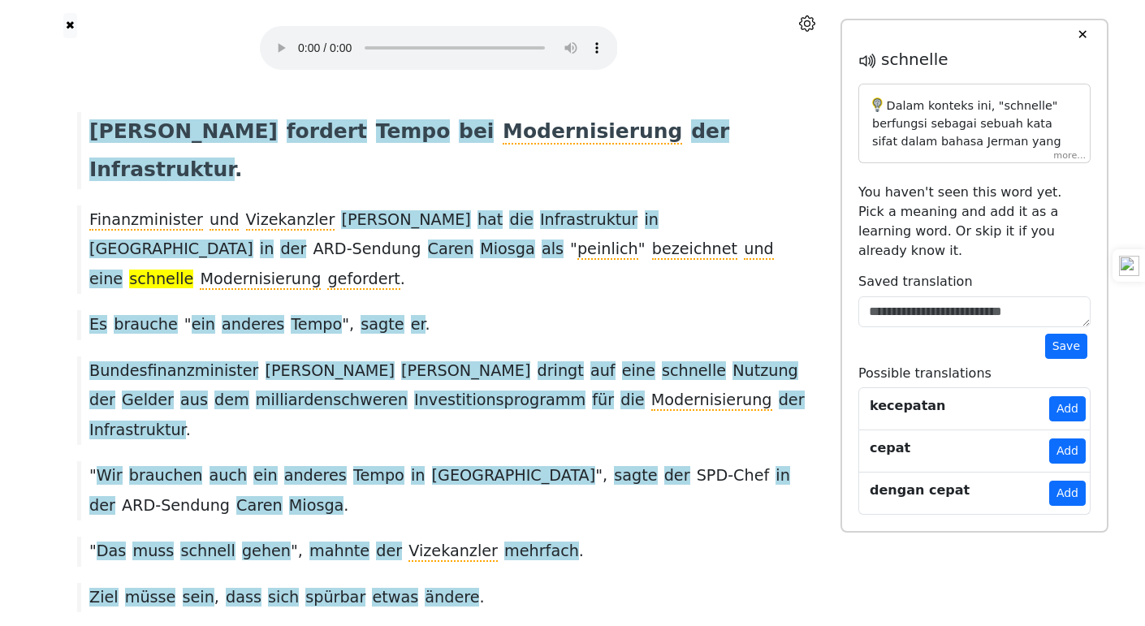
click at [1056, 152] on div "Dalam konteks ini, "schnelle" berfungsi sebagai sebuah kata sifat dalam bahasa …" at bounding box center [974, 123] width 231 height 79
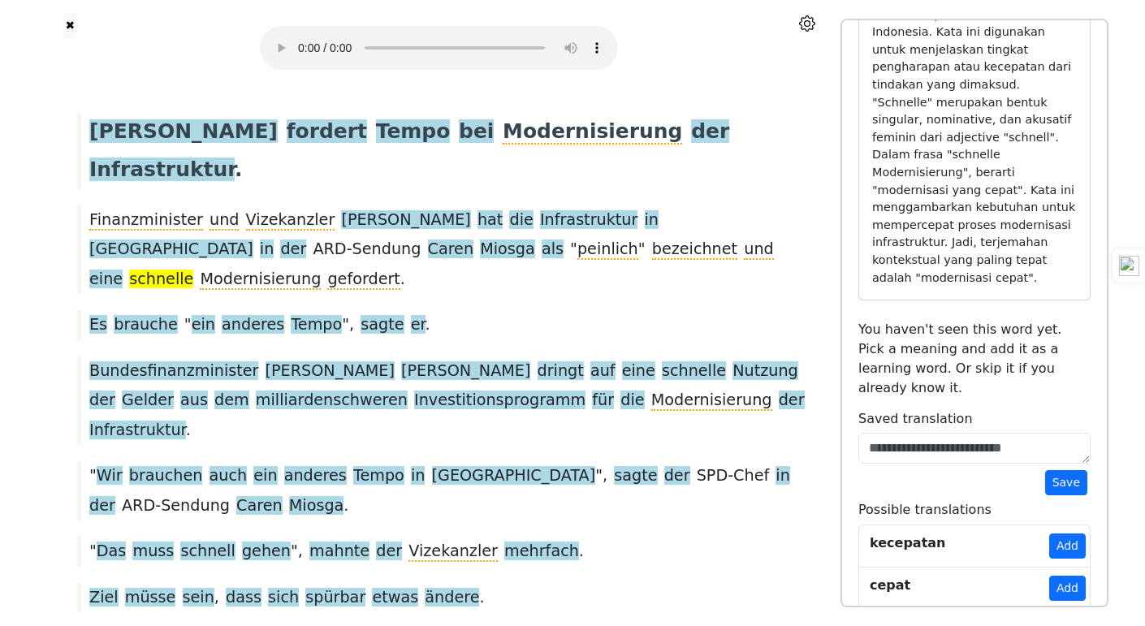
scroll to position [147, 0]
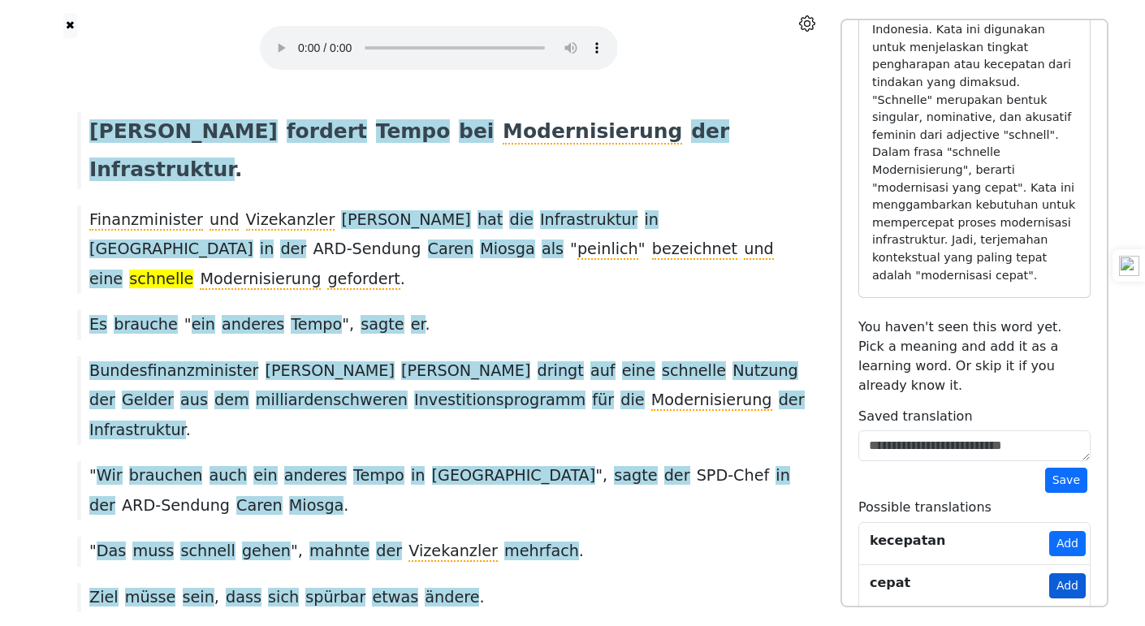
click at [1061, 573] on button "Add" at bounding box center [1067, 585] width 37 height 25
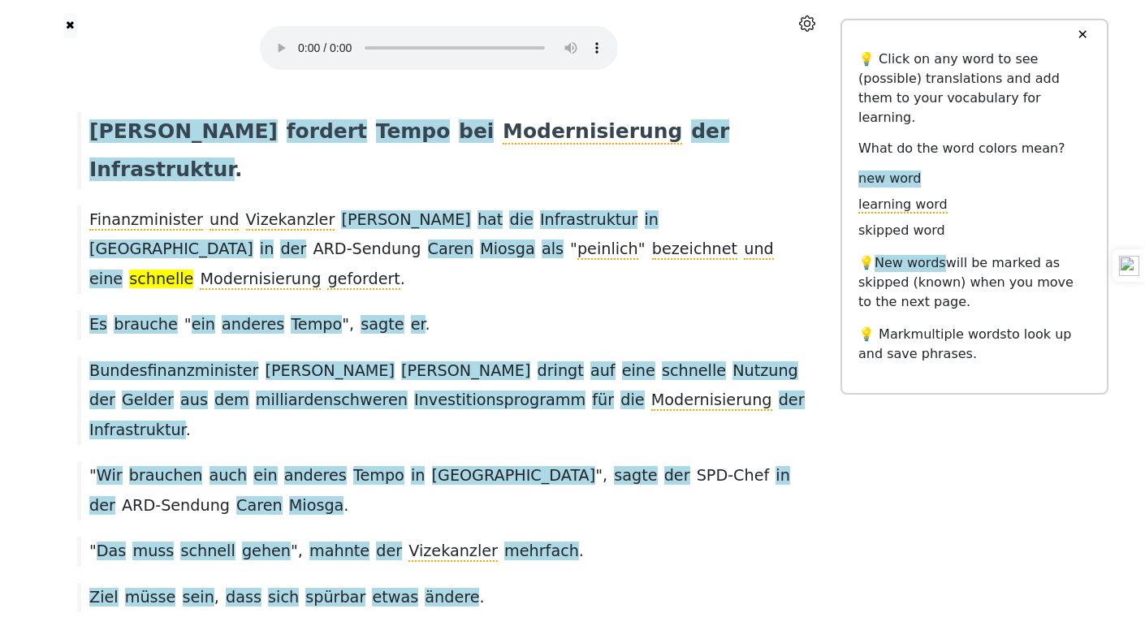
scroll to position [0, 0]
click at [123, 270] on span "eine" at bounding box center [105, 280] width 33 height 20
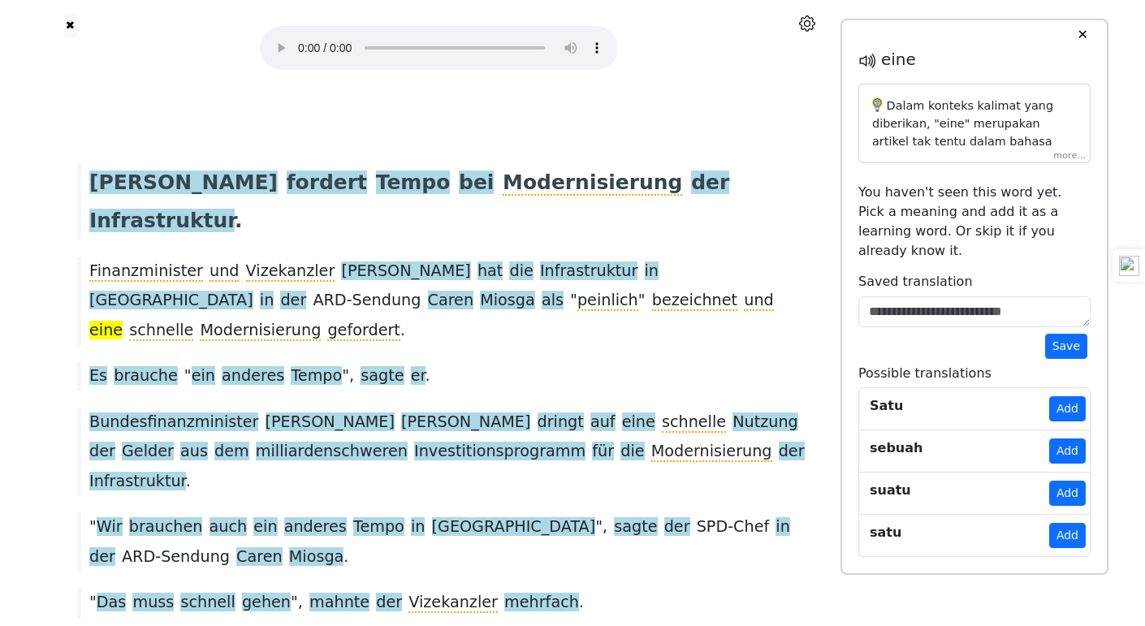
click at [1076, 150] on div "Dalam konteks kalimat yang diberikan, "eine" merupakan artikel tak tentu dalam …" at bounding box center [975, 124] width 232 height 80
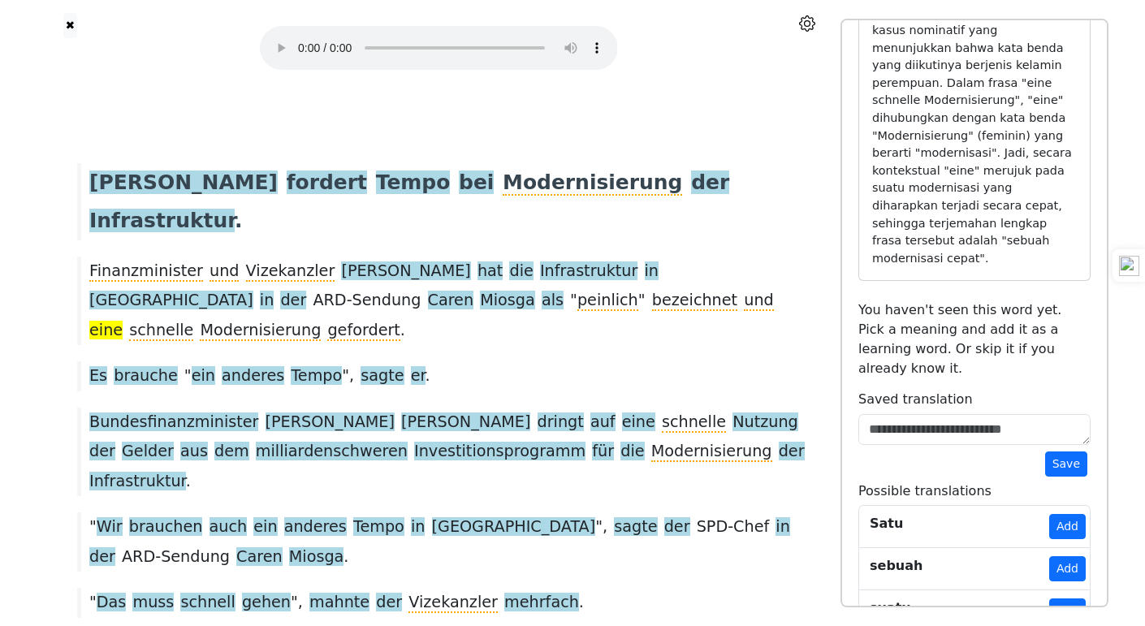
scroll to position [206, 0]
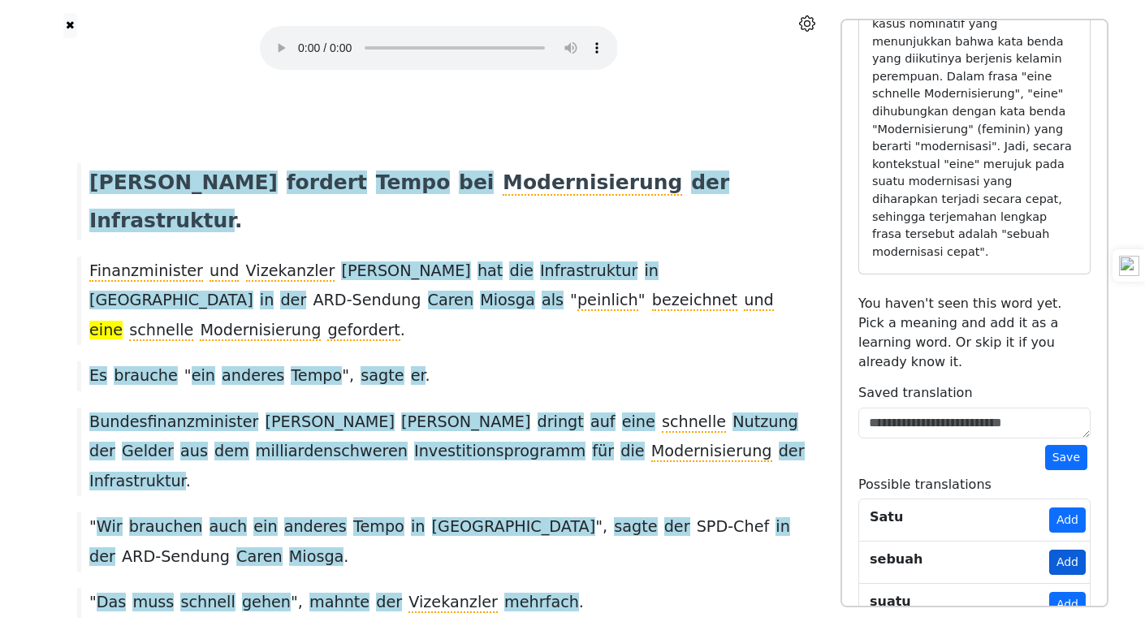
click at [1075, 550] on button "Add" at bounding box center [1067, 562] width 37 height 25
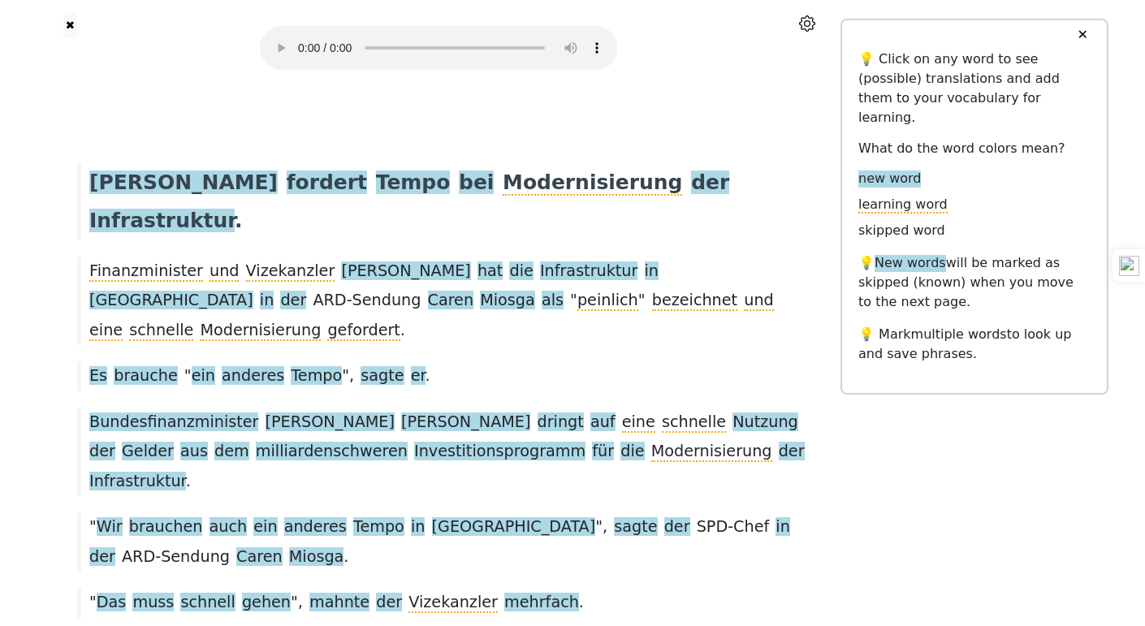
click at [158, 187] on span "[PERSON_NAME]" at bounding box center [183, 183] width 188 height 25
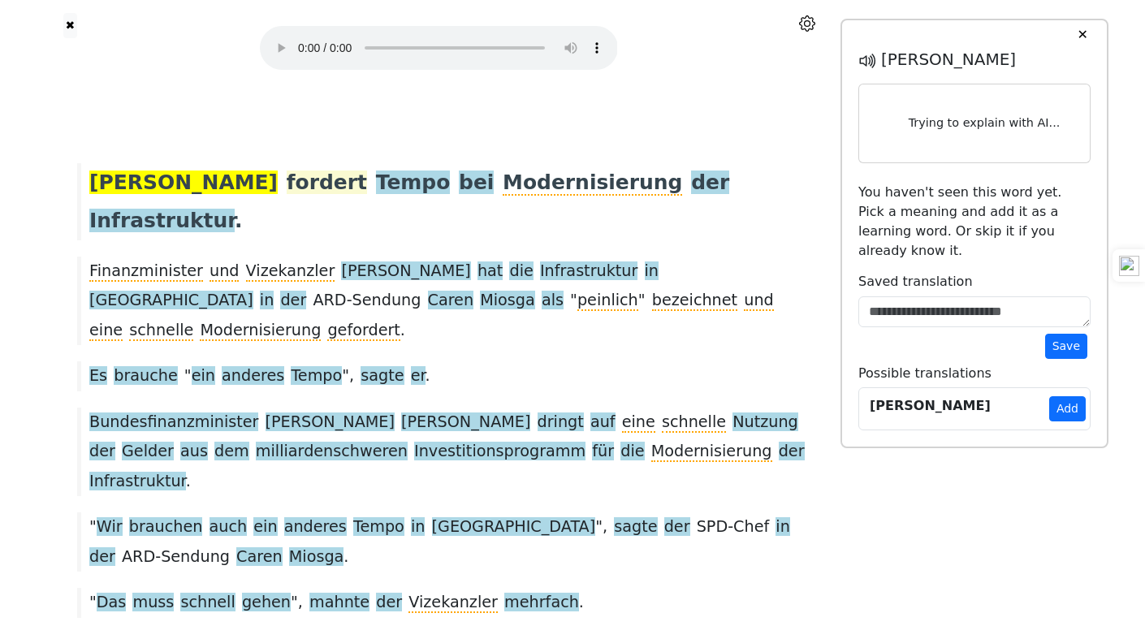
click at [287, 179] on span "fordert" at bounding box center [327, 183] width 80 height 25
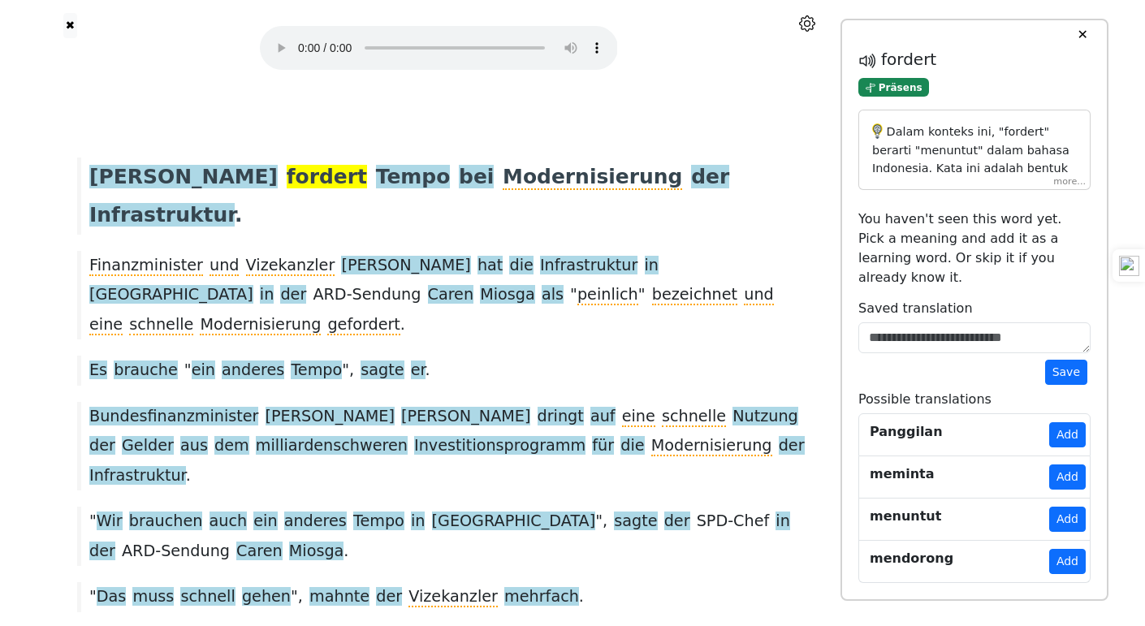
scroll to position [16, 0]
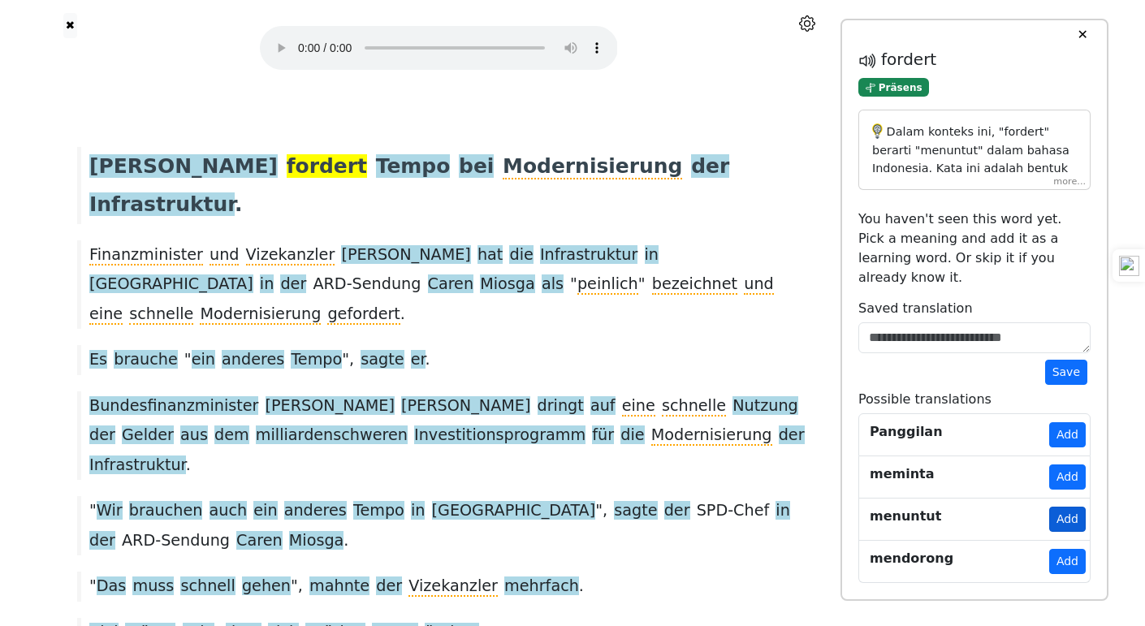
click at [1064, 507] on button "Add" at bounding box center [1067, 519] width 37 height 25
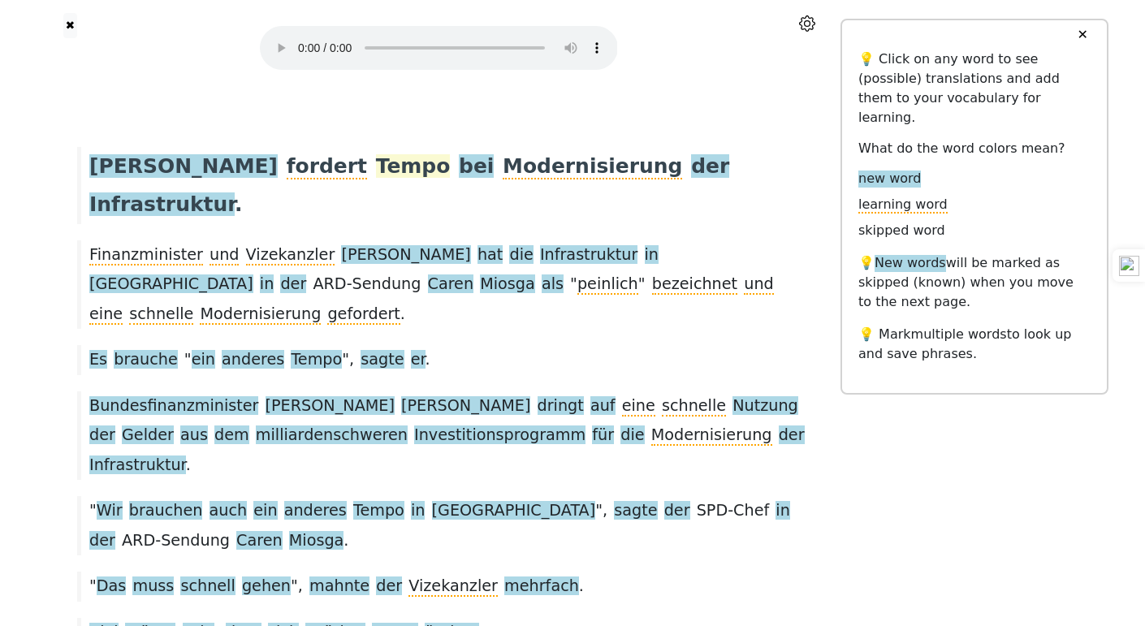
click at [376, 159] on span "Tempo" at bounding box center [413, 166] width 75 height 25
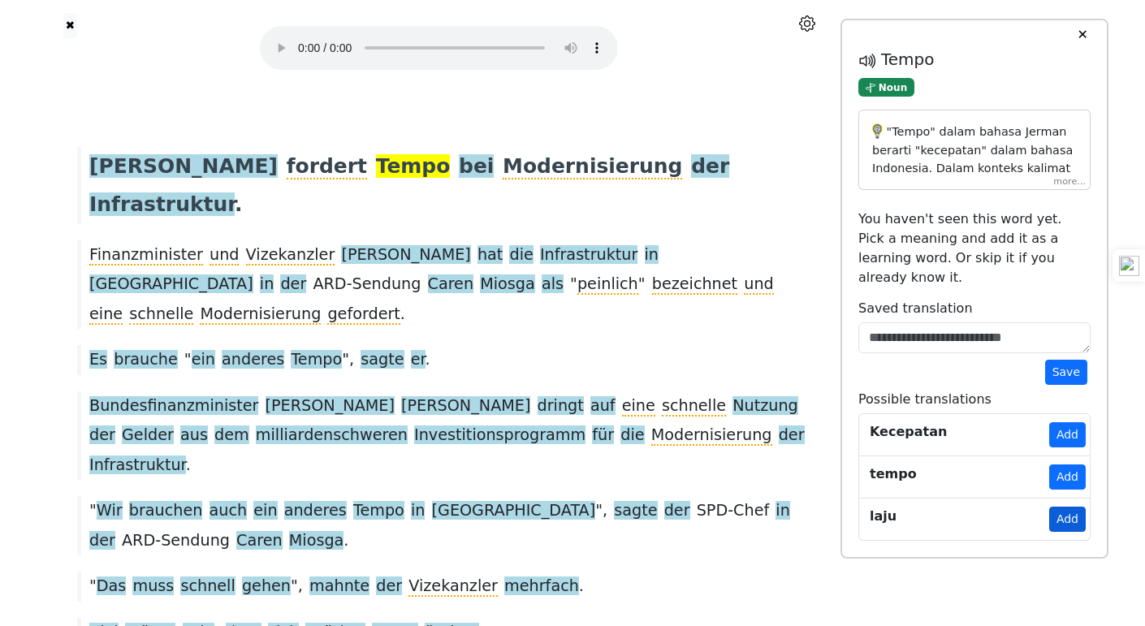
click at [1074, 507] on button "Add" at bounding box center [1067, 519] width 37 height 25
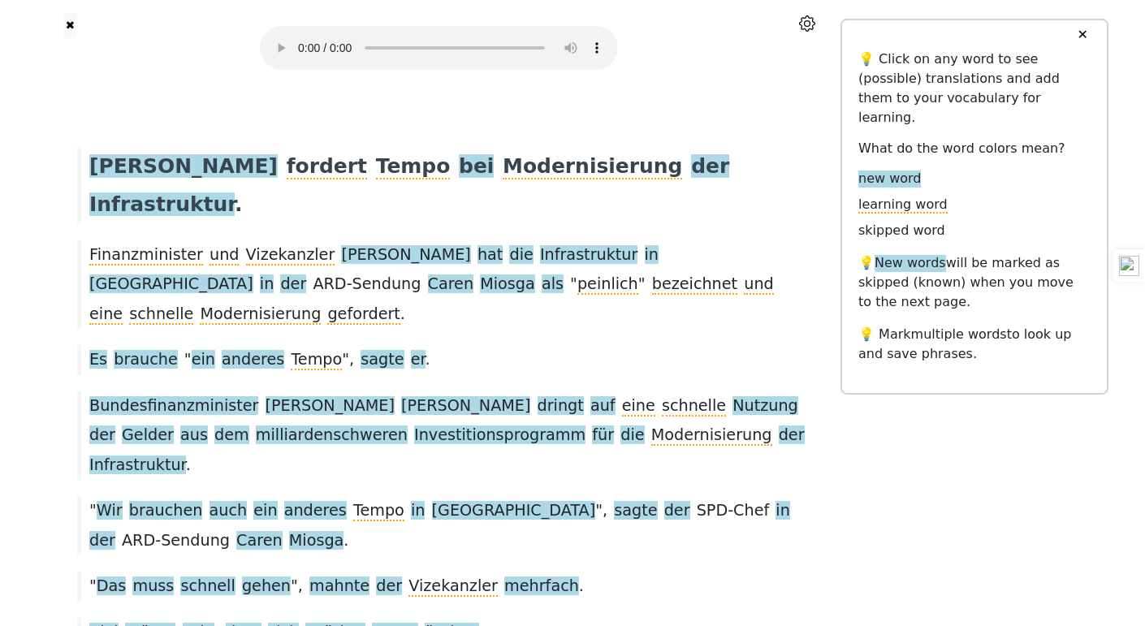
click at [459, 156] on span "bei" at bounding box center [476, 166] width 35 height 25
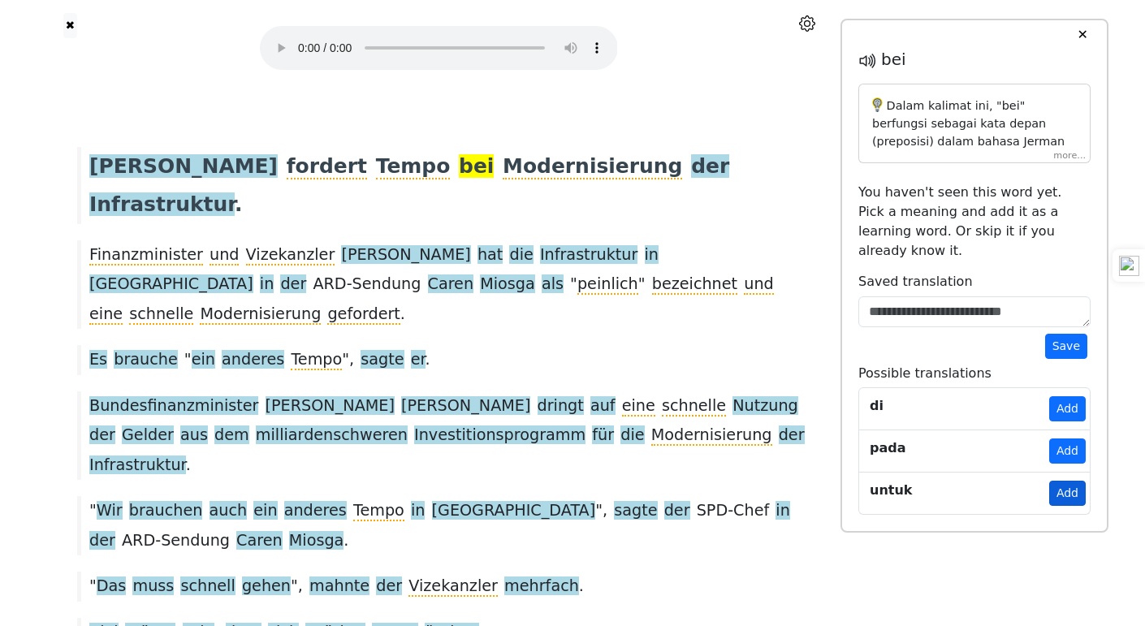
click at [1066, 481] on button "Add" at bounding box center [1067, 493] width 37 height 25
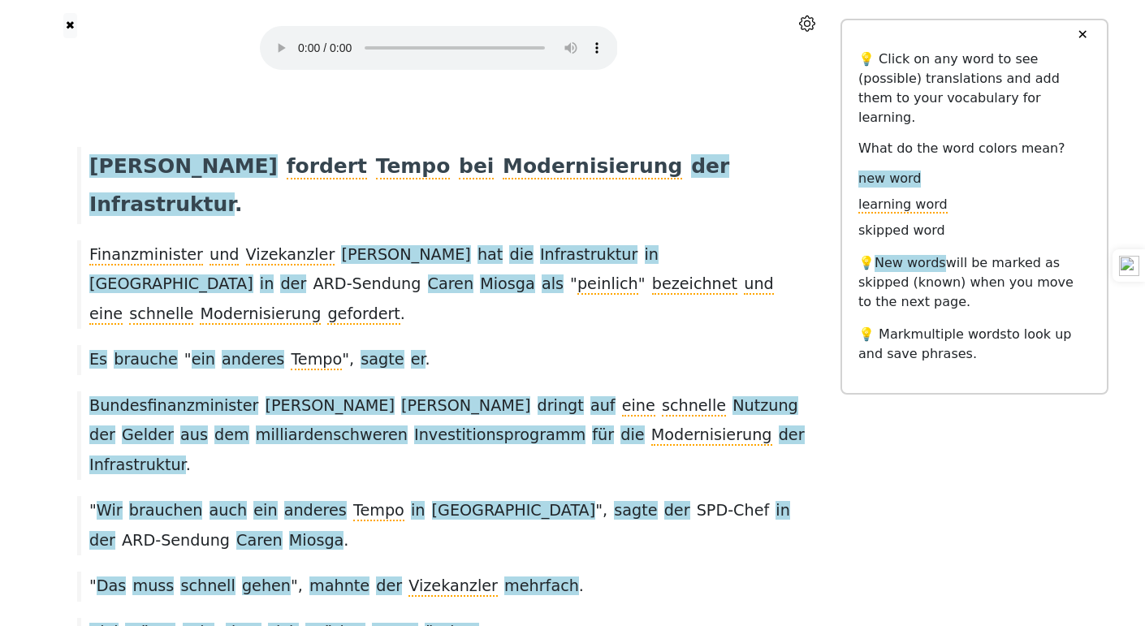
click at [517, 153] on div "[PERSON_NAME] fordert Tempo bei Modernisierung der Infrastruktur ." at bounding box center [438, 185] width 739 height 77
click at [691, 161] on span "der" at bounding box center [710, 166] width 38 height 25
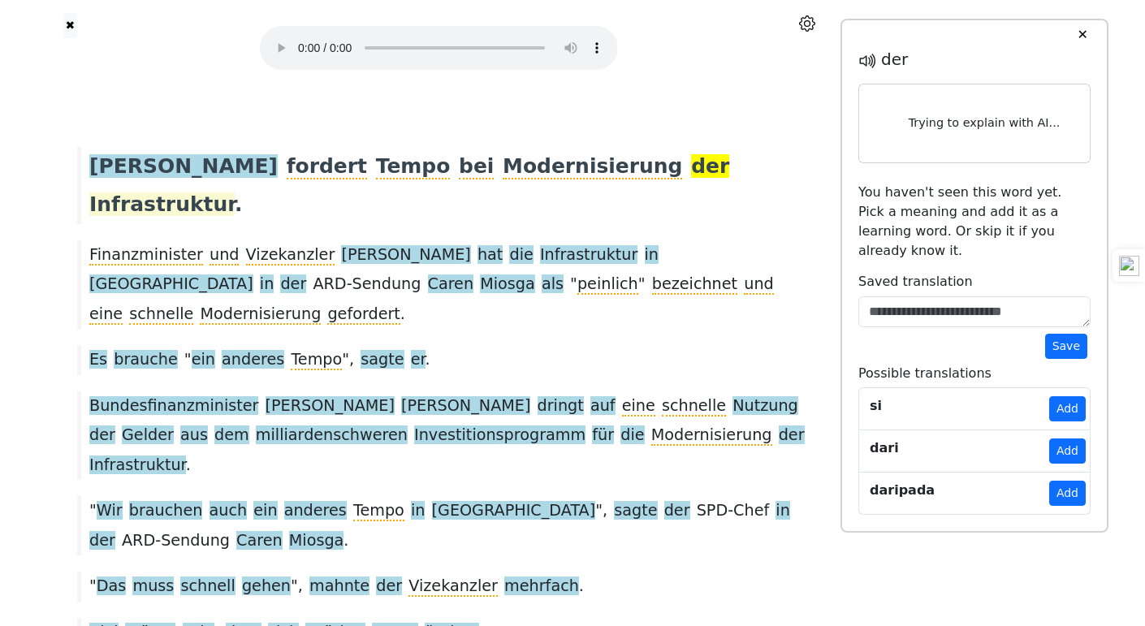
click at [235, 193] on span "Infrastruktur" at bounding box center [161, 205] width 145 height 25
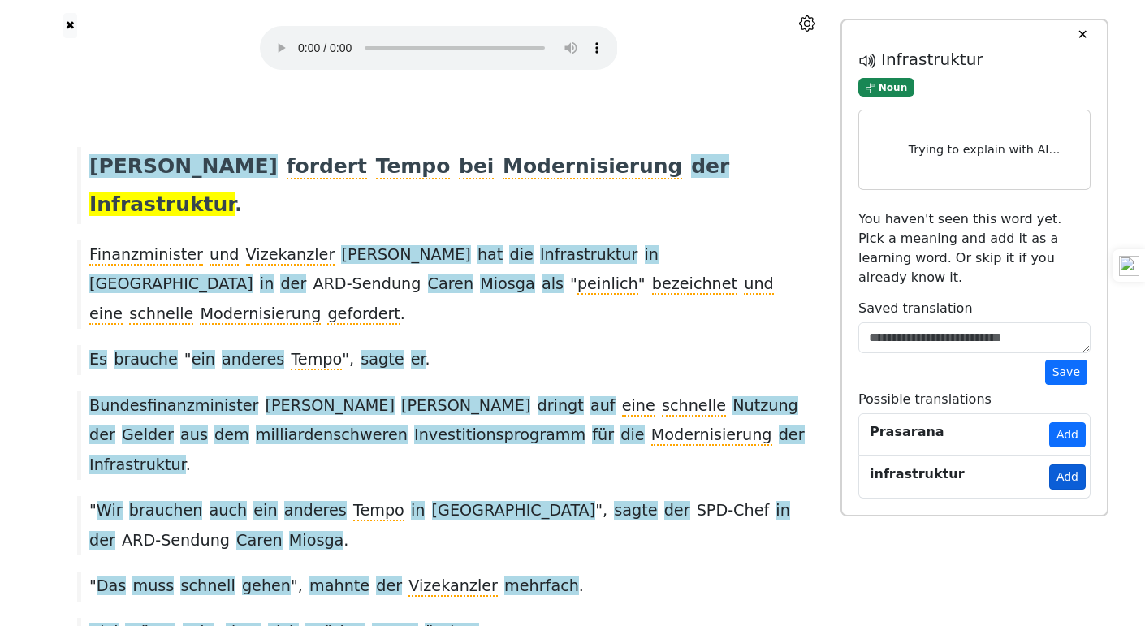
click at [1071, 465] on button "Add" at bounding box center [1067, 477] width 37 height 25
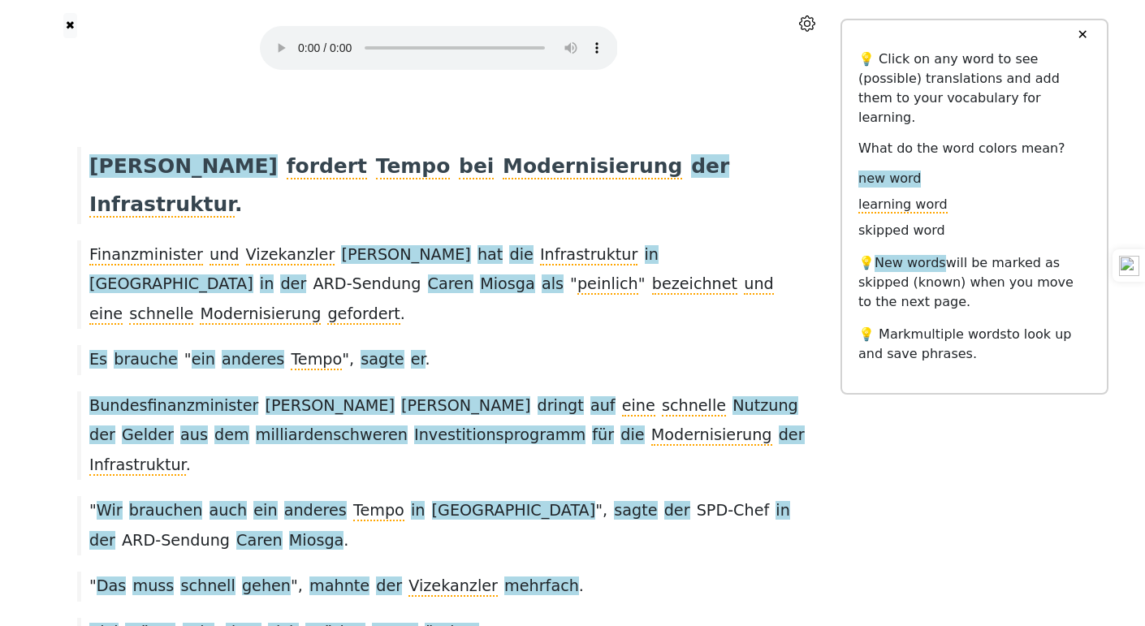
click at [691, 165] on span "der" at bounding box center [710, 166] width 38 height 25
click at [1082, 36] on button "✕" at bounding box center [1082, 34] width 30 height 29
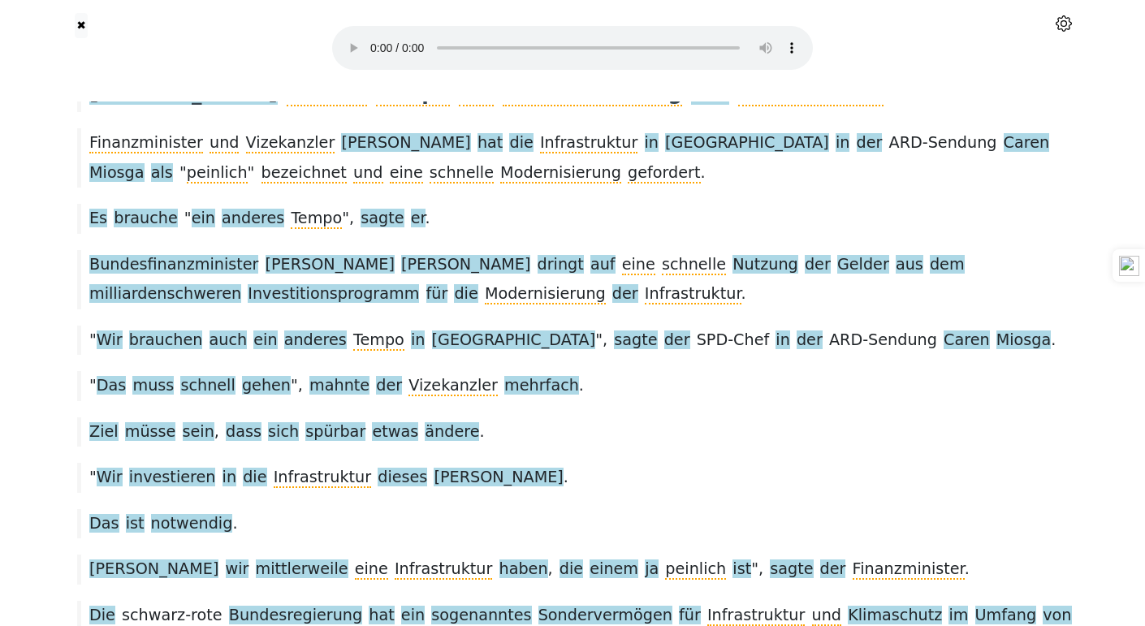
scroll to position [0, 0]
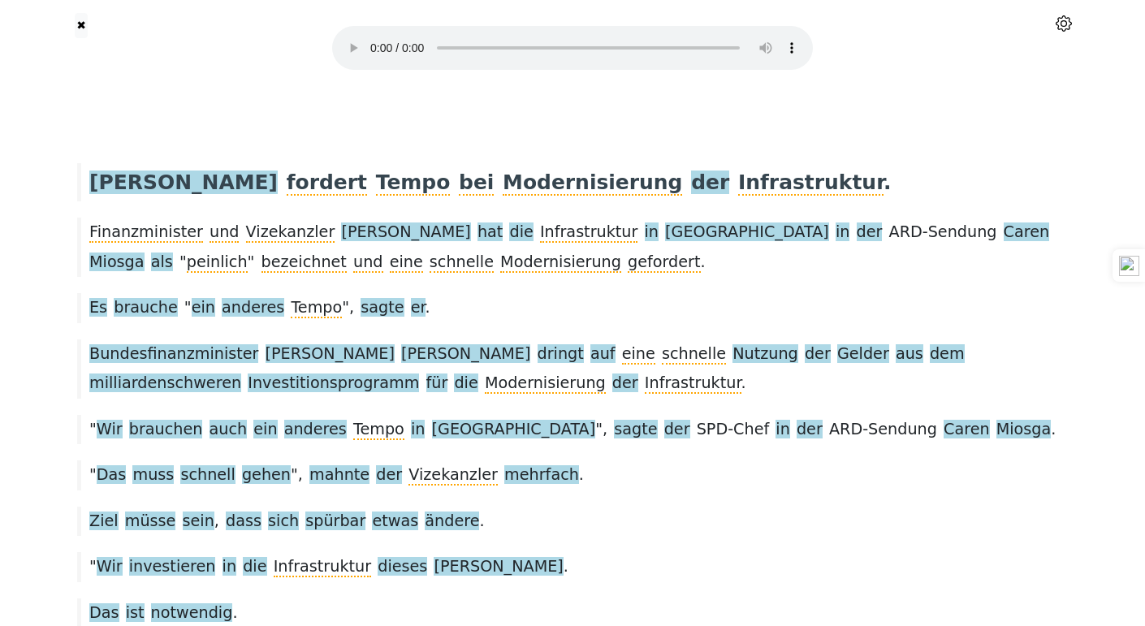
click at [854, 97] on div "✖" at bounding box center [573, 51] width 1072 height 102
click at [104, 314] on span "Es" at bounding box center [98, 308] width 18 height 20
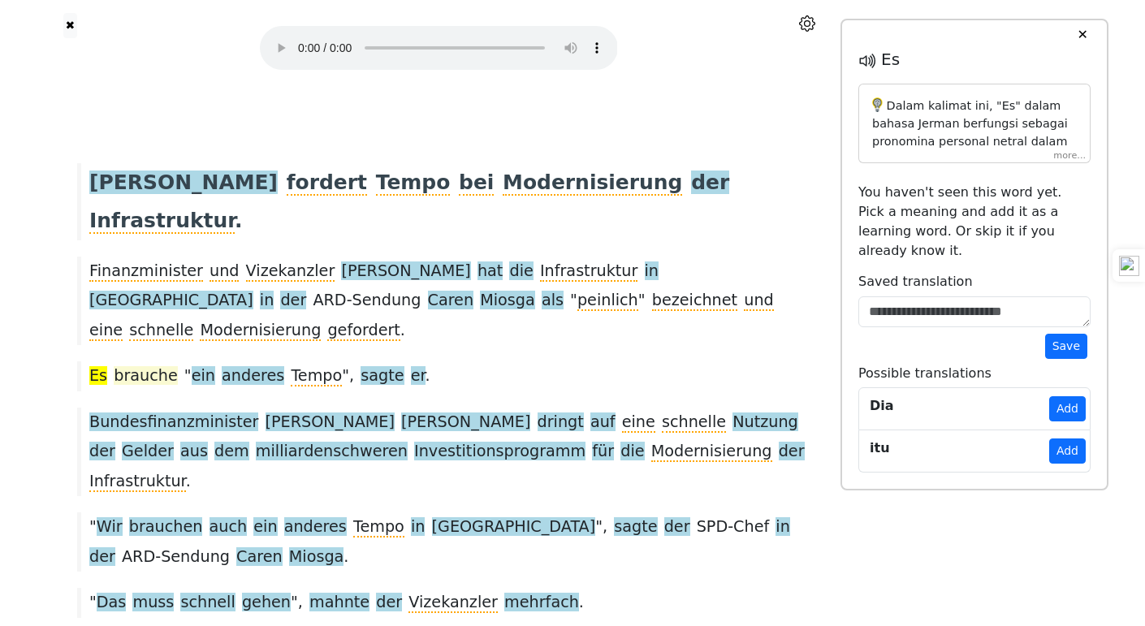
click at [130, 366] on span "brauche" at bounding box center [146, 376] width 64 height 20
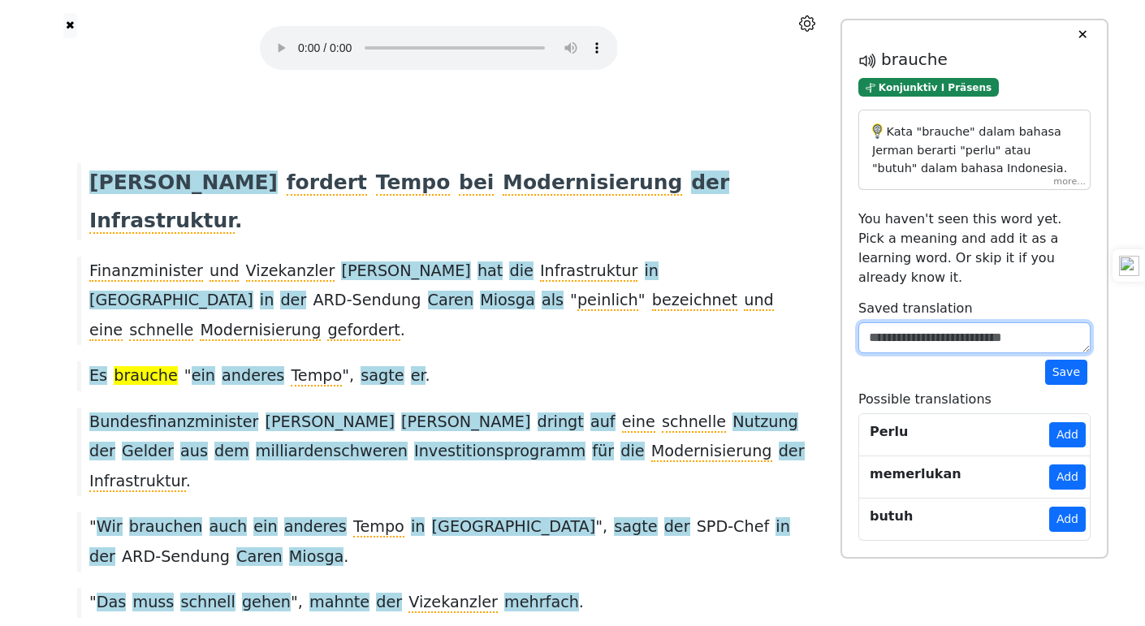
click at [990, 322] on textarea at bounding box center [975, 337] width 232 height 31
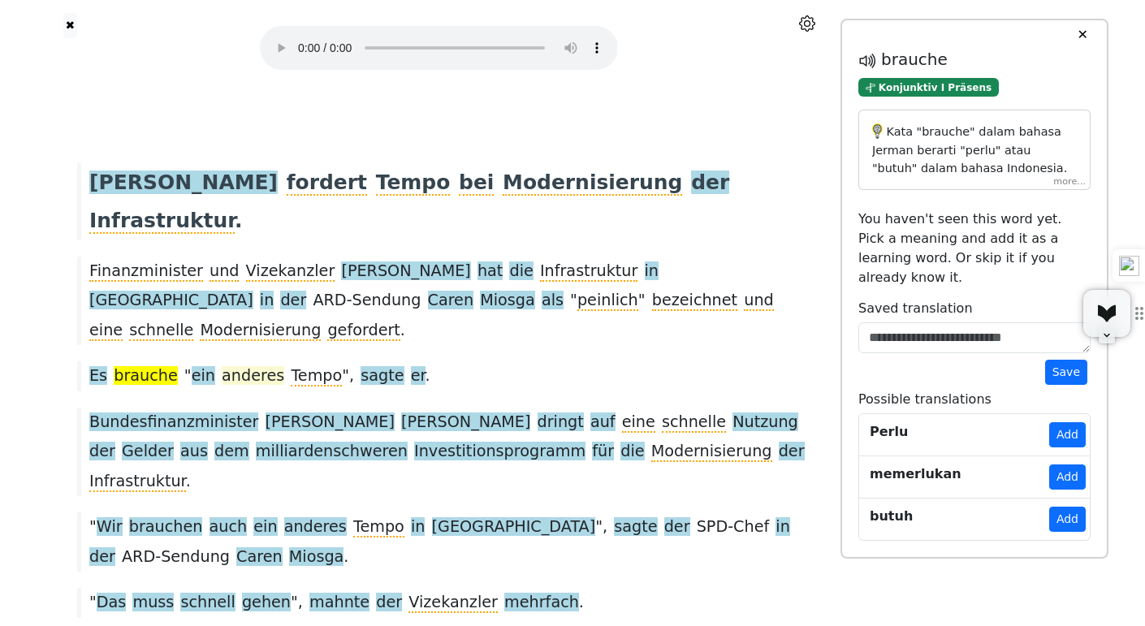
click at [222, 366] on span "anderes" at bounding box center [253, 376] width 63 height 20
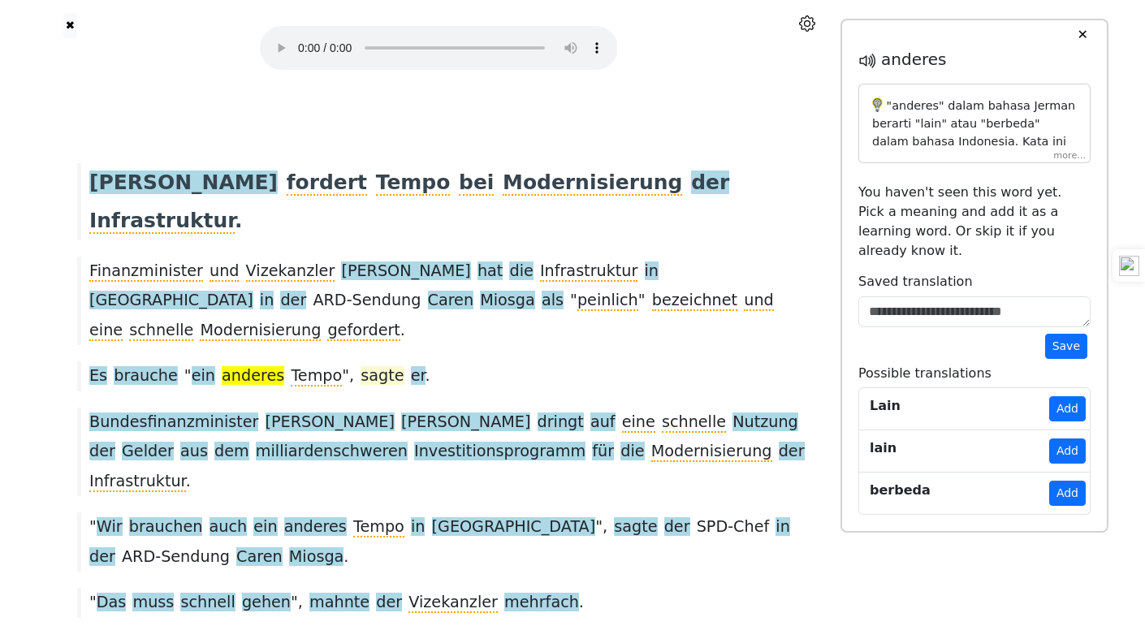
click at [361, 366] on span "sagte" at bounding box center [382, 376] width 43 height 20
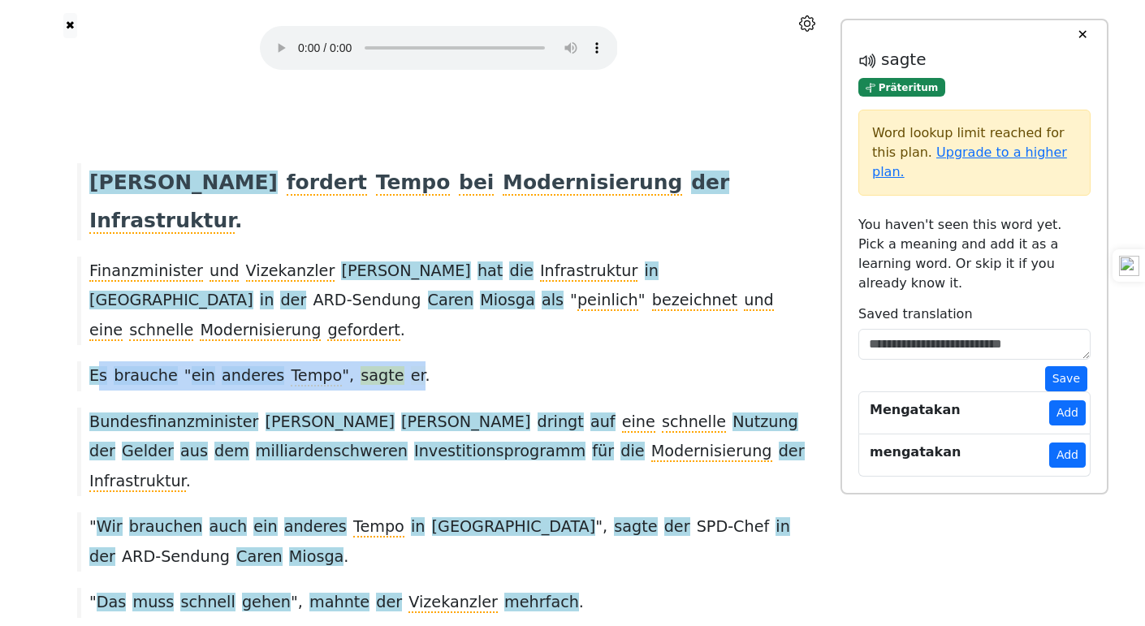
drag, startPoint x: 93, startPoint y: 307, endPoint x: 380, endPoint y: 313, distance: 286.8
click at [380, 361] on div "Es brauche " ein anderes Tempo ", sagte er ." at bounding box center [438, 375] width 739 height 29
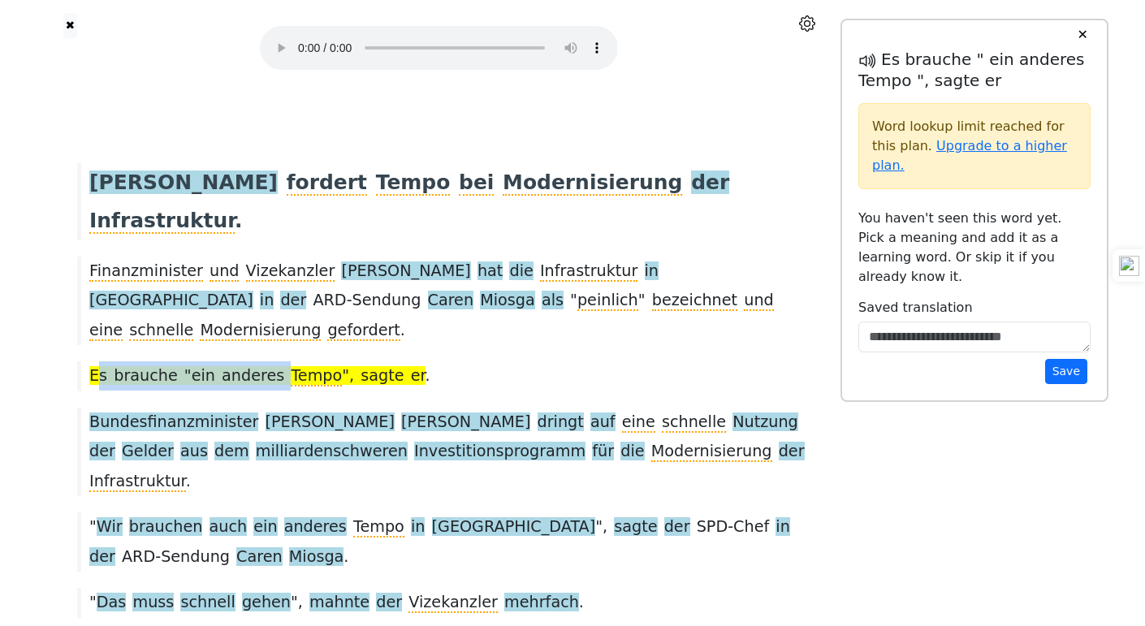
drag, startPoint x: 95, startPoint y: 311, endPoint x: 262, endPoint y: 318, distance: 167.5
click at [262, 361] on div "Es brauche " ein anderes Tempo ", sagte er ." at bounding box center [438, 375] width 739 height 29
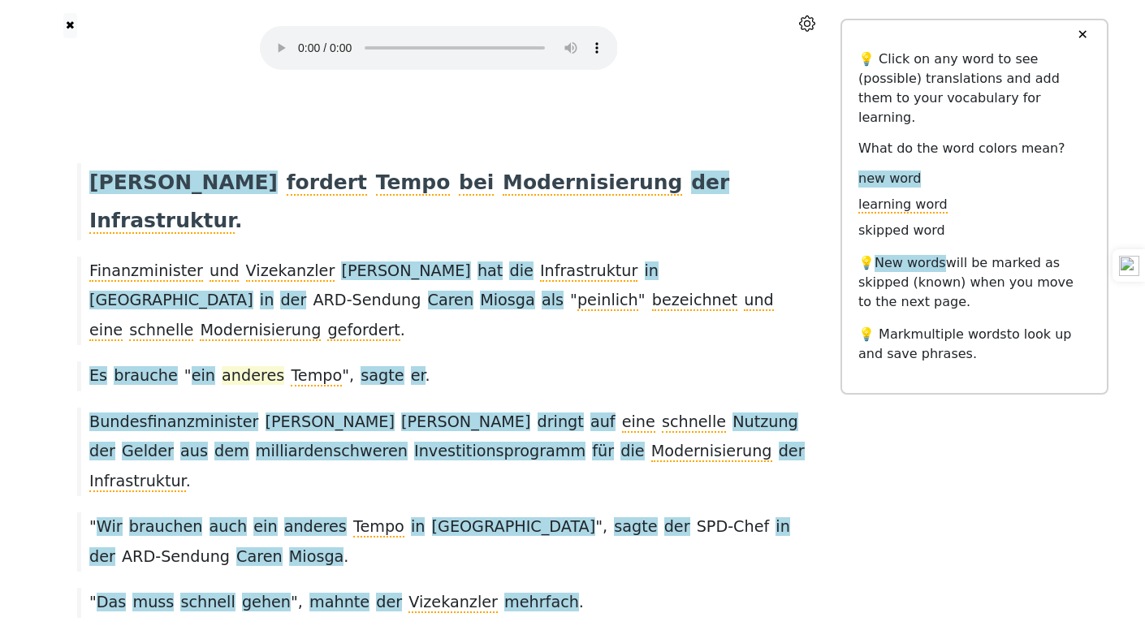
click at [231, 366] on span "anderes" at bounding box center [253, 376] width 63 height 20
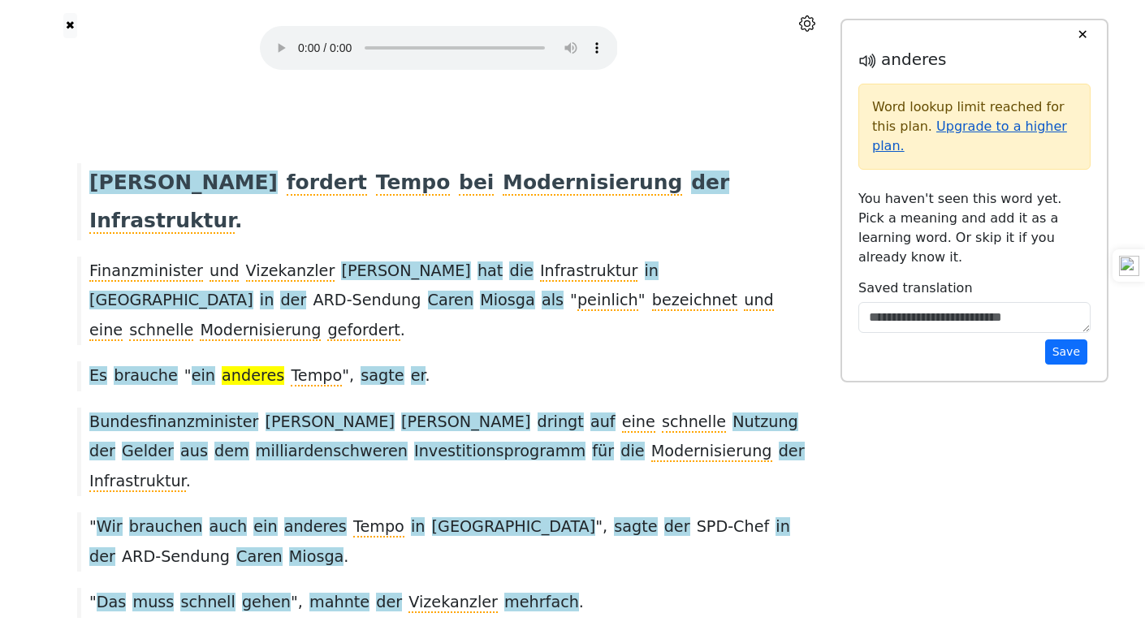
click at [1008, 128] on link "Upgrade to a higher plan." at bounding box center [969, 136] width 195 height 35
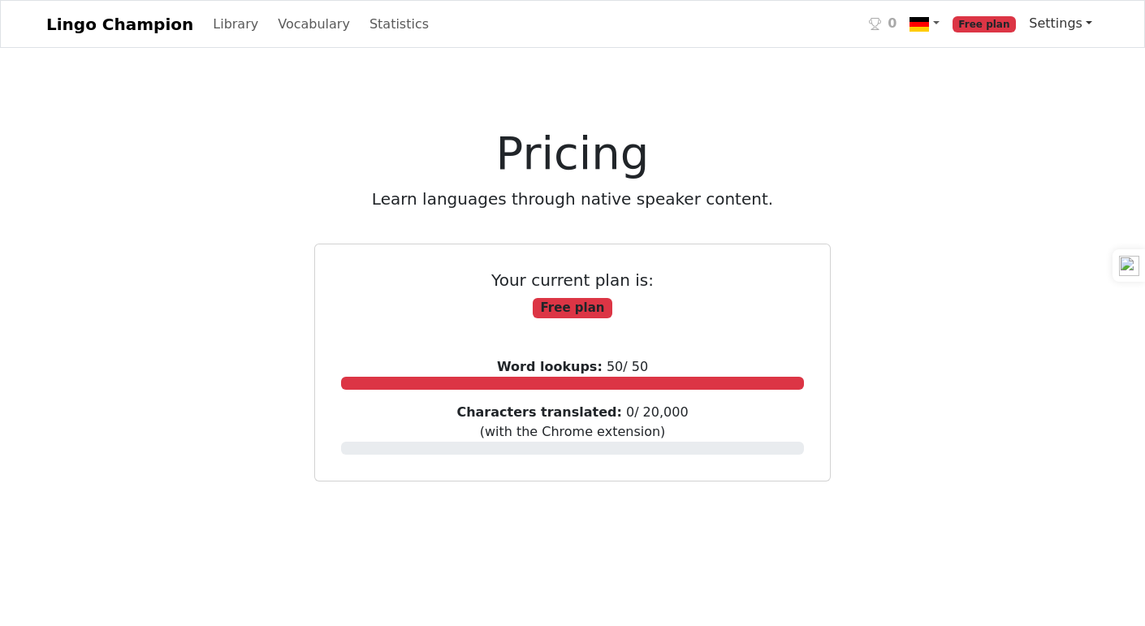
click at [1050, 36] on link "Settings" at bounding box center [1061, 23] width 76 height 32
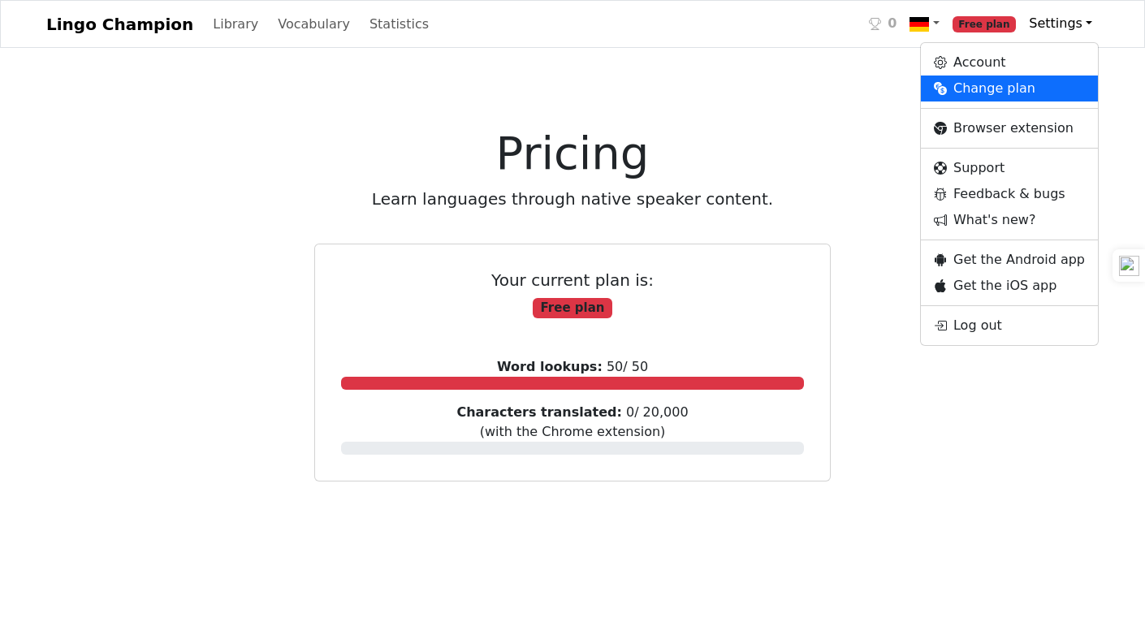
click at [1047, 46] on div "Account Change plan Browser extension Support Feedback & bugs What's new? Get t…" at bounding box center [1009, 194] width 179 height 304
click at [1049, 71] on link "Account" at bounding box center [1009, 63] width 177 height 26
select select "**********"
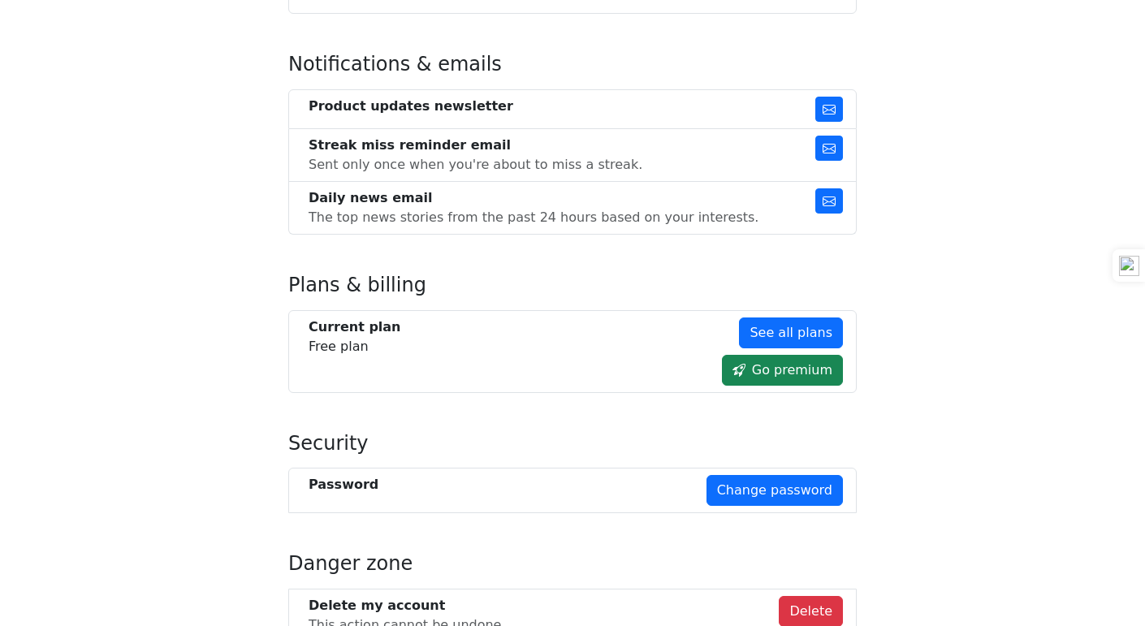
scroll to position [976, 0]
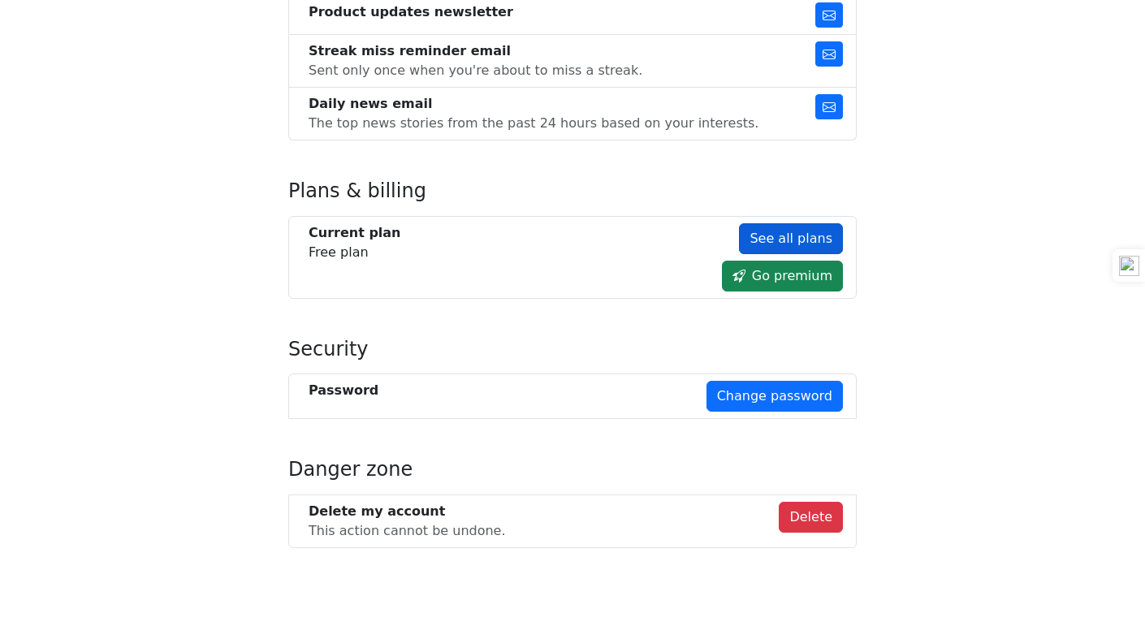
click at [814, 234] on link "See all plans" at bounding box center [791, 238] width 104 height 31
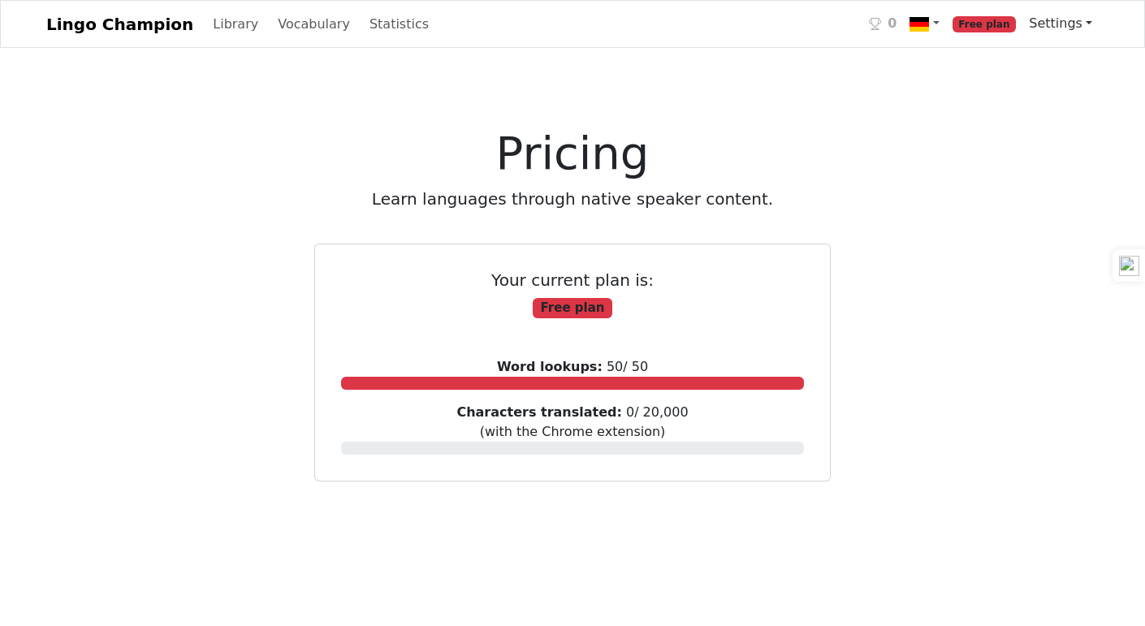
click at [1055, 19] on span "Settings" at bounding box center [1056, 22] width 54 height 15
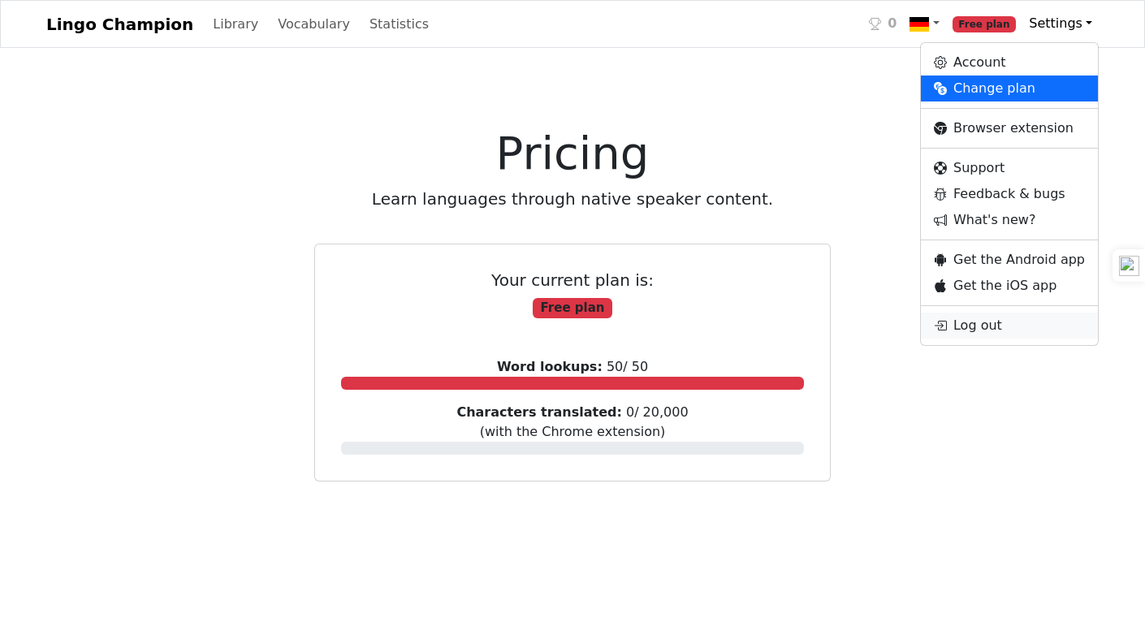
click at [1023, 327] on link "Log out" at bounding box center [1009, 326] width 177 height 26
